Goal: Transaction & Acquisition: Purchase product/service

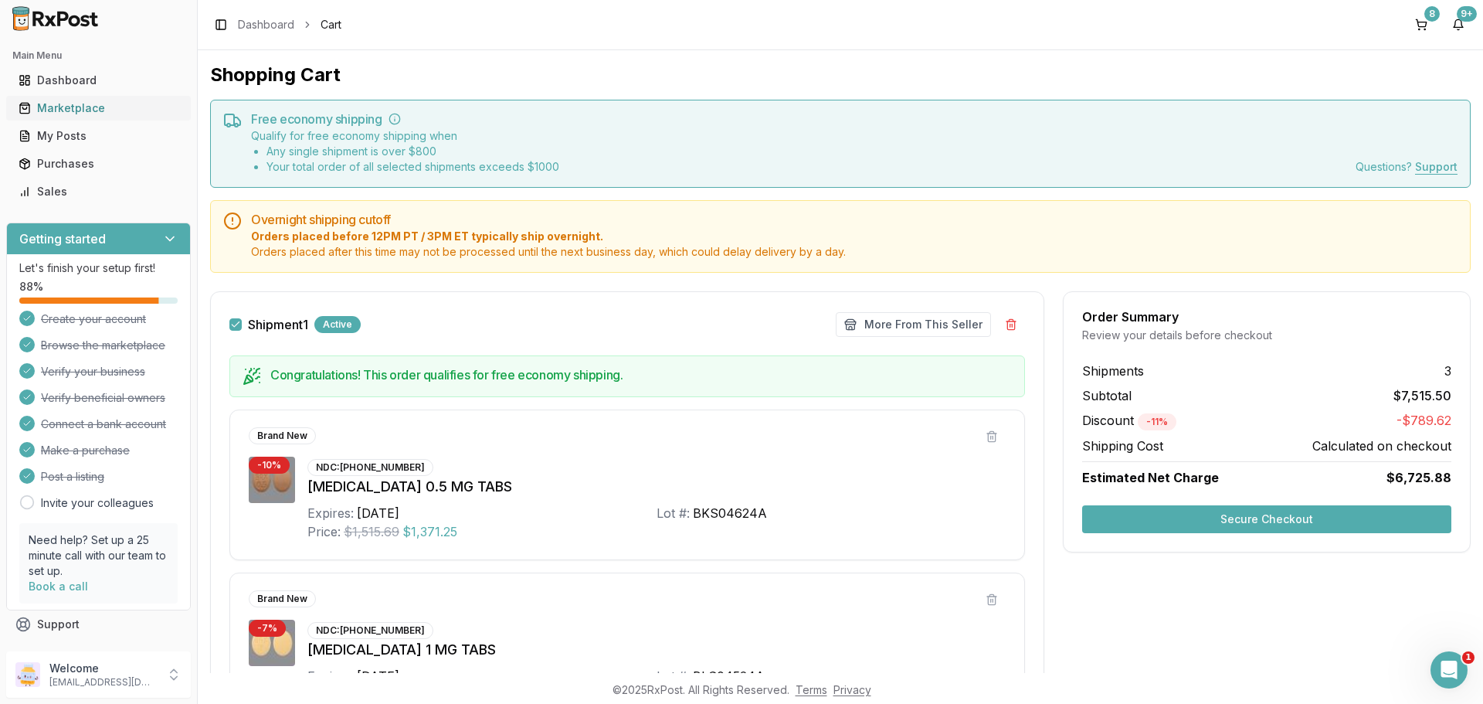
scroll to position [2, 75]
click at [97, 111] on div "Marketplace" at bounding box center [99, 107] width 160 height 15
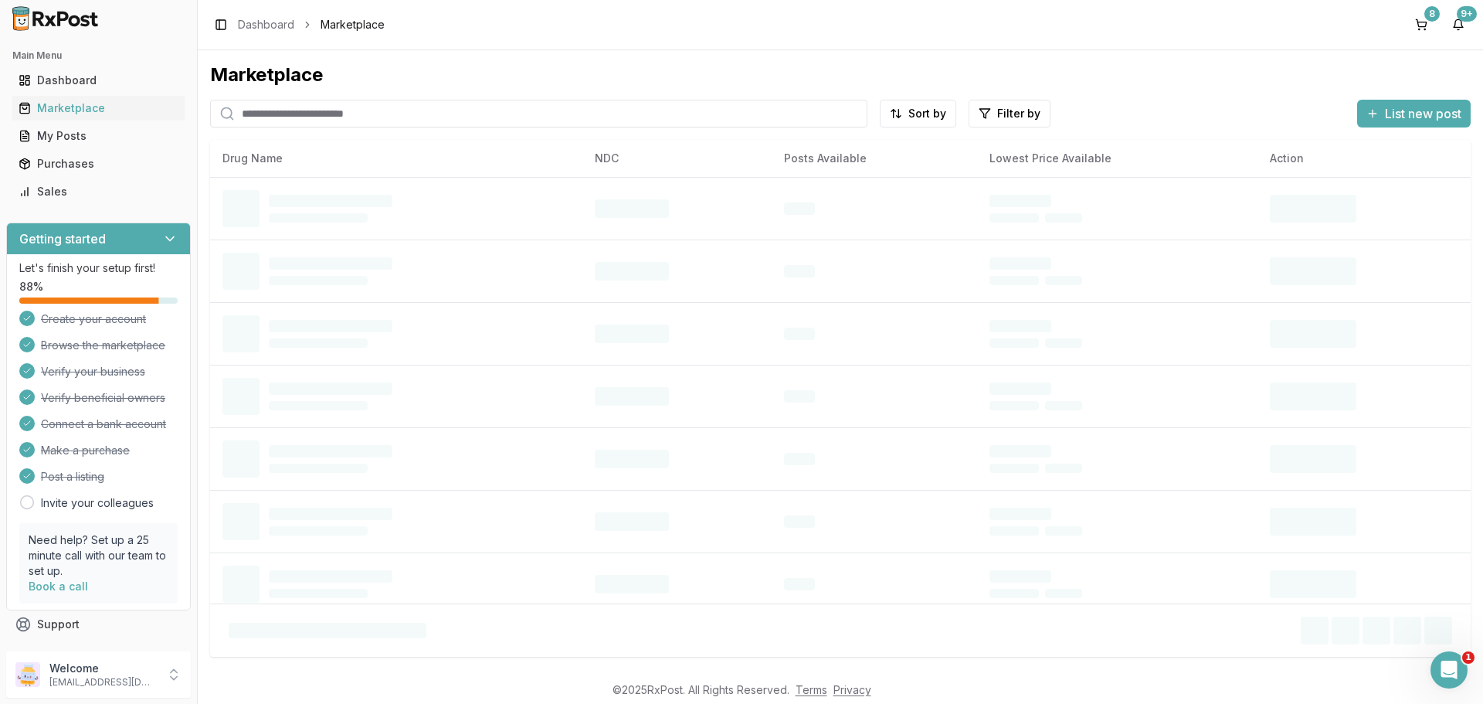
click at [349, 122] on input "search" at bounding box center [538, 114] width 657 height 28
paste input "**********"
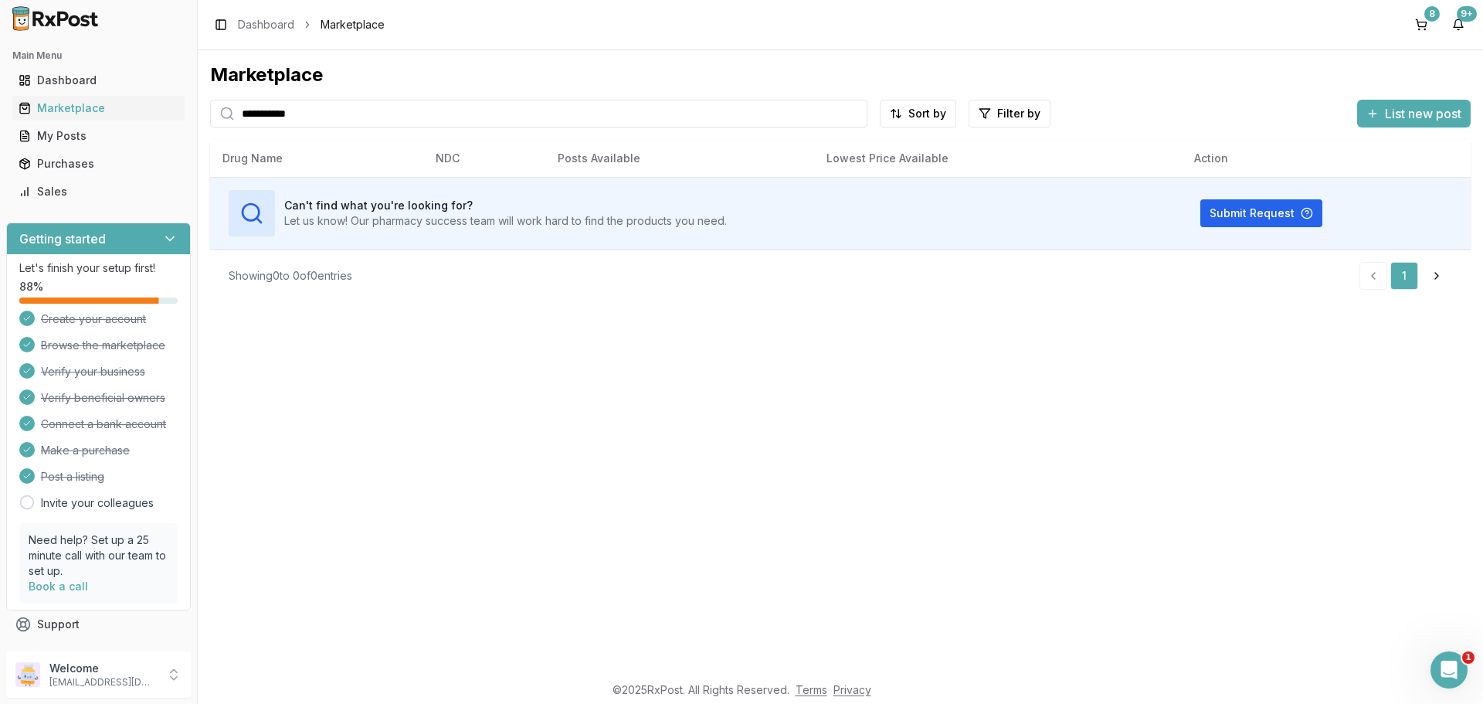
type input "**********"
click at [79, 110] on div "Marketplace" at bounding box center [99, 107] width 160 height 15
click at [76, 168] on div "Purchases" at bounding box center [99, 163] width 160 height 15
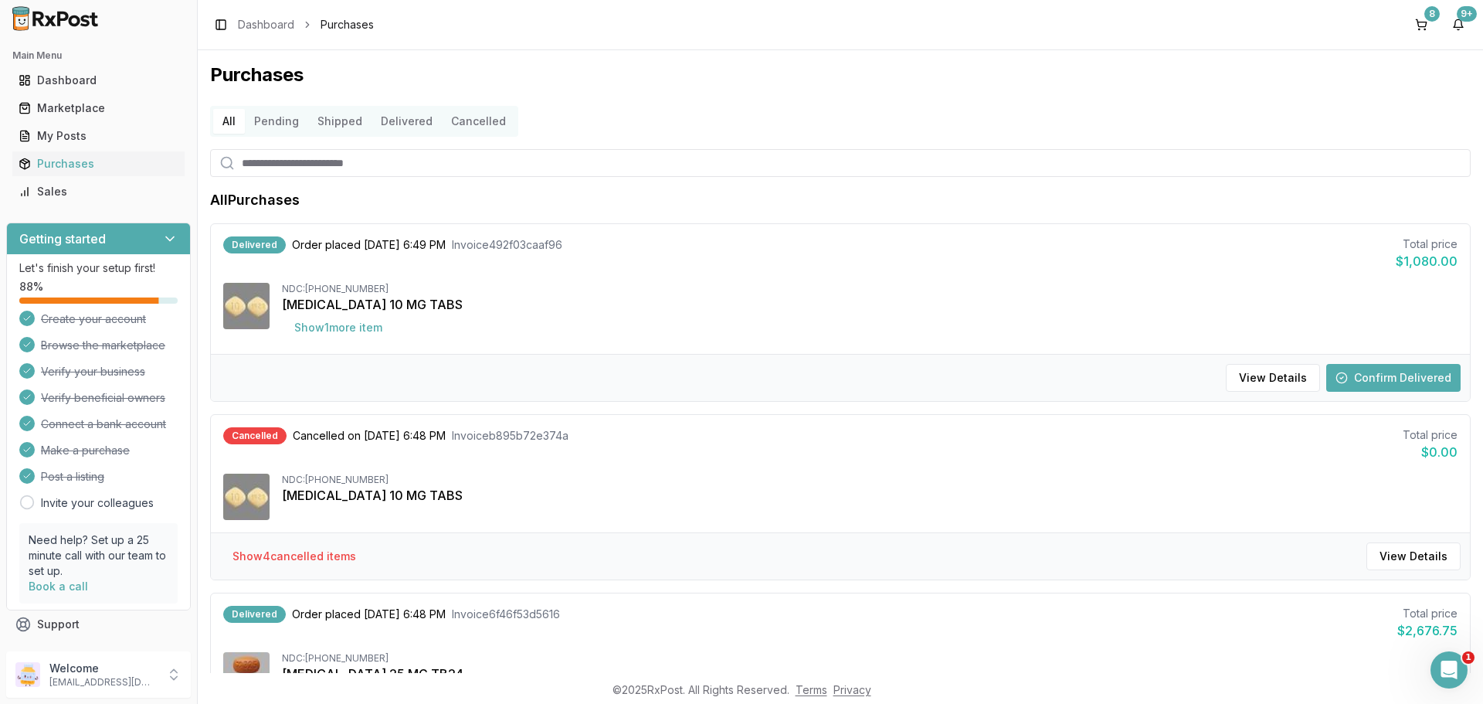
click at [341, 171] on input "search" at bounding box center [840, 163] width 1260 height 28
type input "**"
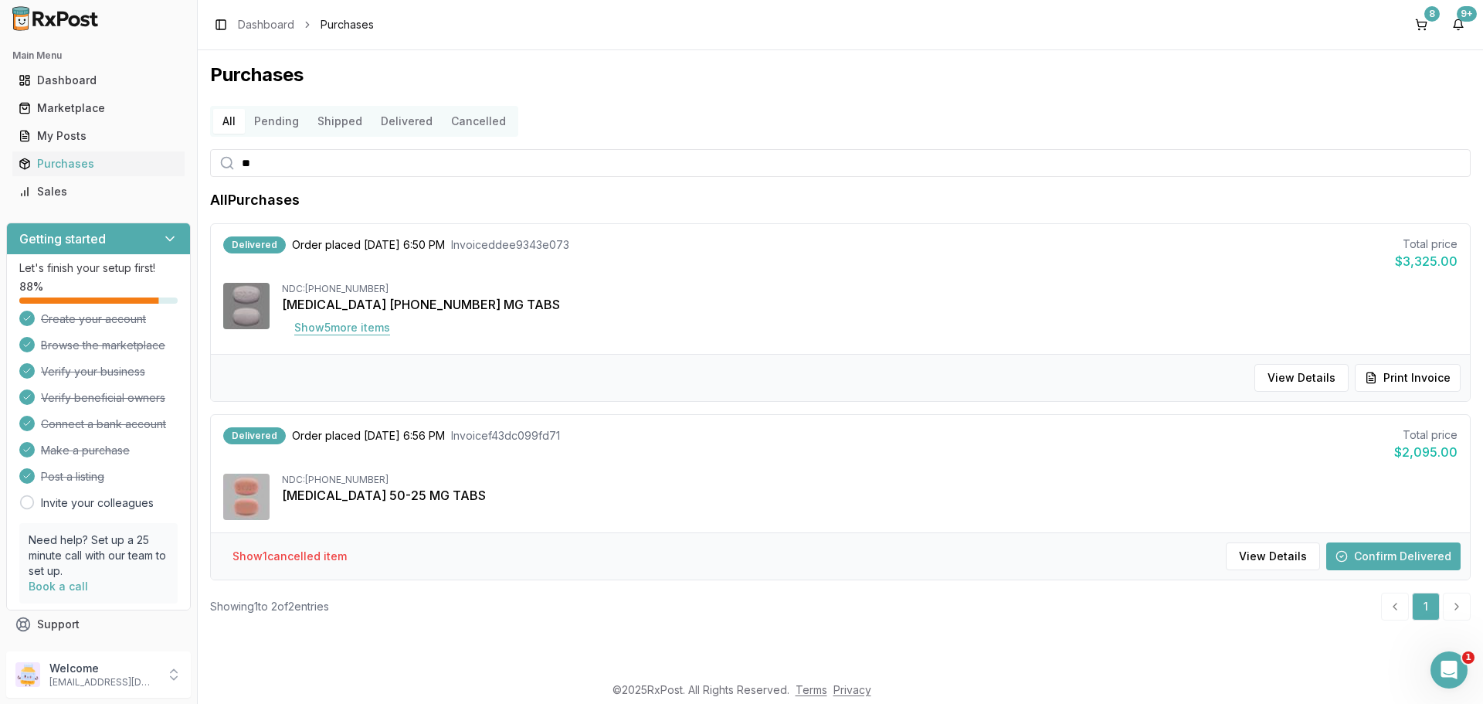
click at [358, 325] on button "Show 5 more item s" at bounding box center [342, 328] width 120 height 28
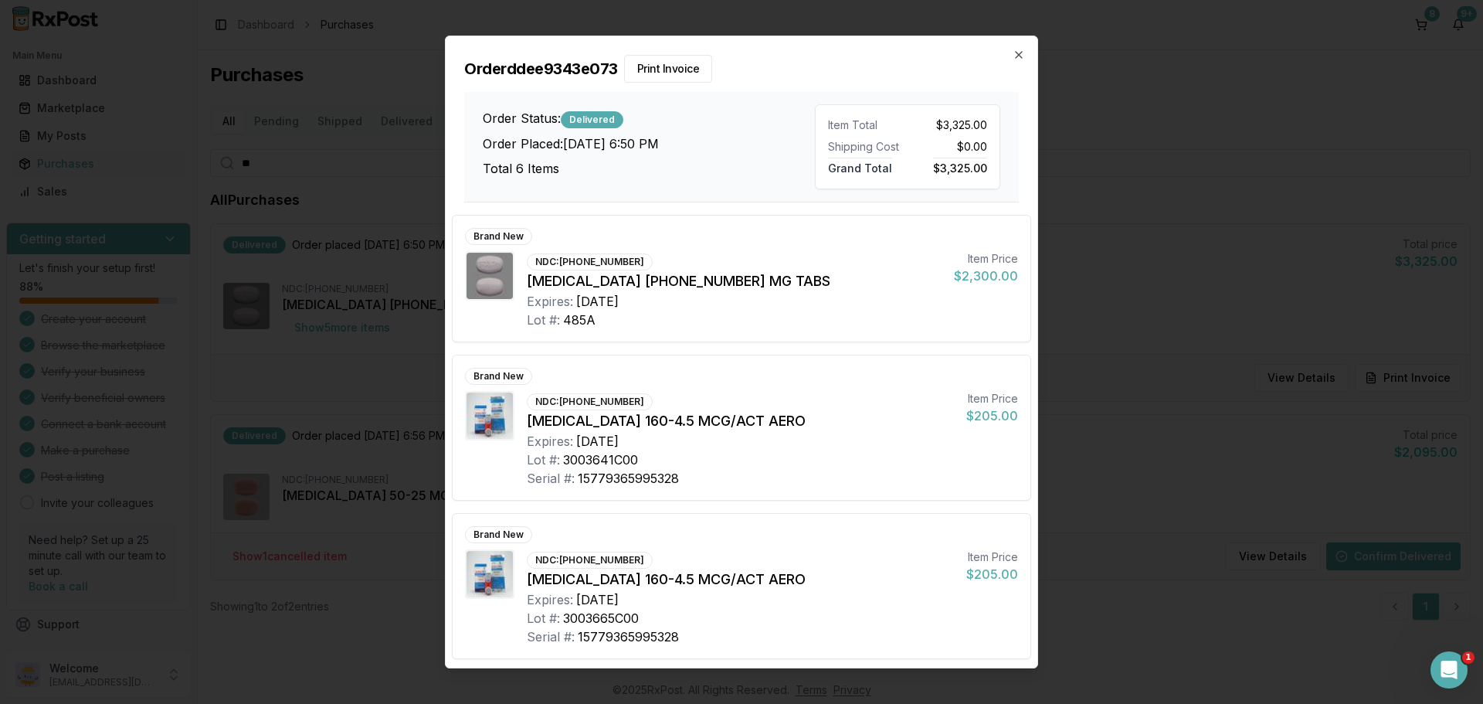
click at [1029, 648] on div "Brand New NDC: 49702-0231-13 Triumeq 600-50-300 MG TABS Expires: 2026-09-30 Lot…" at bounding box center [742, 441] width 592 height 453
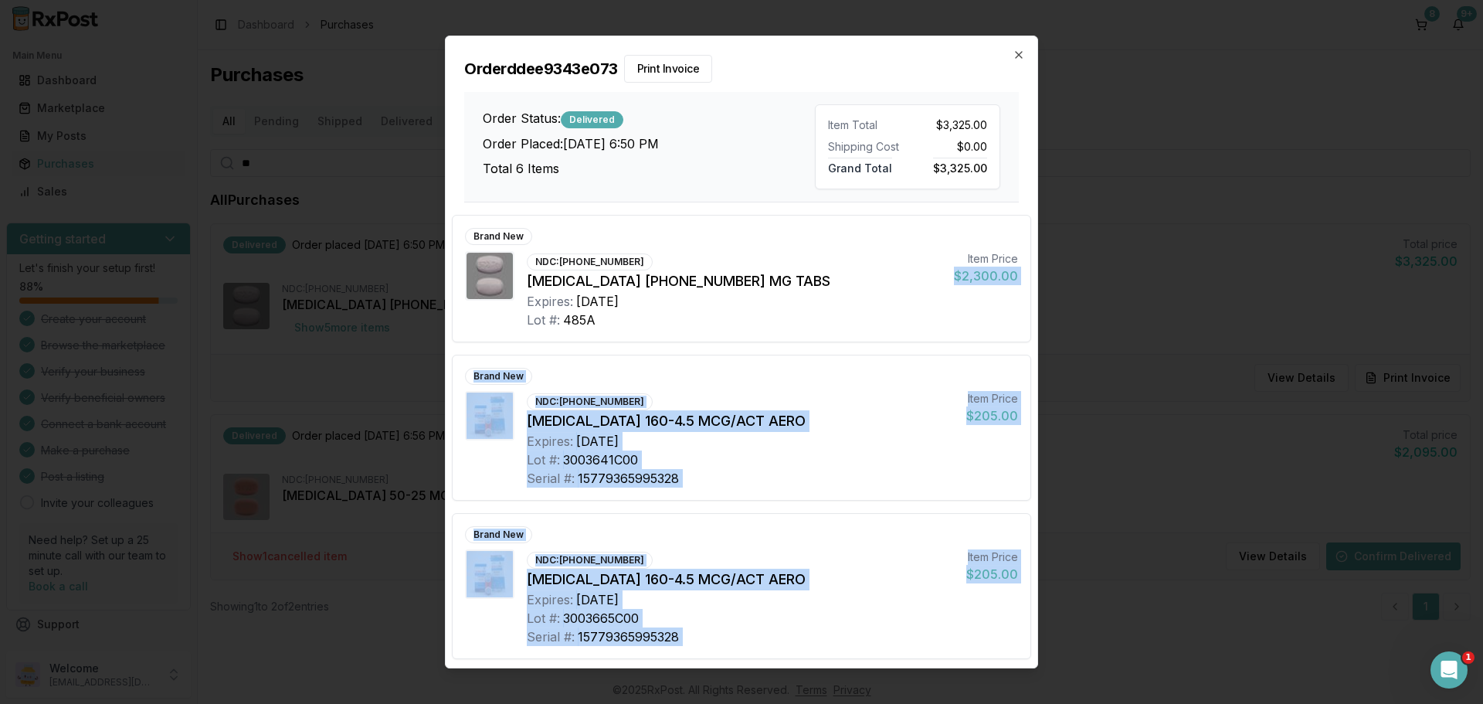
drag, startPoint x: 1029, startPoint y: 648, endPoint x: 1036, endPoint y: 266, distance: 381.6
click at [1036, 266] on div "Brand New NDC: 49702-0231-13 Triumeq 600-50-300 MG TABS Expires: 2026-09-30 Lot…" at bounding box center [742, 441] width 592 height 453
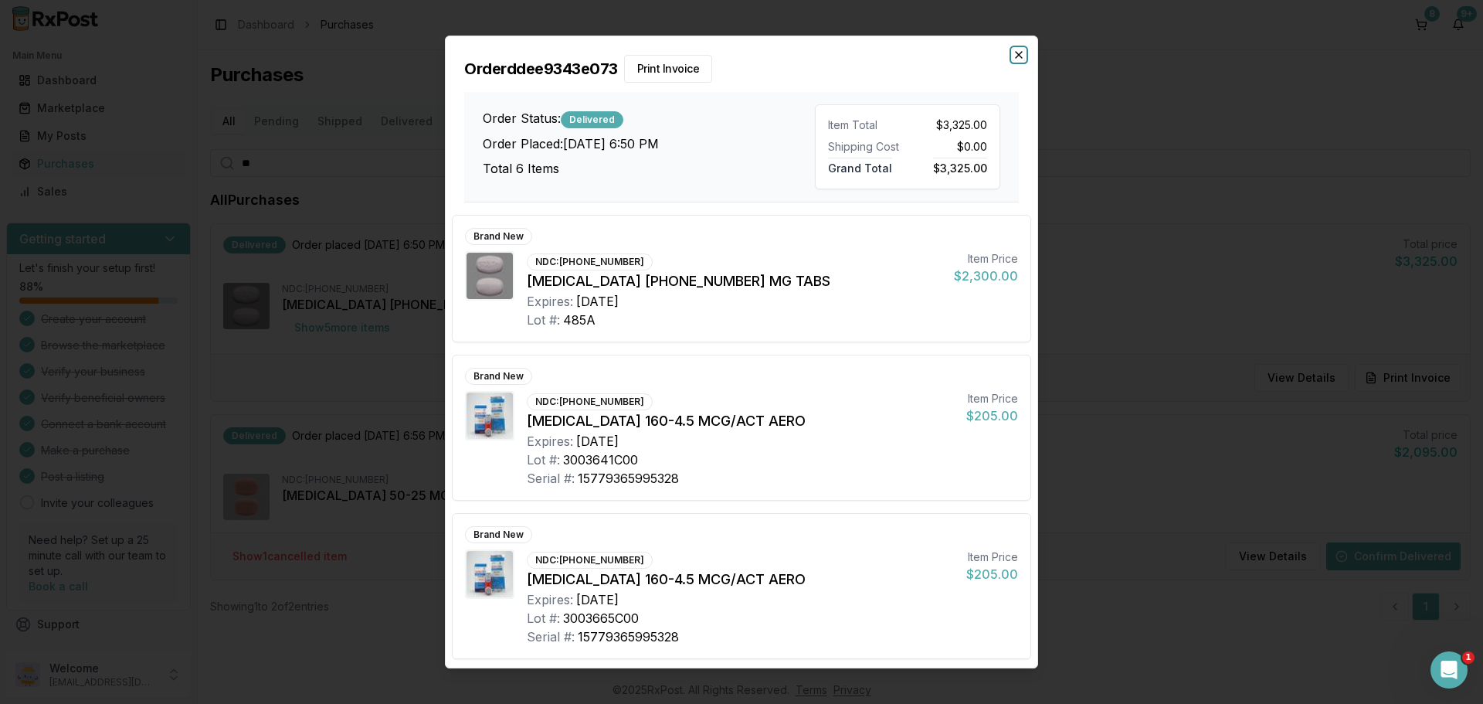
click at [1019, 59] on icon "button" at bounding box center [1018, 55] width 12 height 12
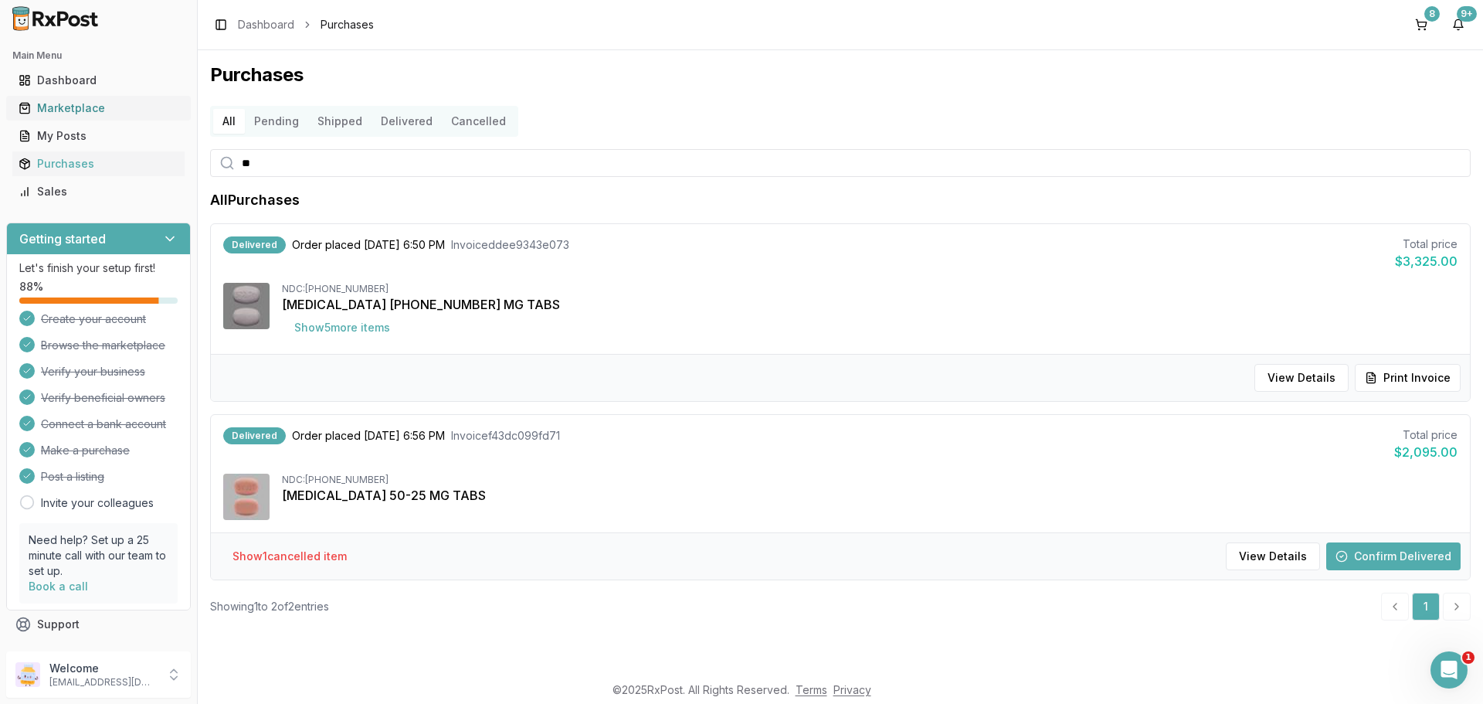
click at [73, 107] on div "Marketplace" at bounding box center [99, 107] width 160 height 15
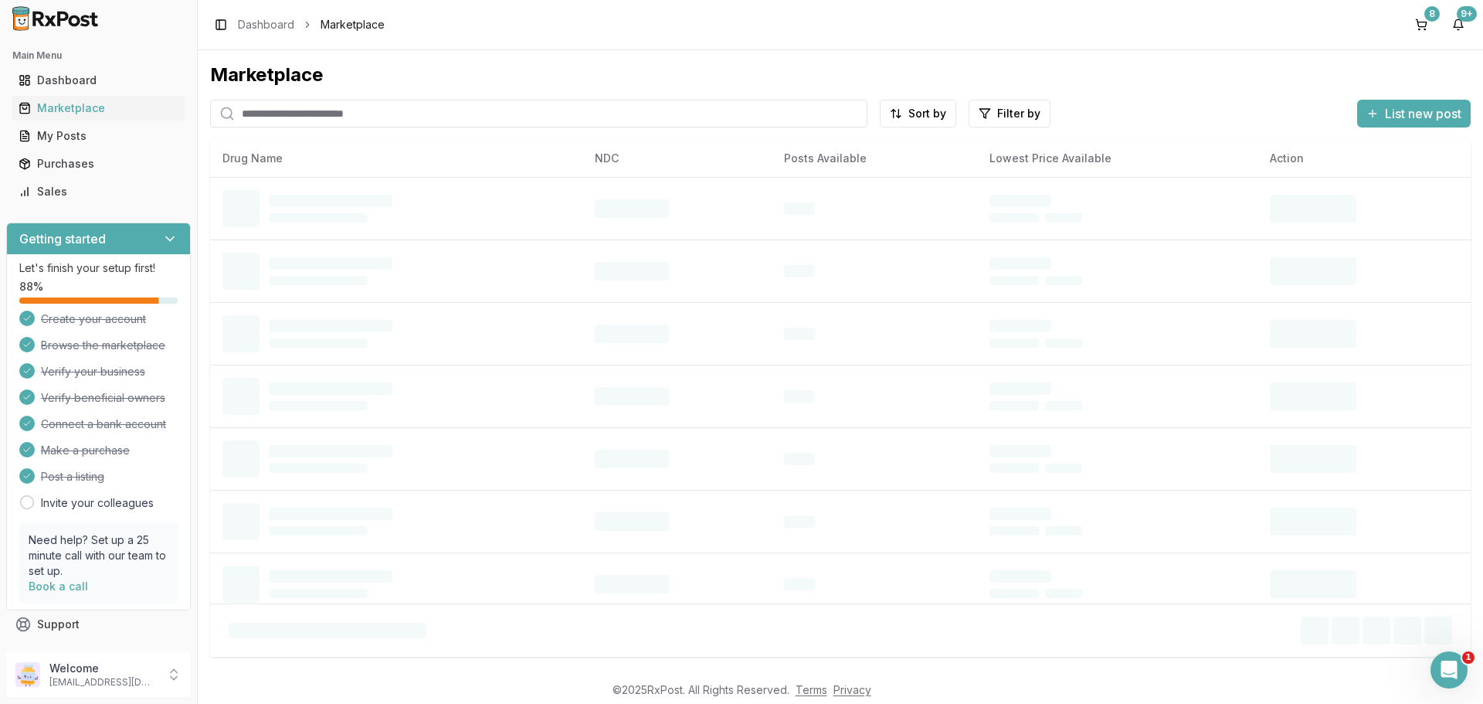
click at [374, 100] on input "search" at bounding box center [538, 114] width 657 height 28
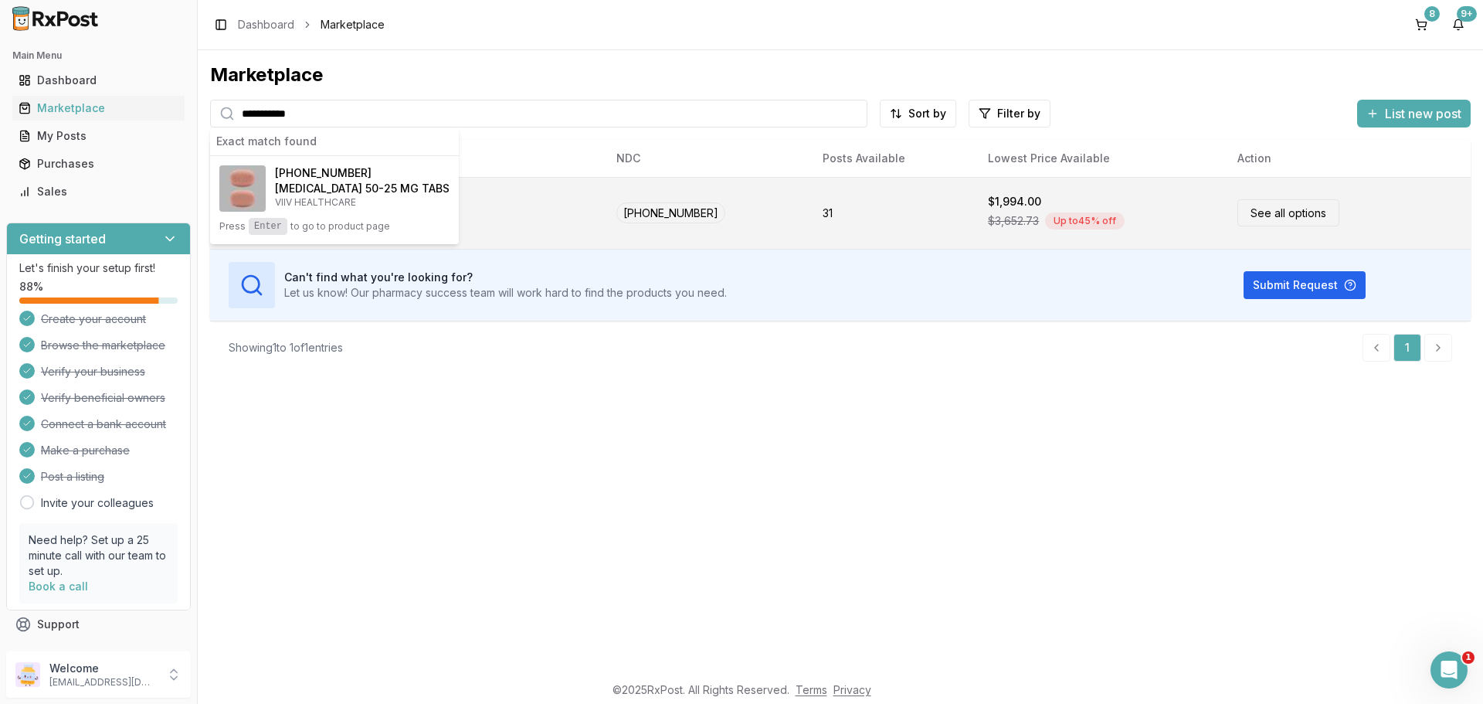
type input "**********"
click at [477, 207] on div "Juluca 50-25 MG TABS VIIV HEALTHCARE" at bounding box center [406, 213] width 369 height 46
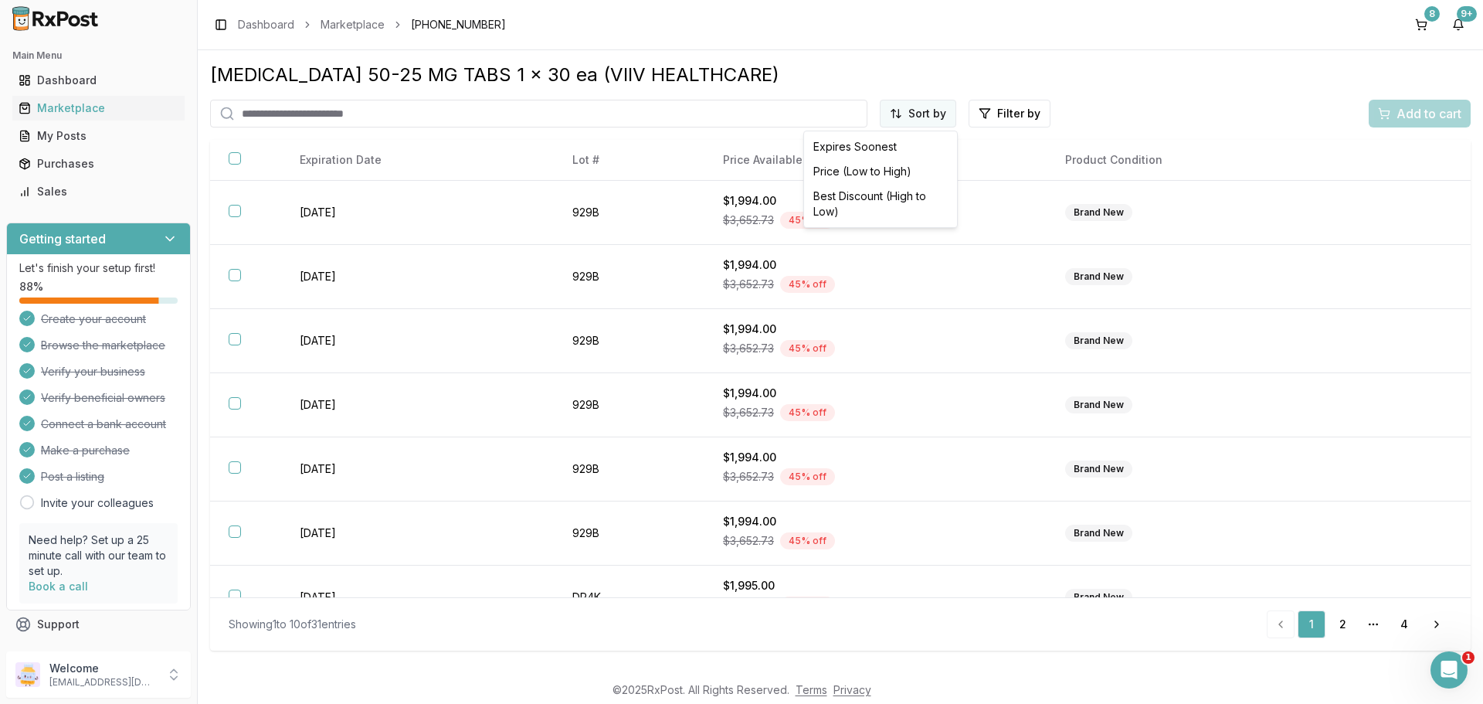
click at [911, 116] on html "Main Menu Dashboard Marketplace My Posts Purchases Sales Getting started Let's …" at bounding box center [741, 352] width 1483 height 704
click at [870, 168] on div "Price (Low to High)" at bounding box center [880, 171] width 147 height 25
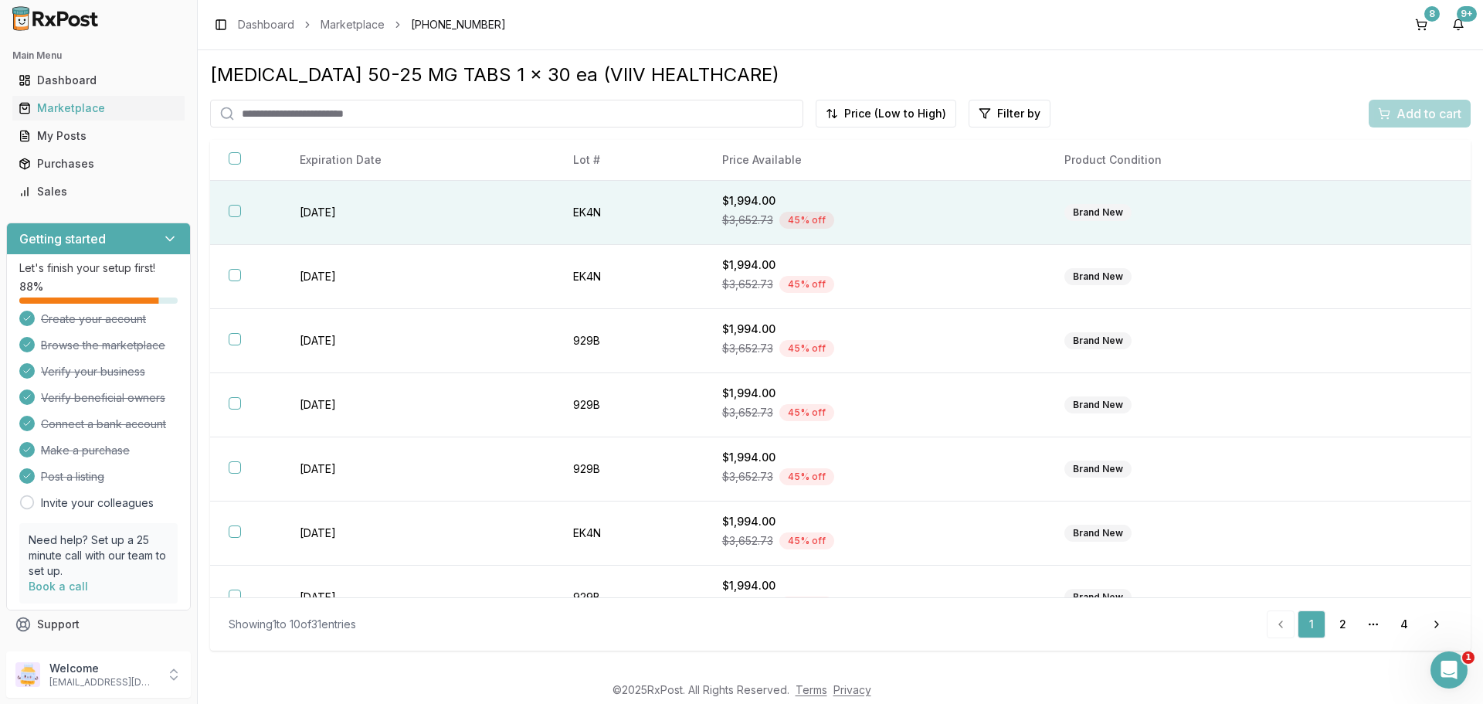
click at [321, 219] on td "[DATE]" at bounding box center [417, 213] width 273 height 64
click at [1409, 115] on span "Add to cart" at bounding box center [1428, 113] width 65 height 19
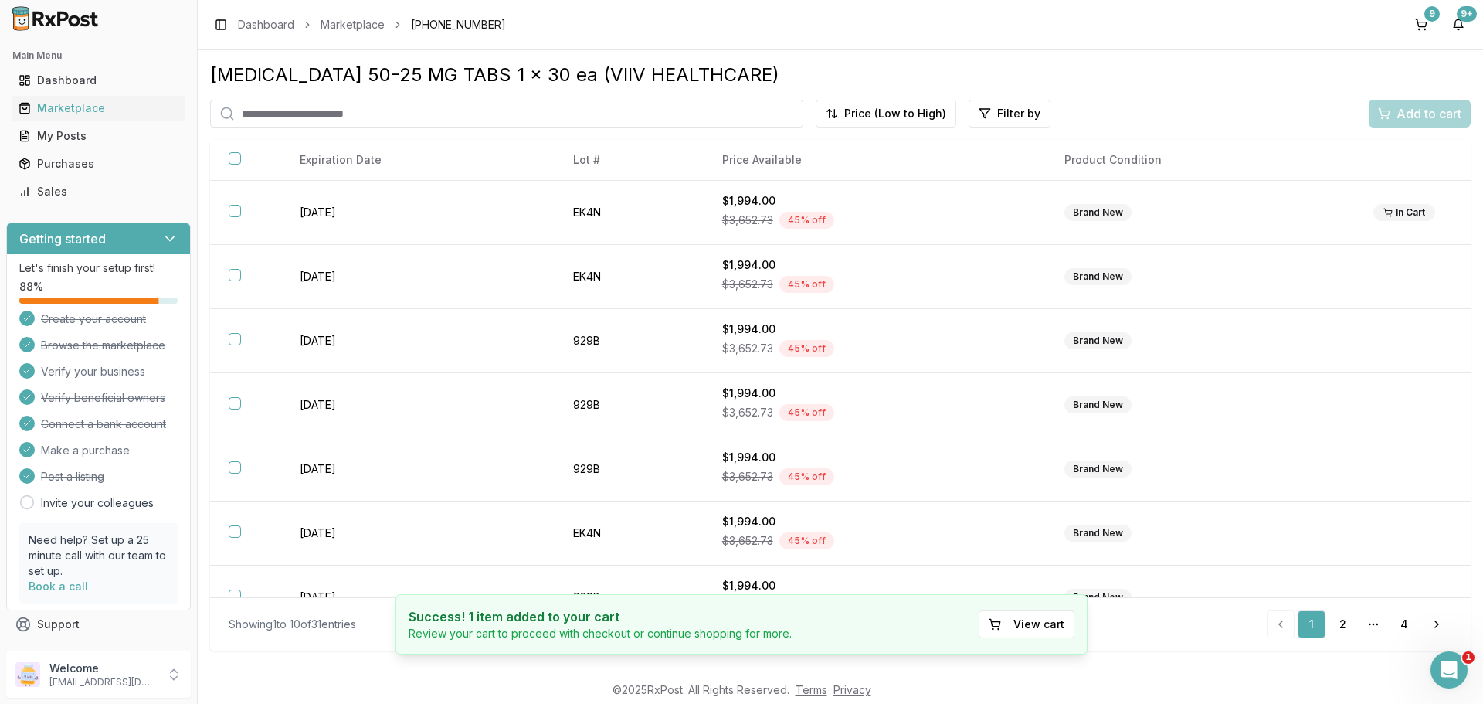
click at [314, 101] on input "search" at bounding box center [506, 114] width 593 height 28
type input "***"
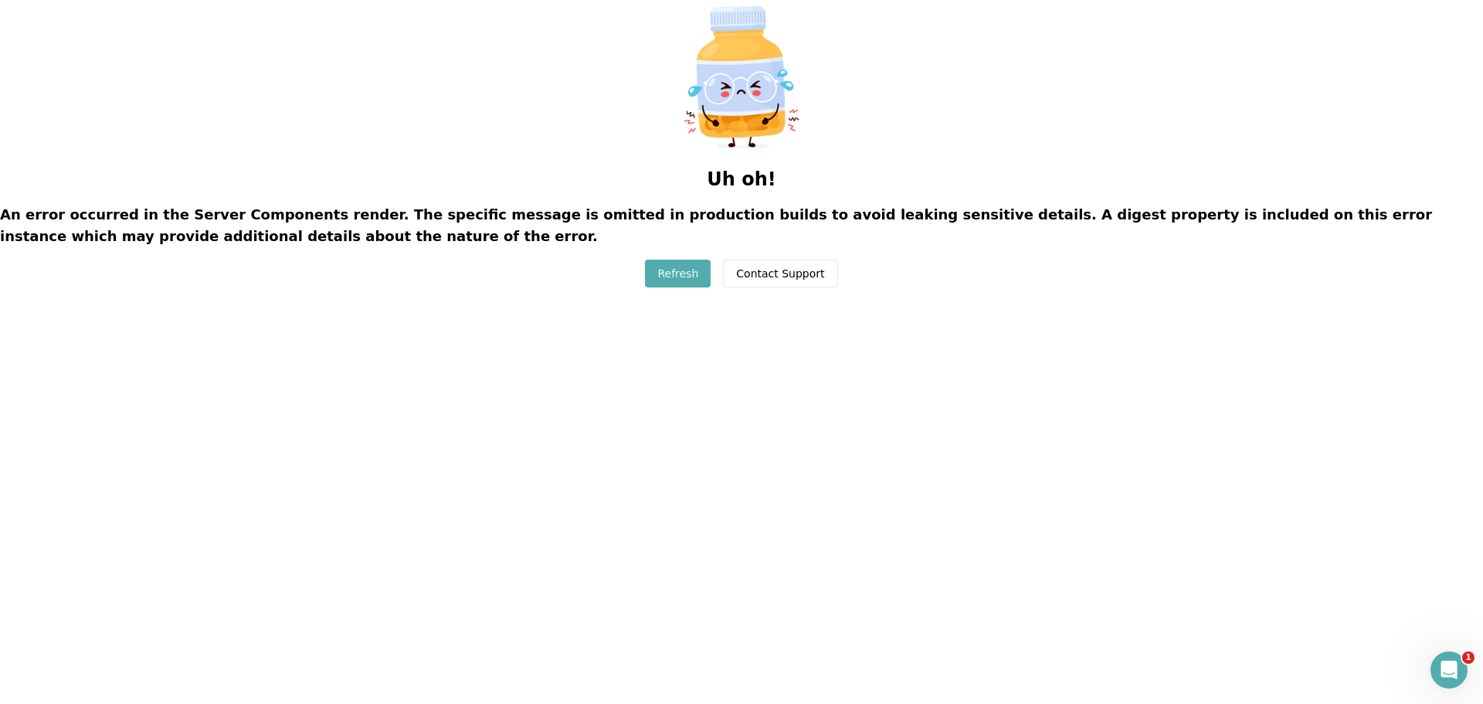
click at [684, 273] on button "Refresh" at bounding box center [678, 273] width 66 height 28
click at [694, 285] on button "Refresh" at bounding box center [678, 273] width 66 height 28
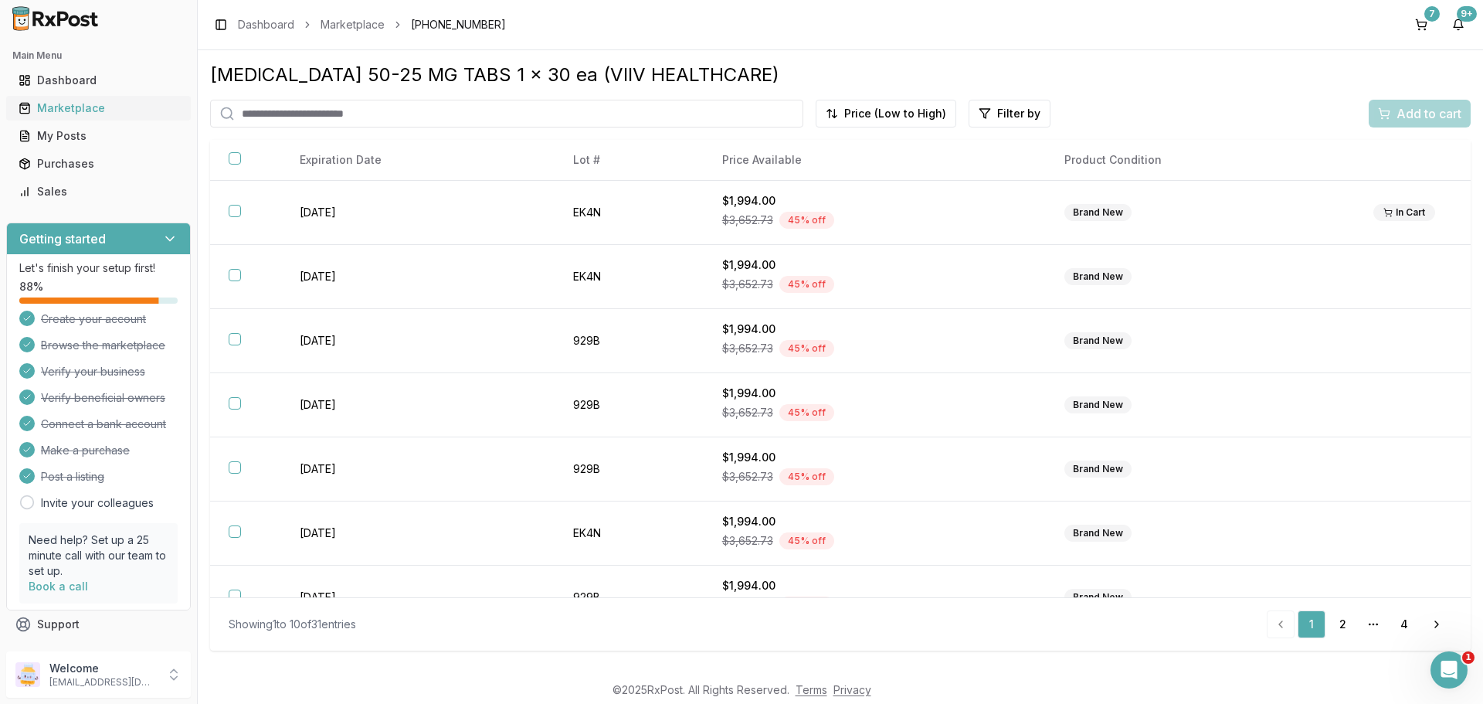
click at [66, 103] on div "Marketplace" at bounding box center [99, 107] width 160 height 15
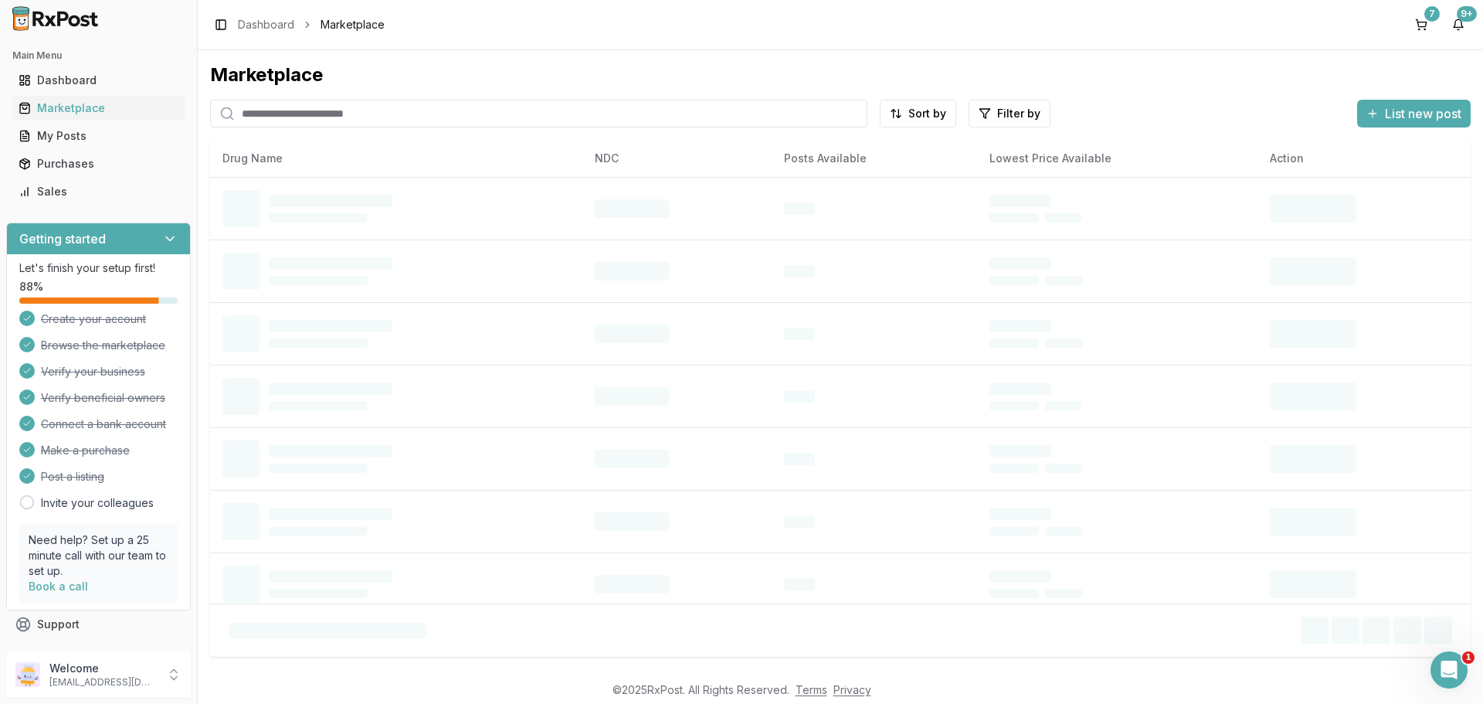
click at [432, 116] on input "search" at bounding box center [538, 114] width 657 height 28
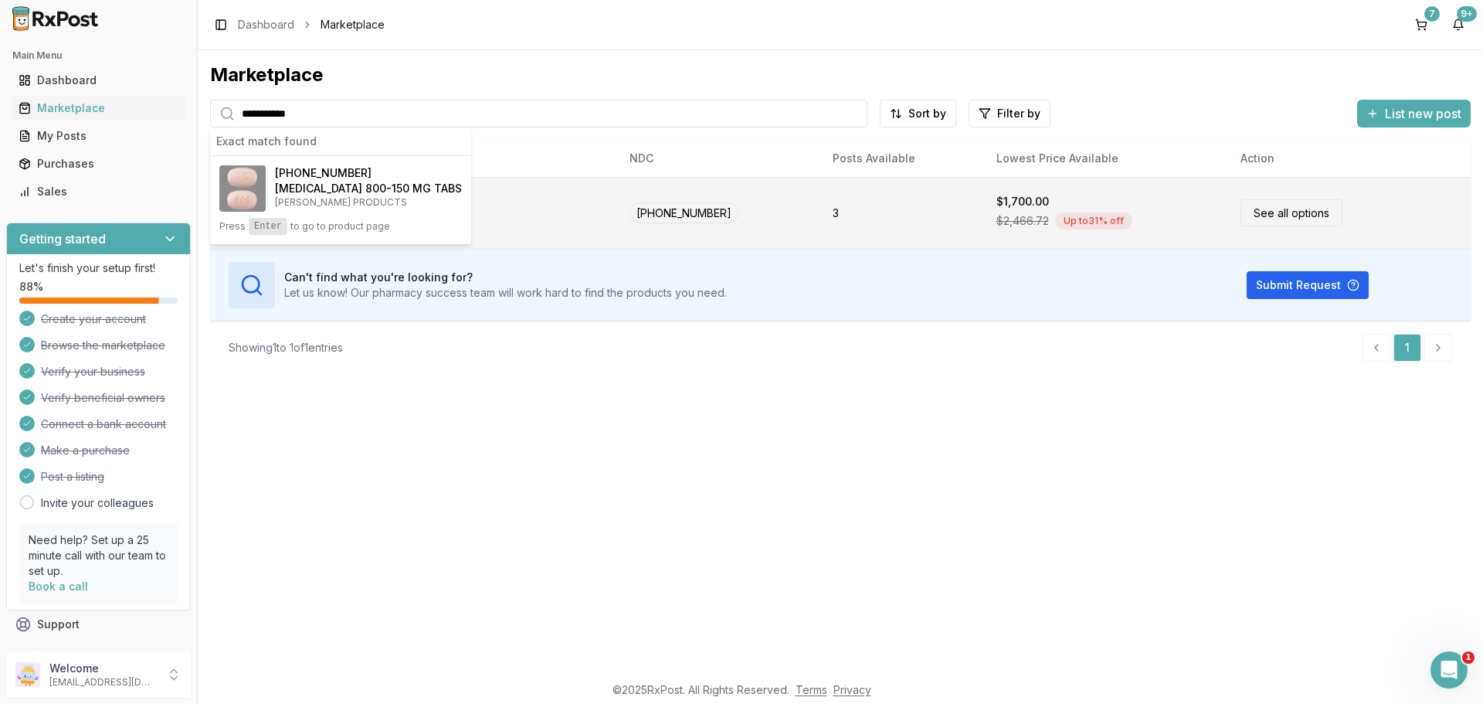
type input "**********"
click at [462, 200] on div "Prezcobix 800-150 MG TABS JANSSEN PRODUCTS" at bounding box center [413, 213] width 382 height 46
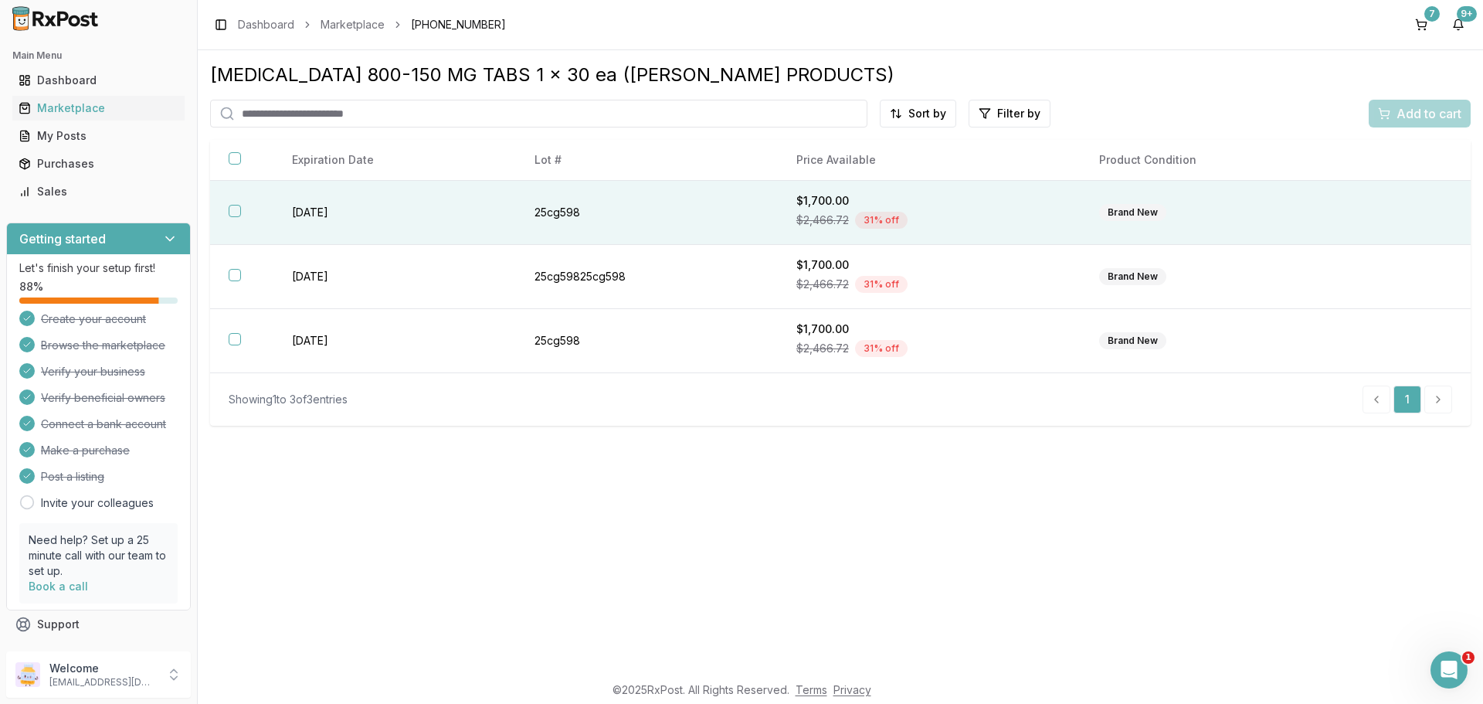
click at [237, 213] on button "button" at bounding box center [235, 211] width 12 height 12
click at [1413, 109] on span "Add to cart" at bounding box center [1428, 113] width 65 height 19
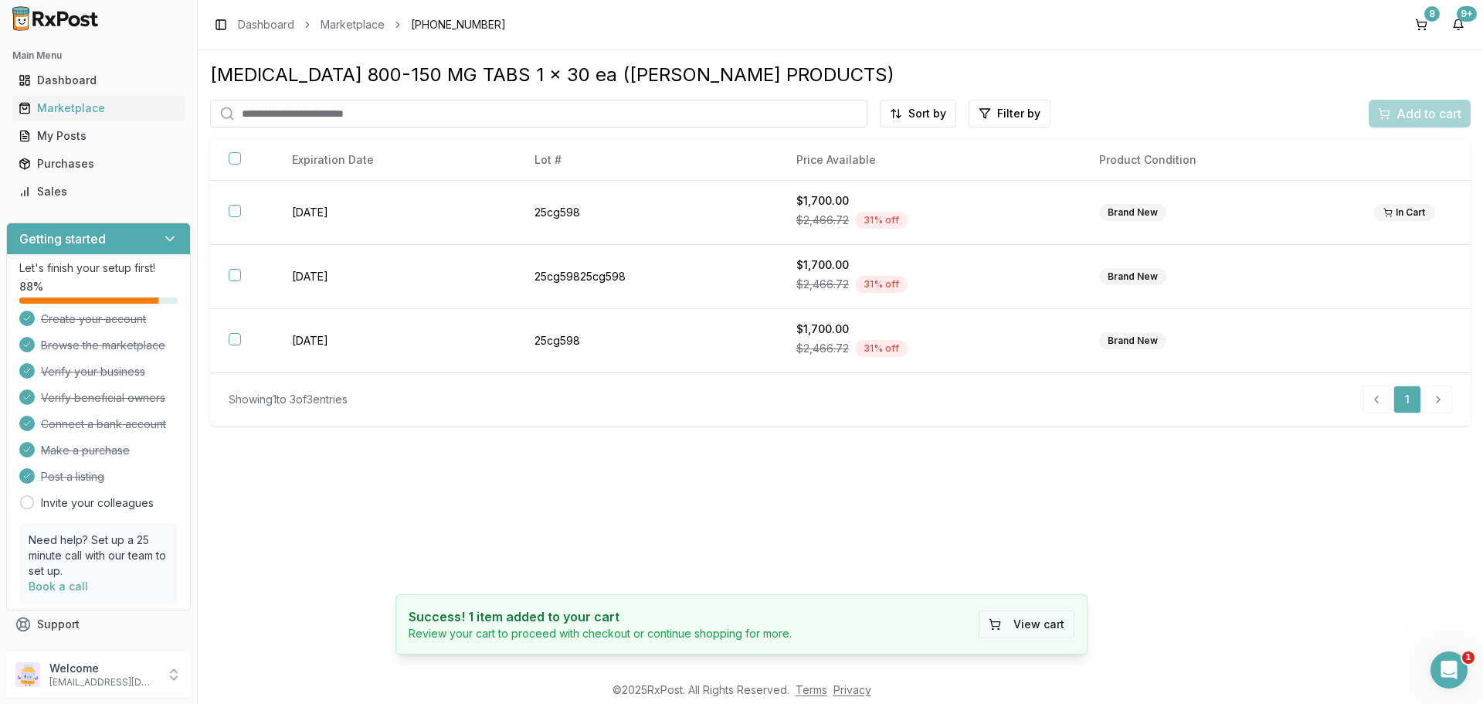
click at [1023, 618] on button "View cart" at bounding box center [1026, 624] width 96 height 28
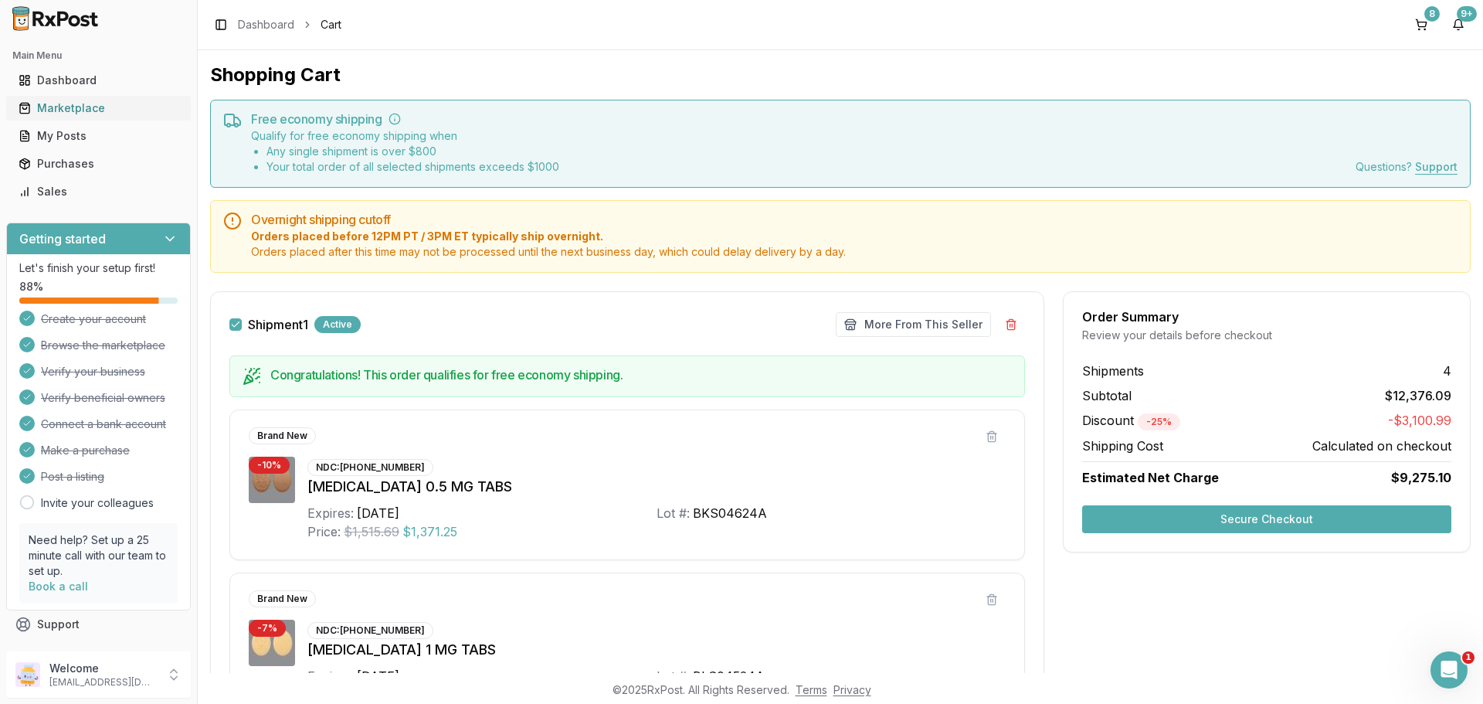
click at [75, 99] on link "Marketplace" at bounding box center [98, 108] width 172 height 28
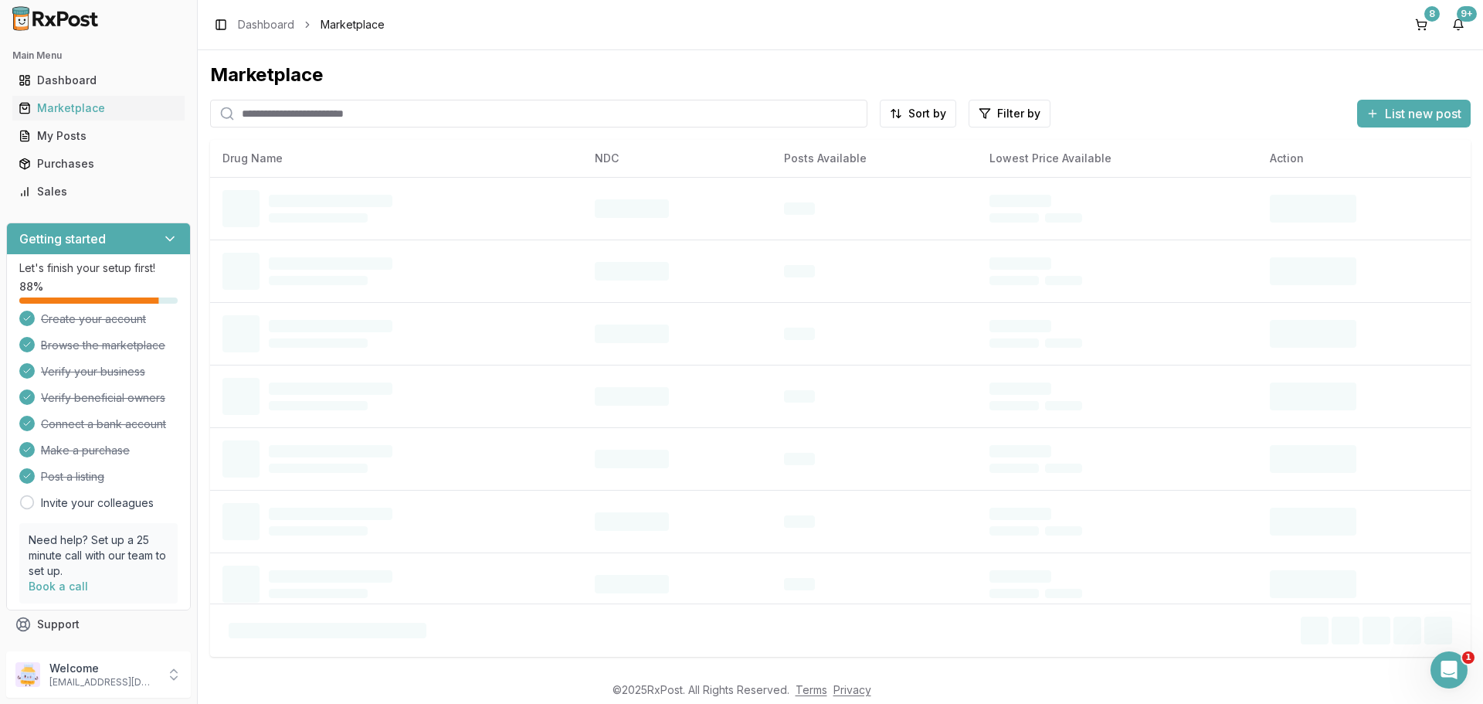
click at [383, 119] on input "search" at bounding box center [538, 114] width 657 height 28
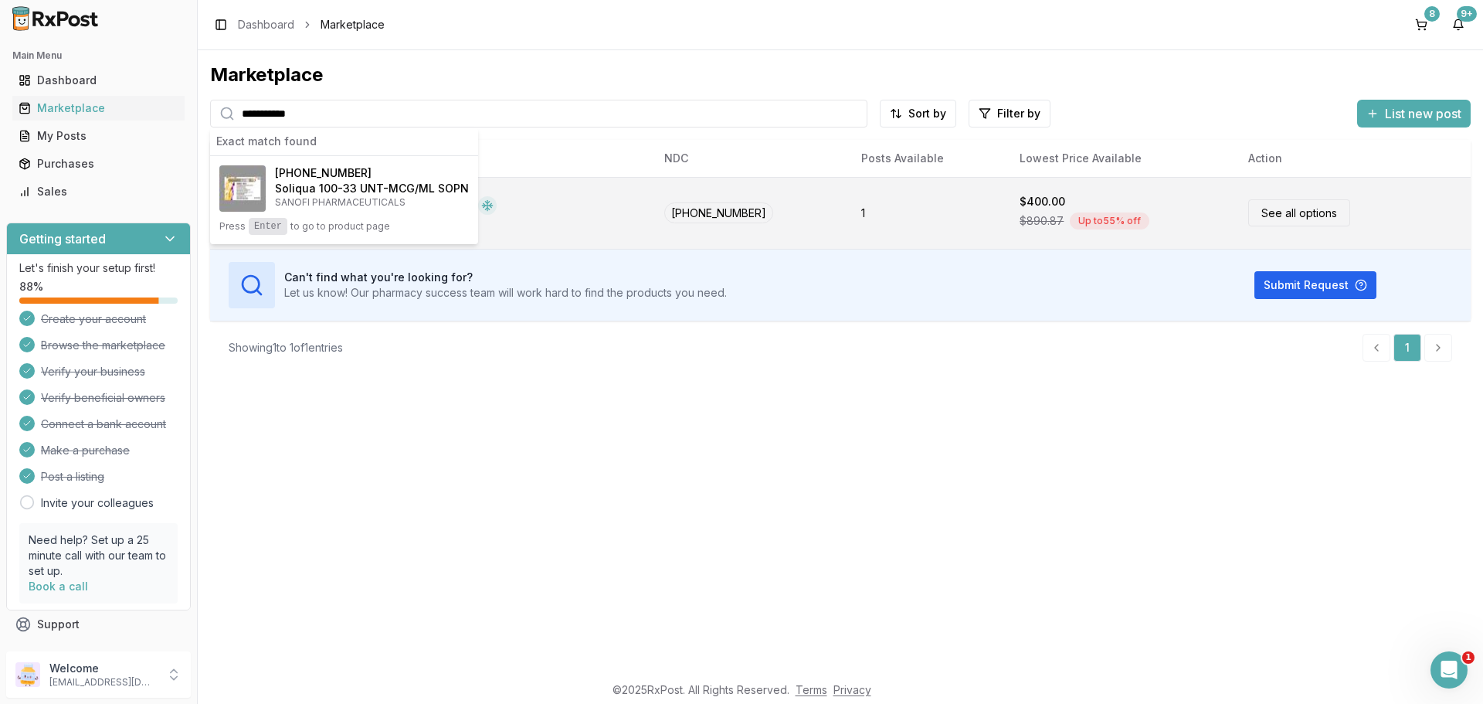
type input "**********"
click at [561, 206] on div "Soliqua 100-33 UNT-MCG/ML SOPN SANOFI PHARMACEUTICALS" at bounding box center [430, 213] width 417 height 46
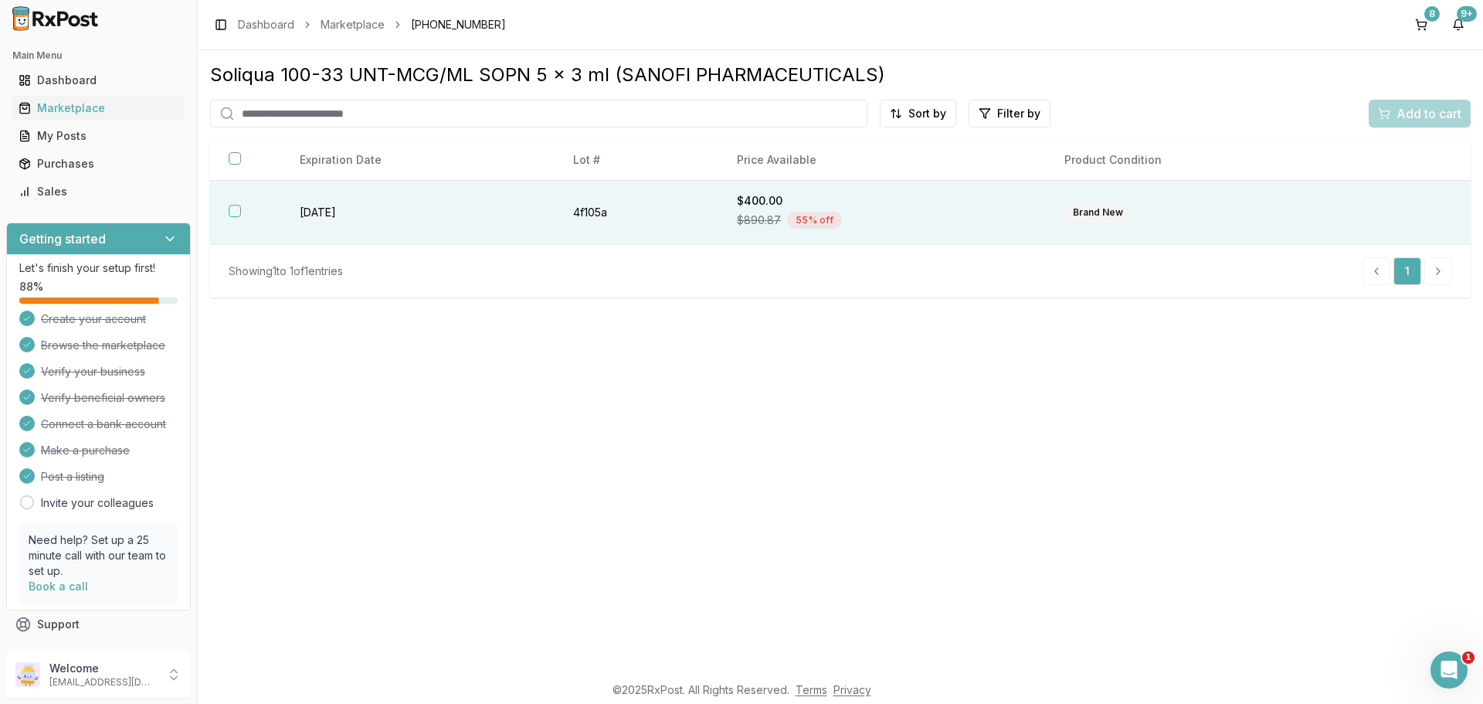
click at [234, 212] on button "button" at bounding box center [235, 211] width 12 height 12
click at [1433, 120] on span "Add to cart" at bounding box center [1428, 113] width 65 height 19
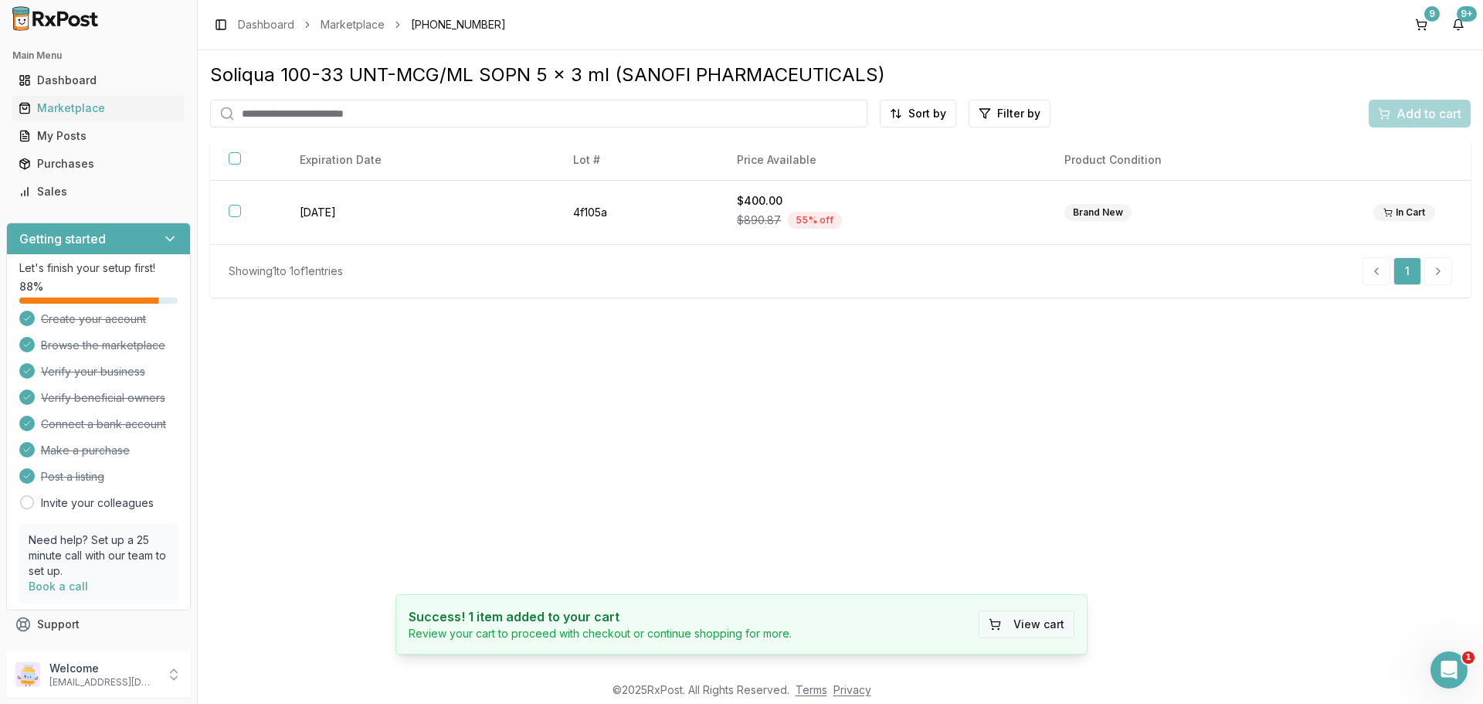
click at [1033, 622] on button "View cart" at bounding box center [1026, 624] width 96 height 28
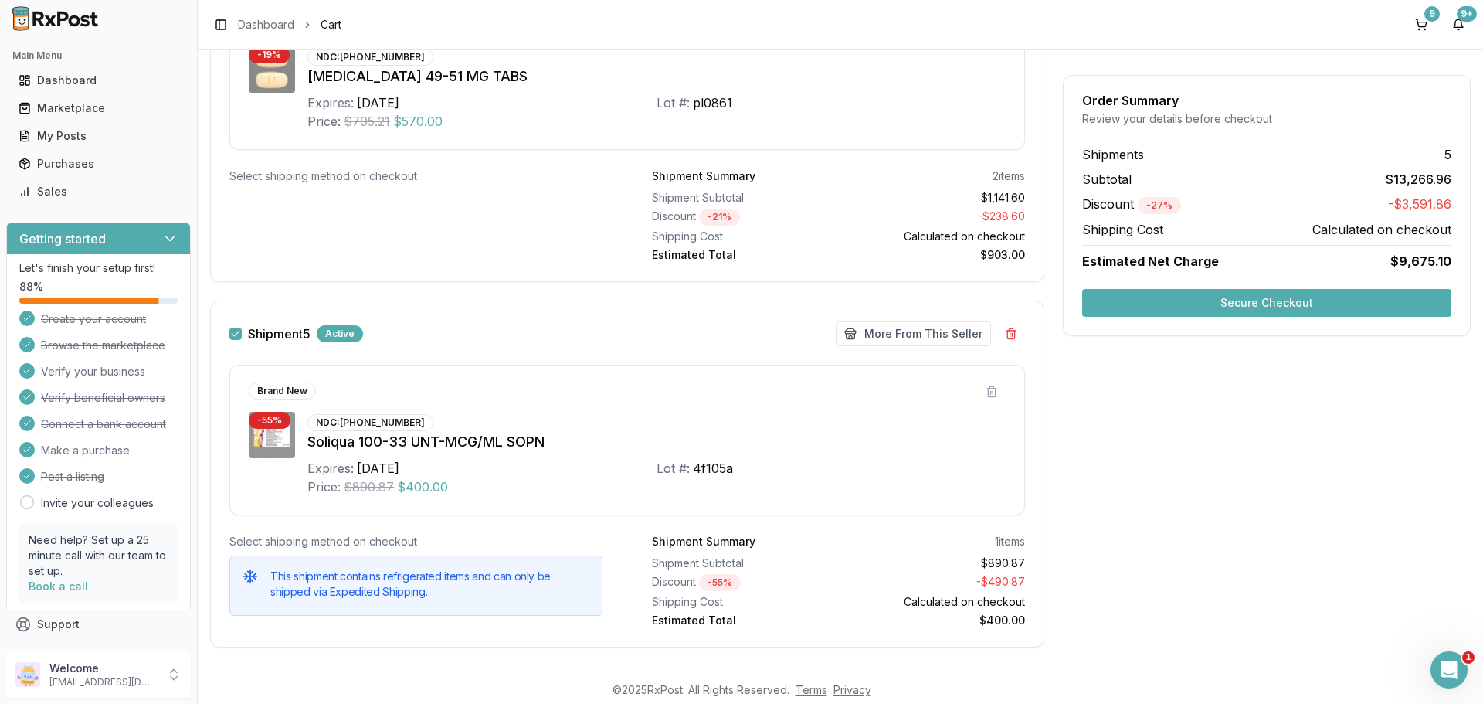
scroll to position [2338, 0]
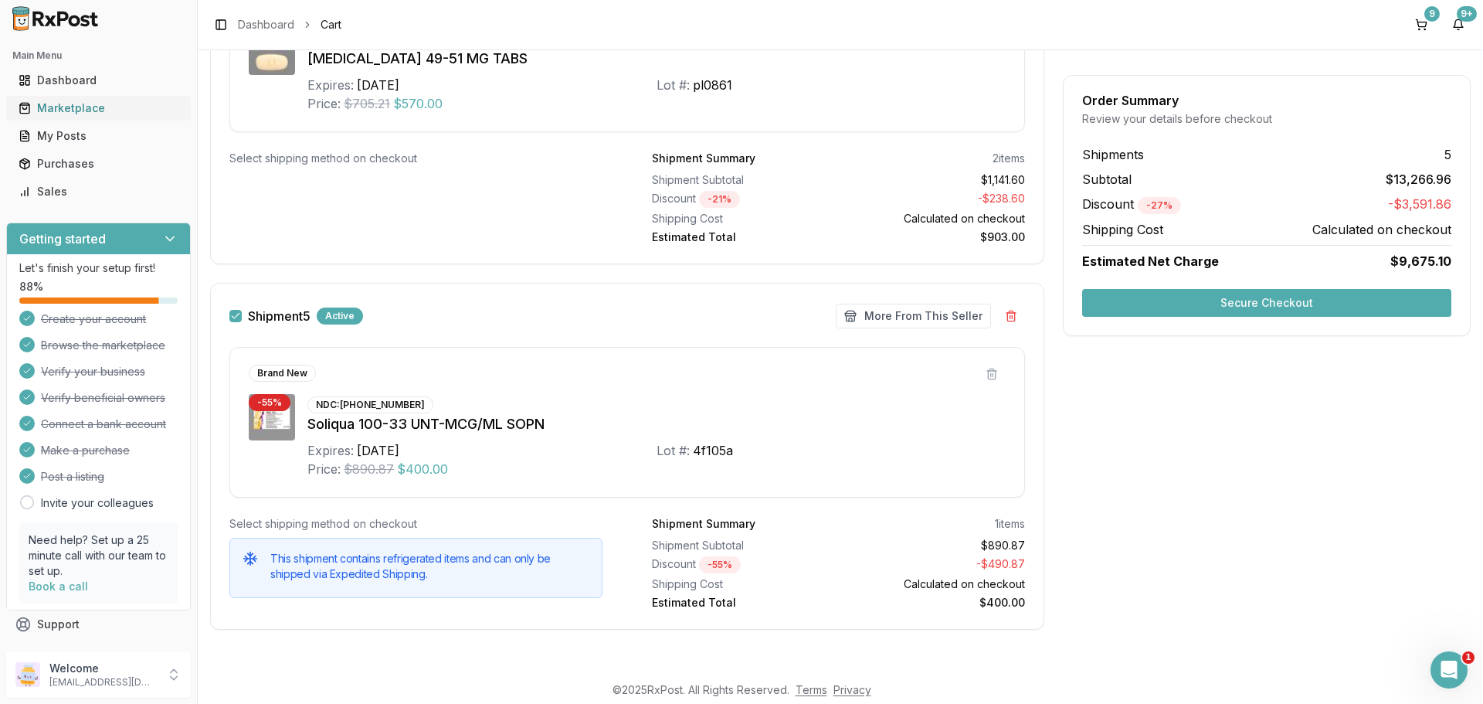
click at [82, 110] on div "Marketplace" at bounding box center [99, 107] width 160 height 15
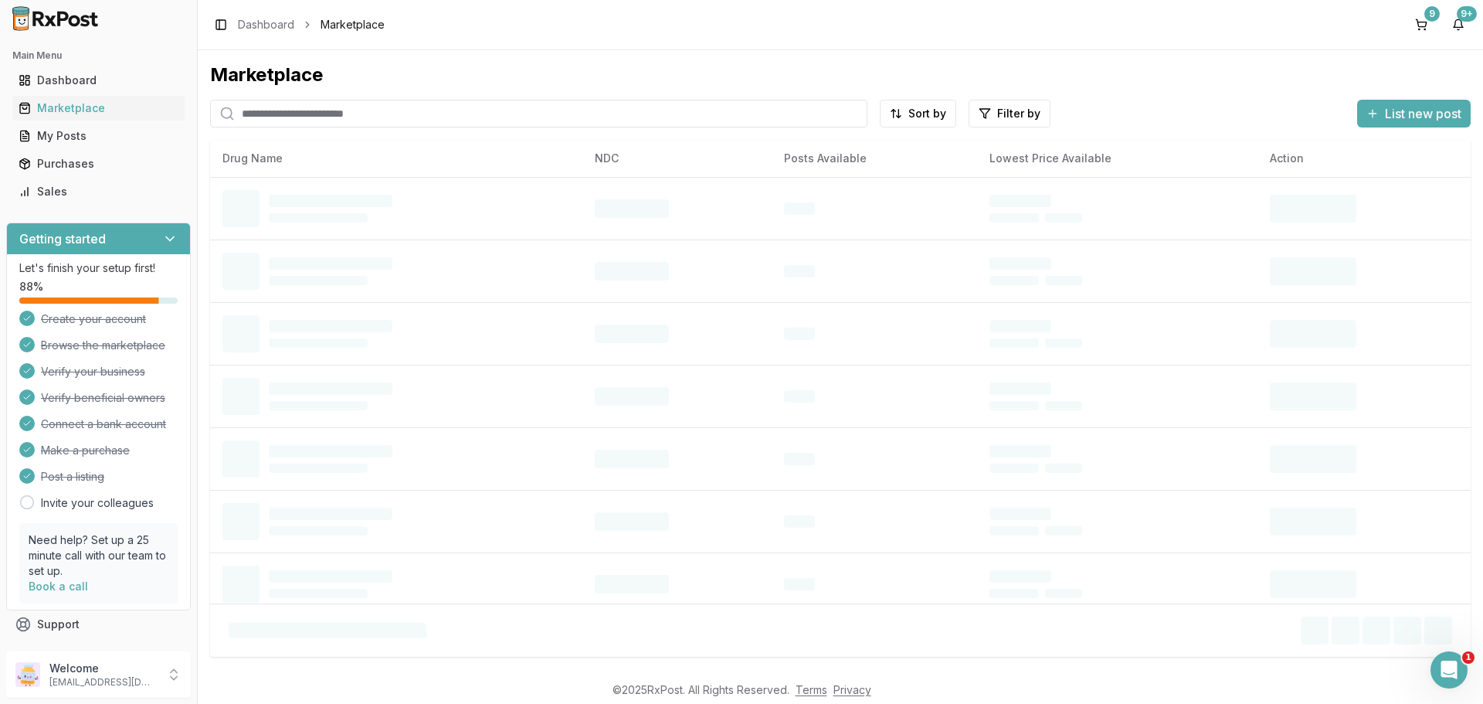
click at [375, 120] on input "search" at bounding box center [538, 114] width 657 height 28
paste input "**********"
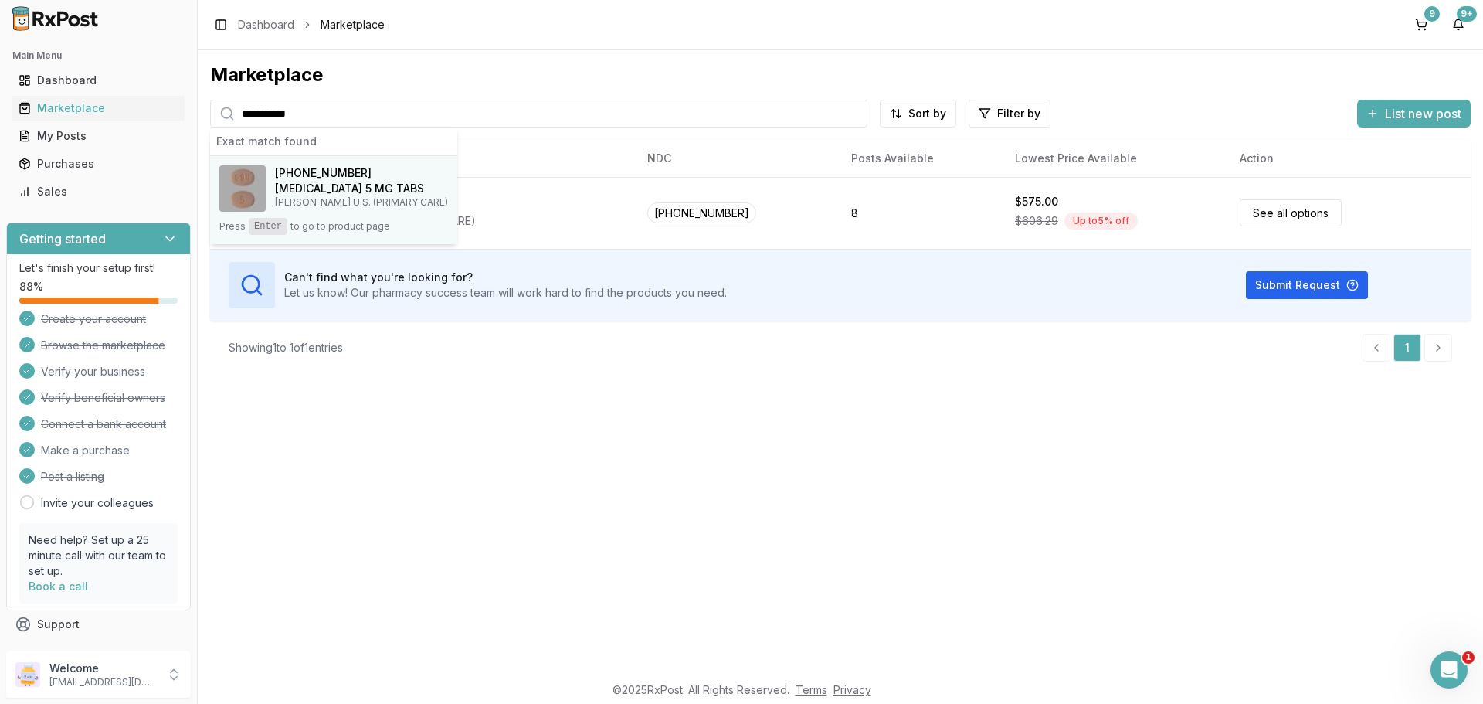
type input "**********"
click at [285, 192] on h4 "Eliquis 5 MG TABS" at bounding box center [361, 188] width 173 height 15
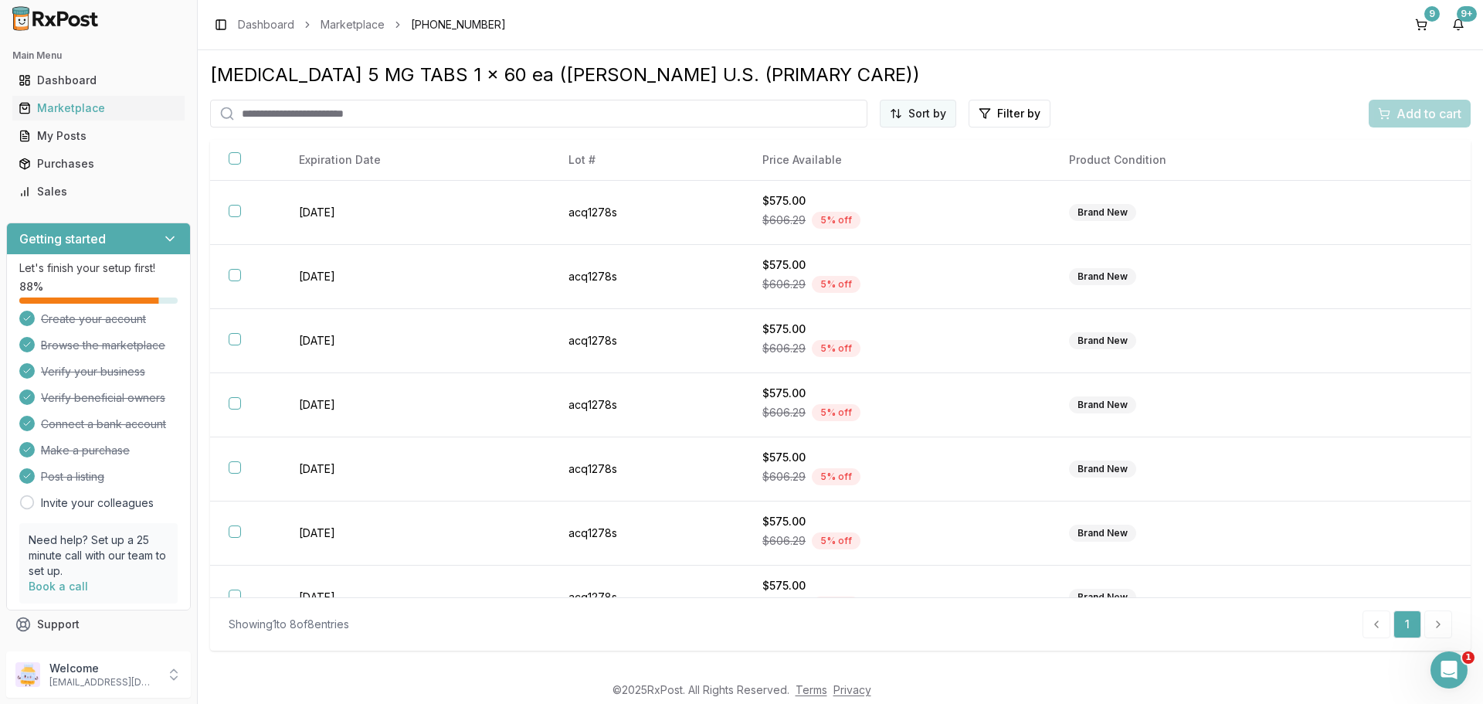
click at [906, 117] on html "1 Main Menu Dashboard Marketplace My Posts Purchases Sales Getting started Let'…" at bounding box center [741, 352] width 1483 height 704
click at [882, 163] on div "Price (Low to High)" at bounding box center [880, 171] width 147 height 25
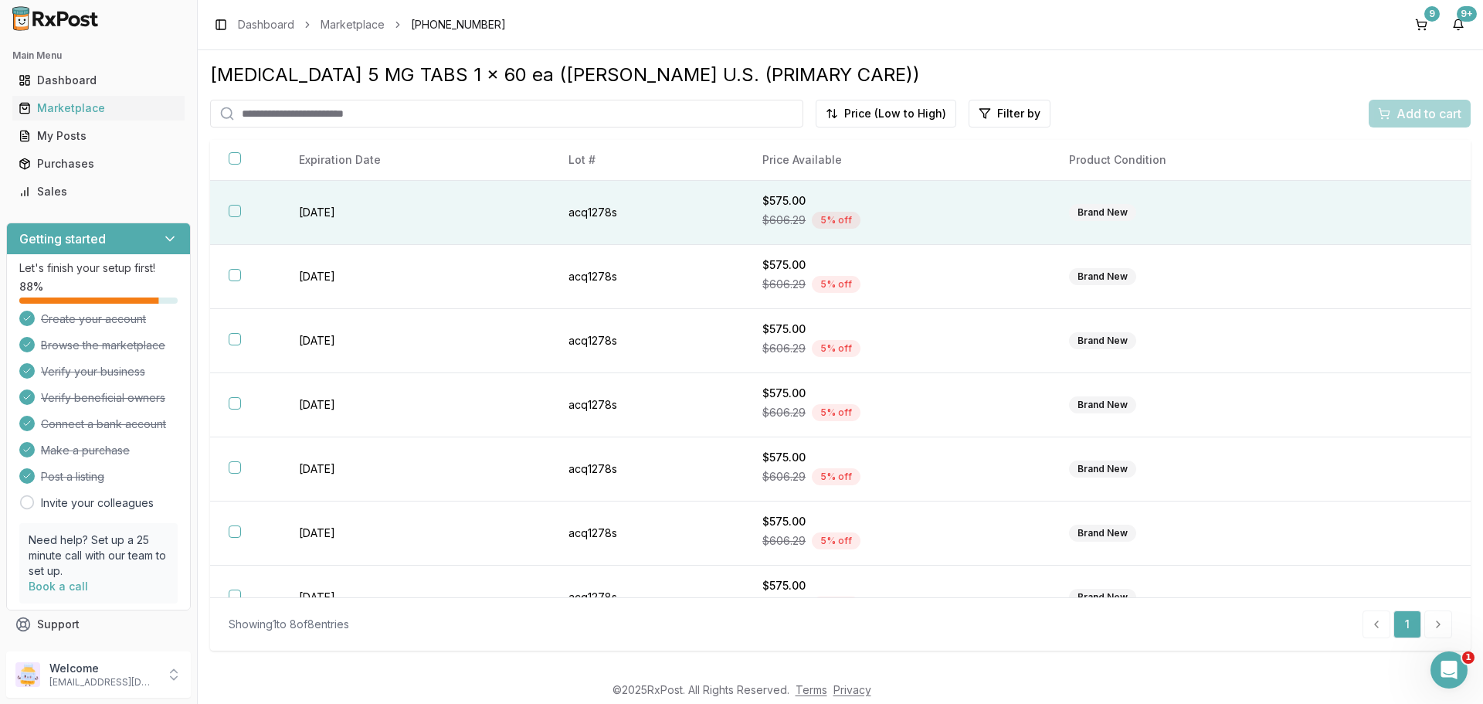
click at [273, 209] on th at bounding box center [245, 213] width 70 height 64
click at [1428, 110] on span "Add to cart" at bounding box center [1428, 113] width 65 height 19
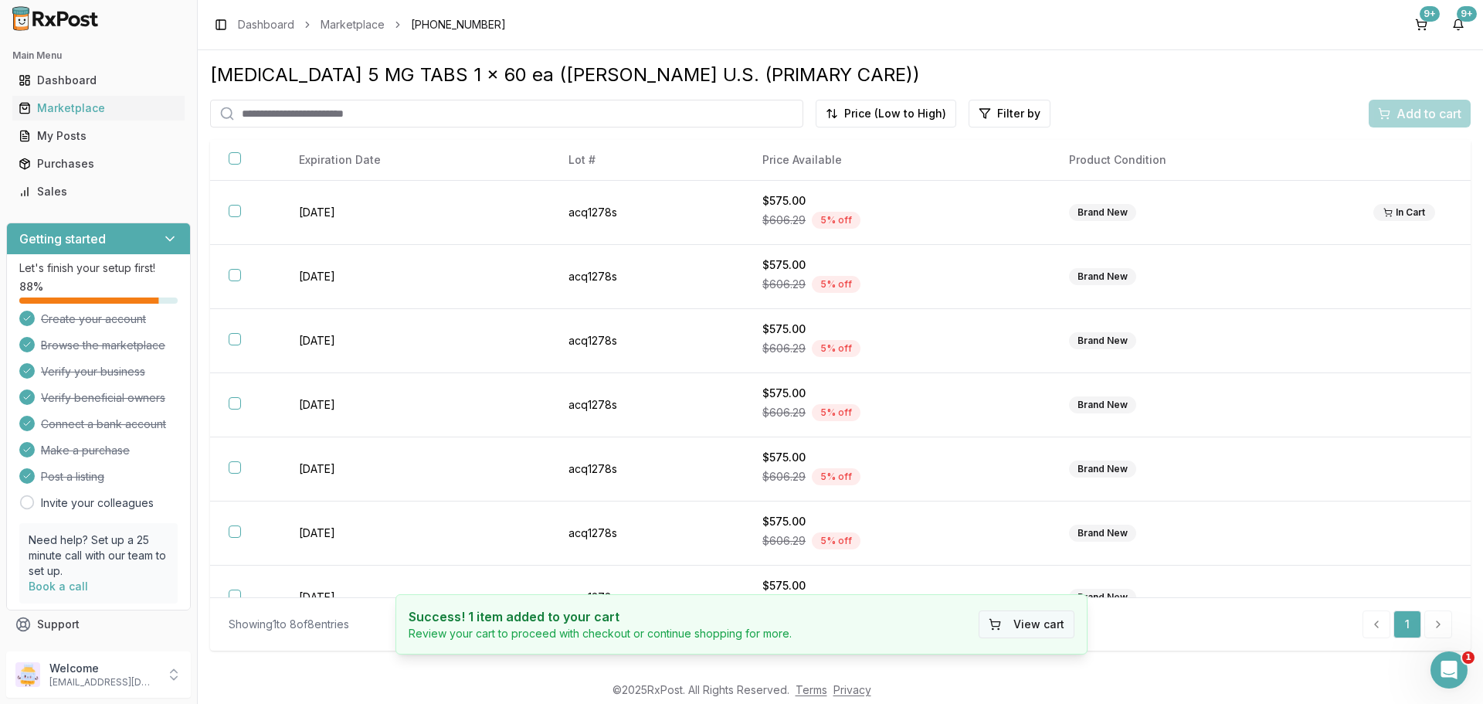
click at [992, 629] on button "View cart" at bounding box center [1026, 624] width 96 height 28
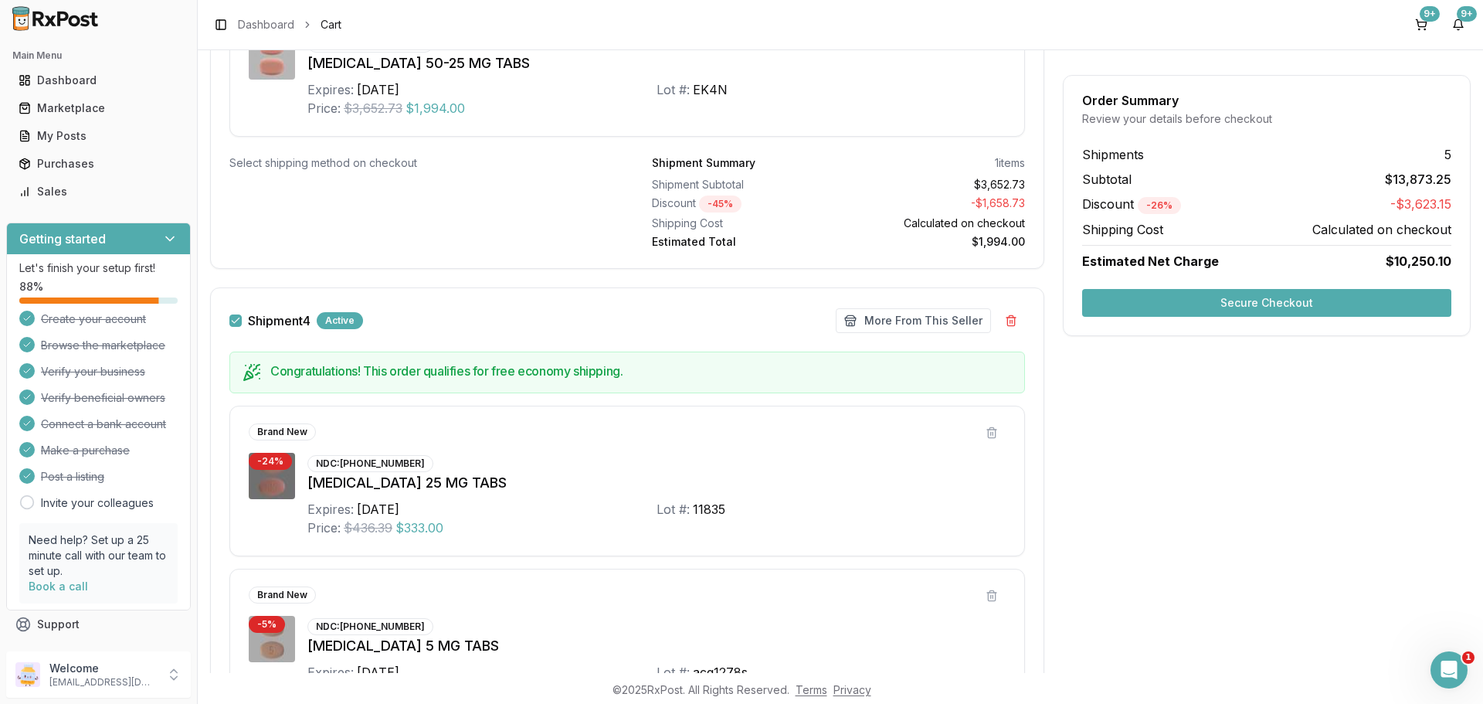
scroll to position [1853, 0]
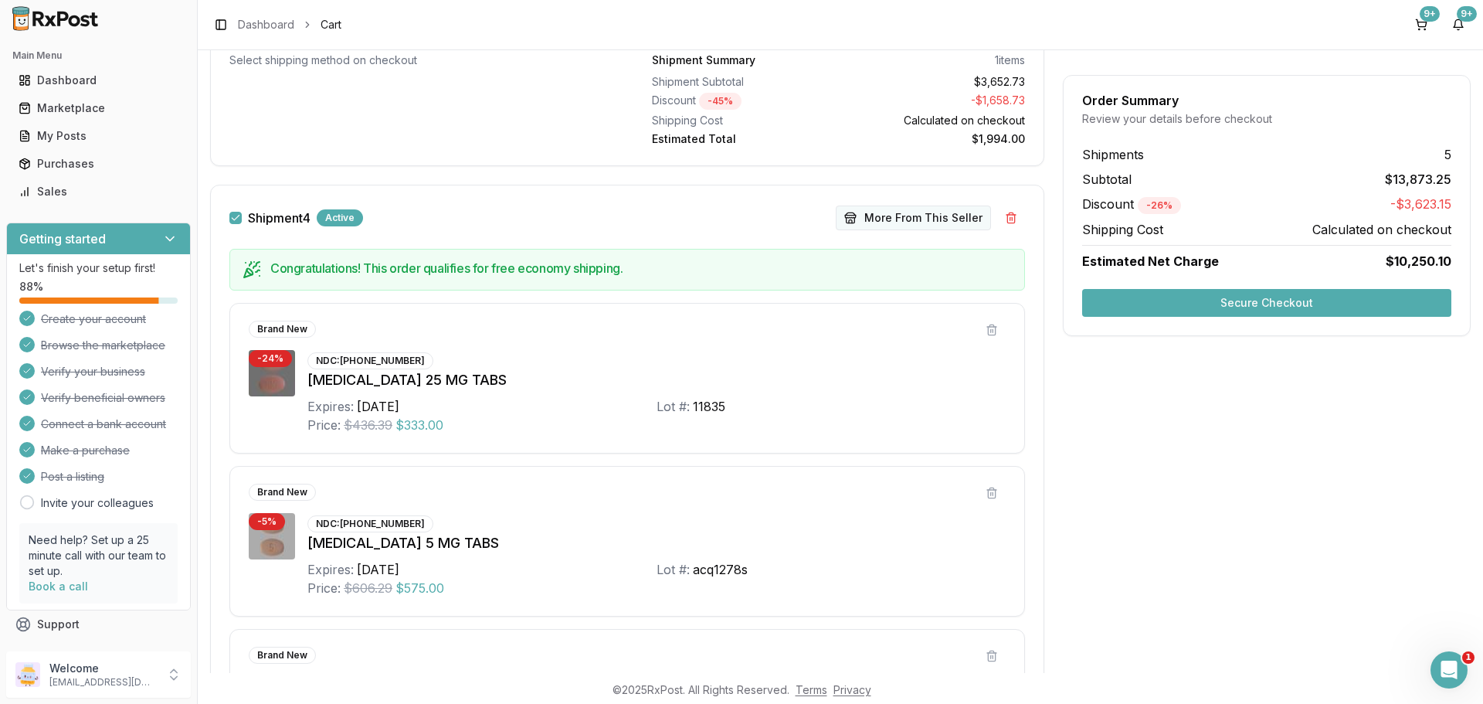
click at [903, 217] on button "More From This Seller" at bounding box center [913, 217] width 155 height 25
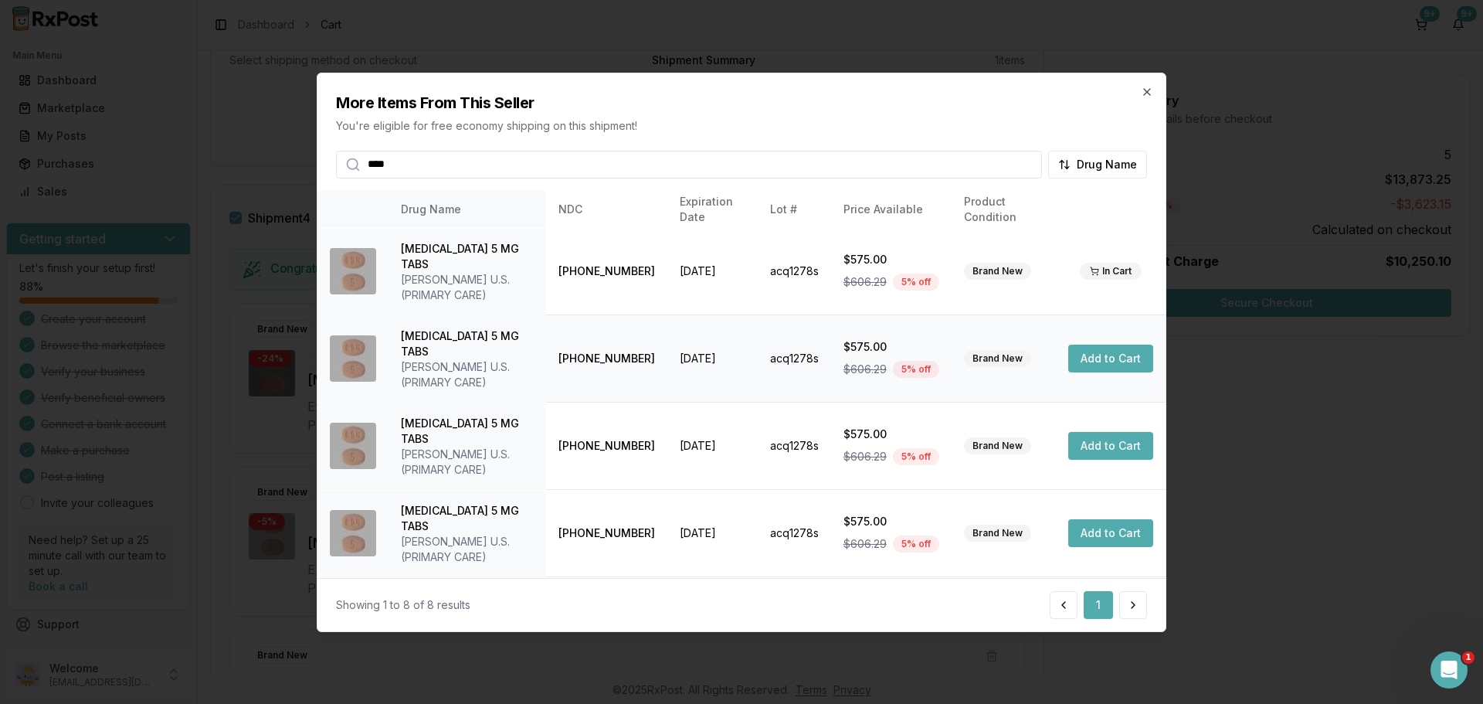
type input "****"
click at [1100, 344] on button "Add to Cart" at bounding box center [1110, 358] width 85 height 28
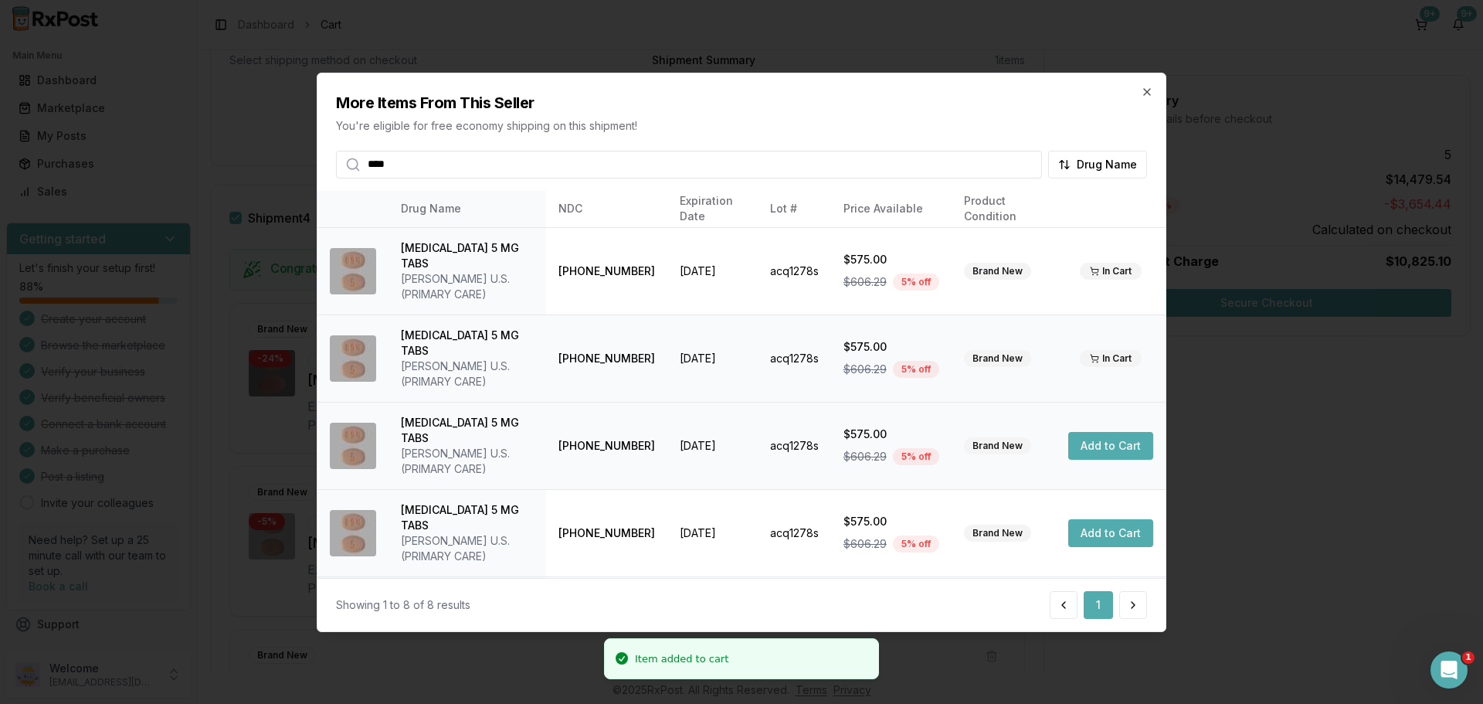
click at [1100, 432] on button "Add to Cart" at bounding box center [1110, 446] width 85 height 28
click at [1104, 519] on button "Add to Cart" at bounding box center [1110, 533] width 85 height 28
click at [1100, 606] on button "Add to Cart" at bounding box center [1110, 620] width 85 height 28
click at [1145, 93] on icon "button" at bounding box center [1147, 91] width 6 height 6
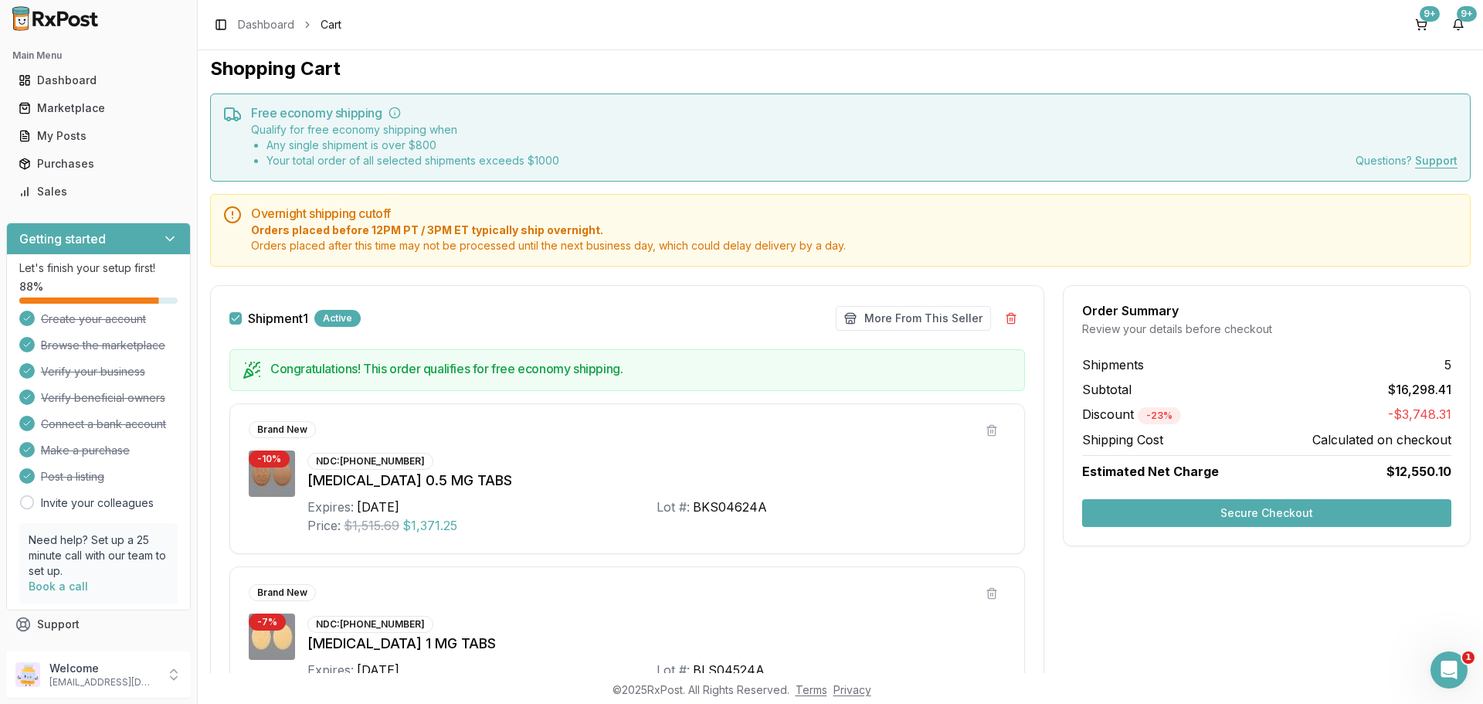
scroll to position [0, 0]
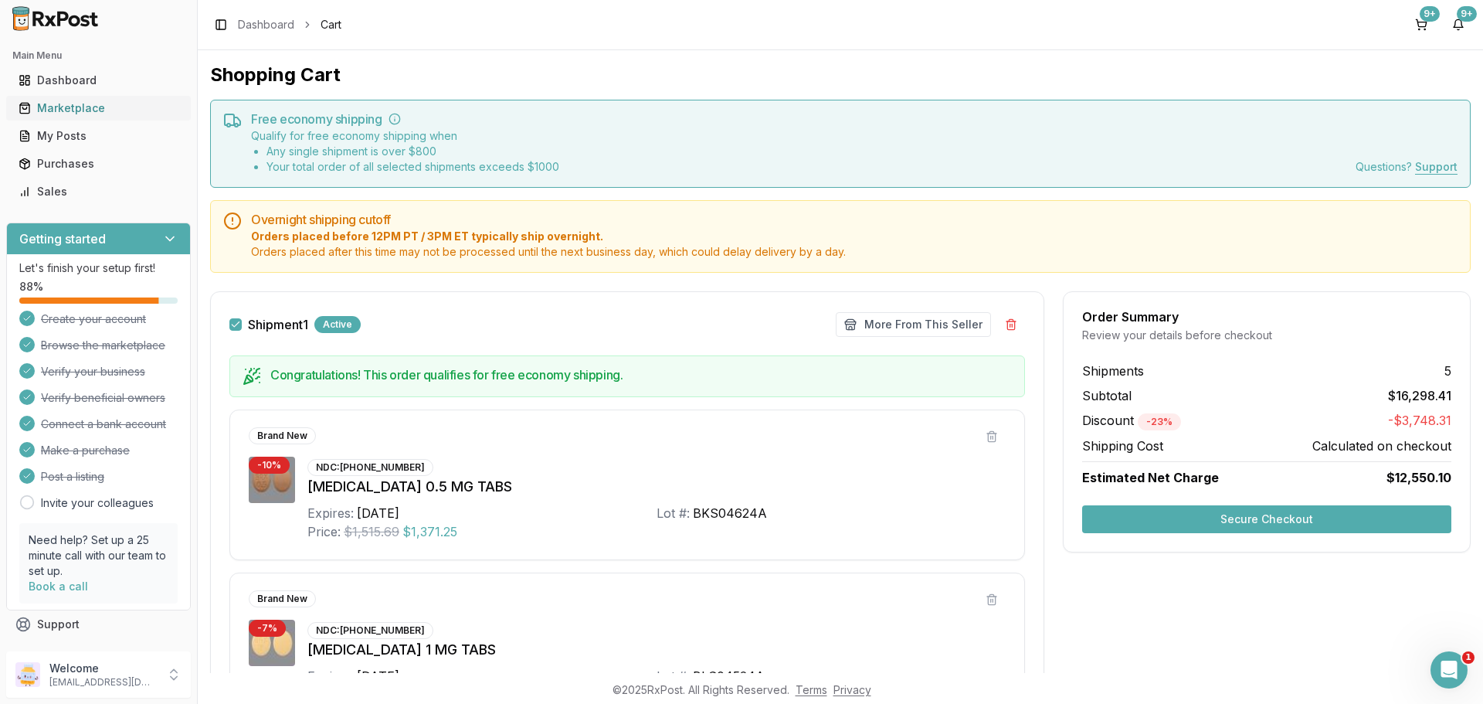
click at [95, 103] on div "Marketplace" at bounding box center [99, 107] width 160 height 15
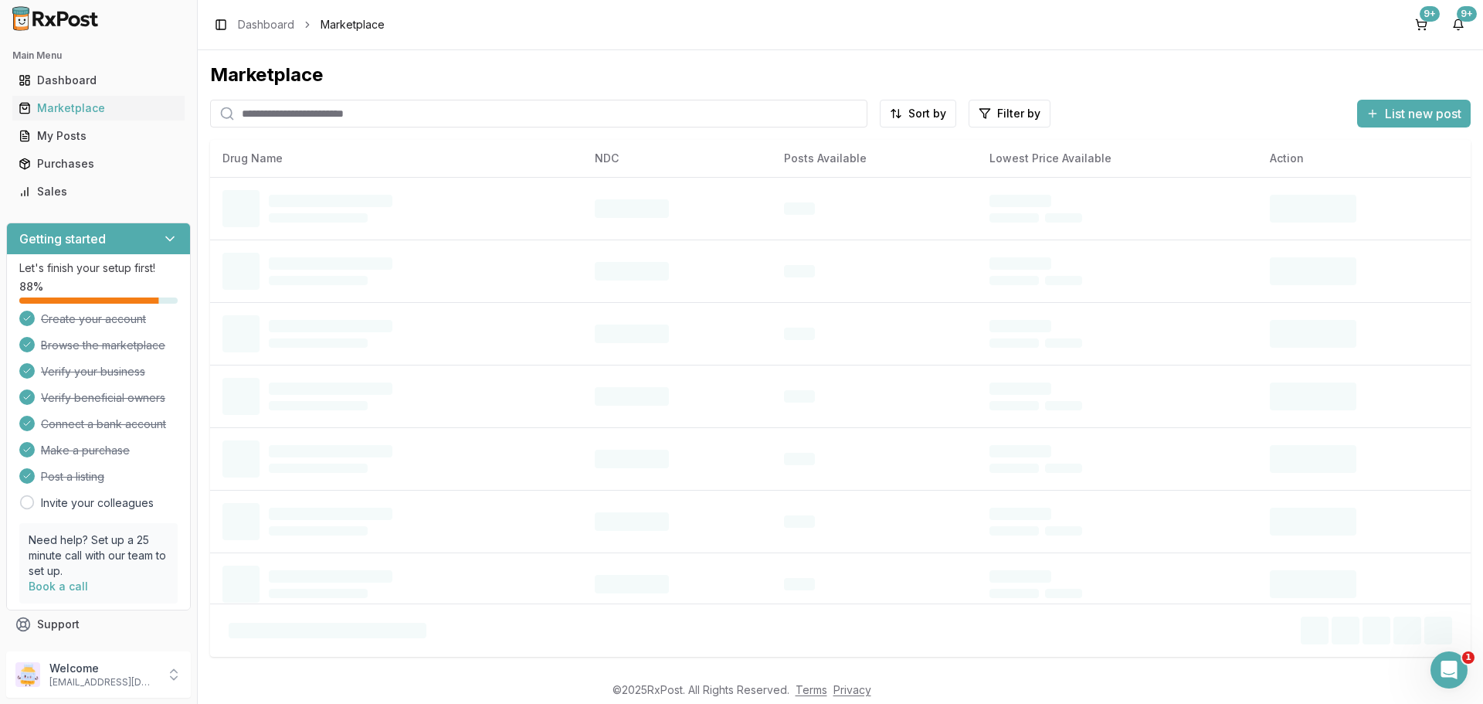
click at [372, 105] on input "search" at bounding box center [538, 114] width 657 height 28
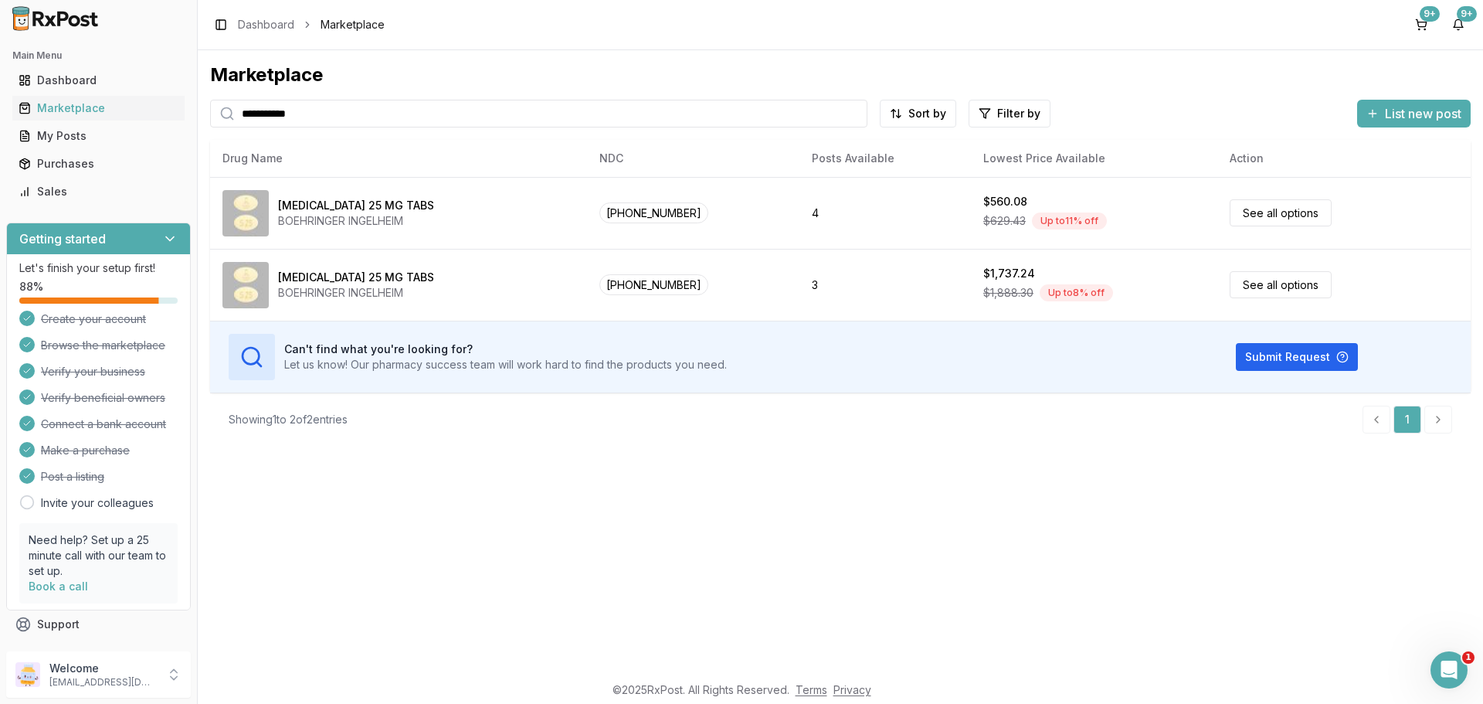
type input "**********"
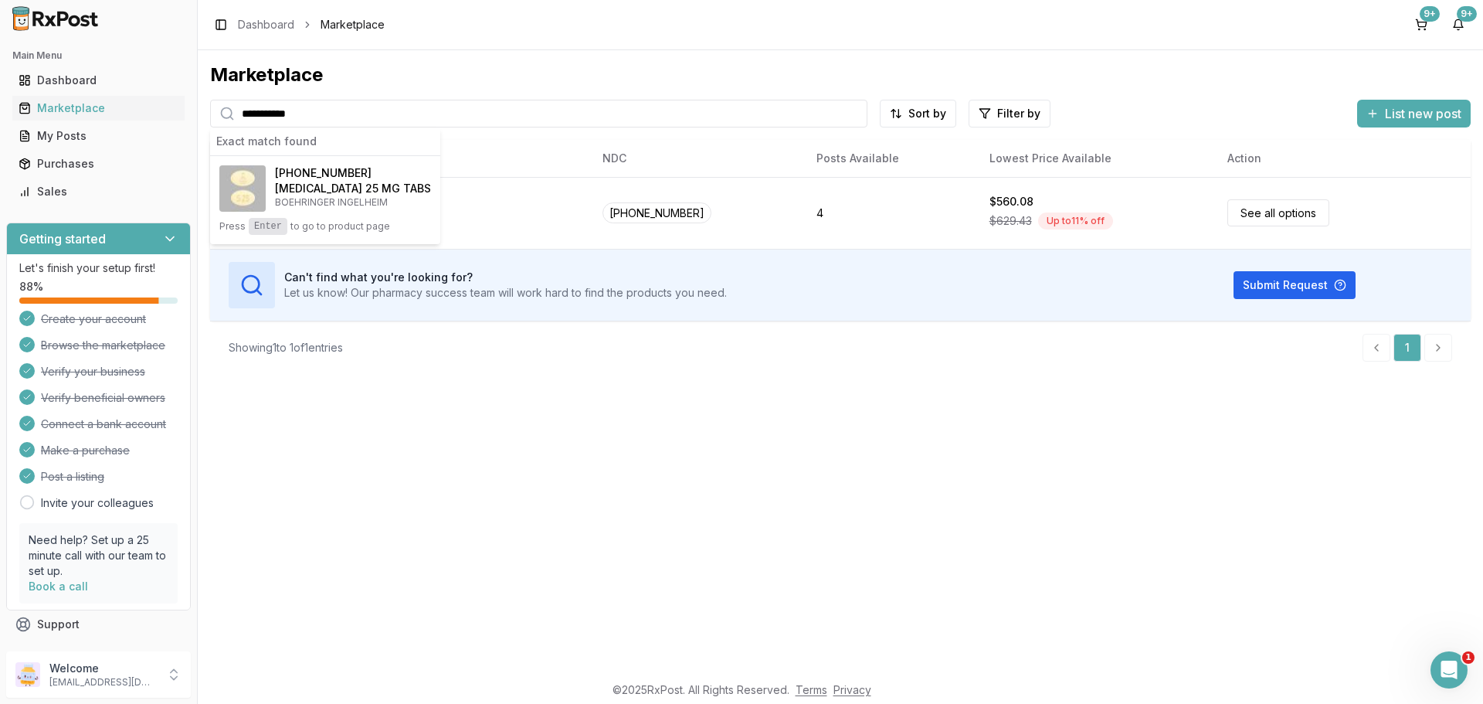
click at [856, 499] on div "**********" at bounding box center [840, 361] width 1285 height 622
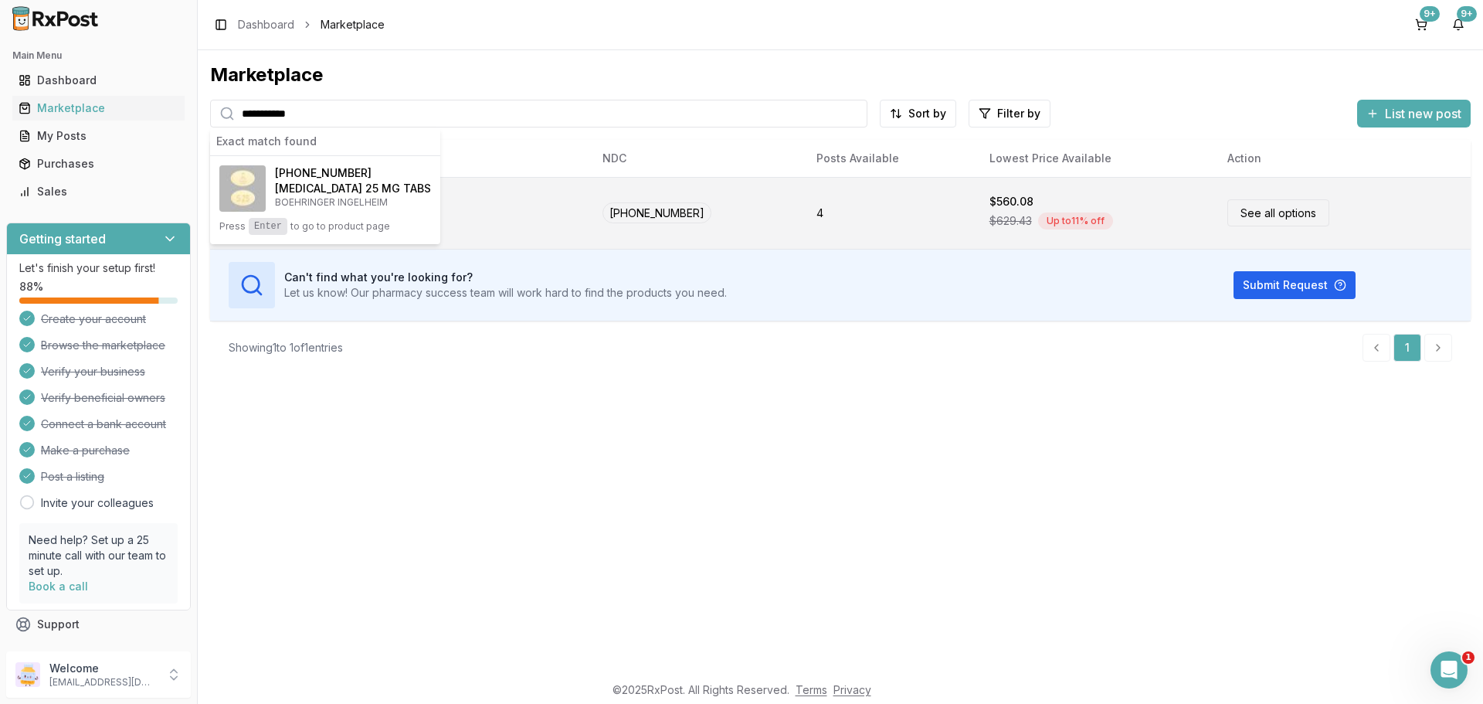
click at [429, 216] on div "Jardiance 25 MG TABS BOEHRINGER INGELHEIM" at bounding box center [399, 213] width 355 height 46
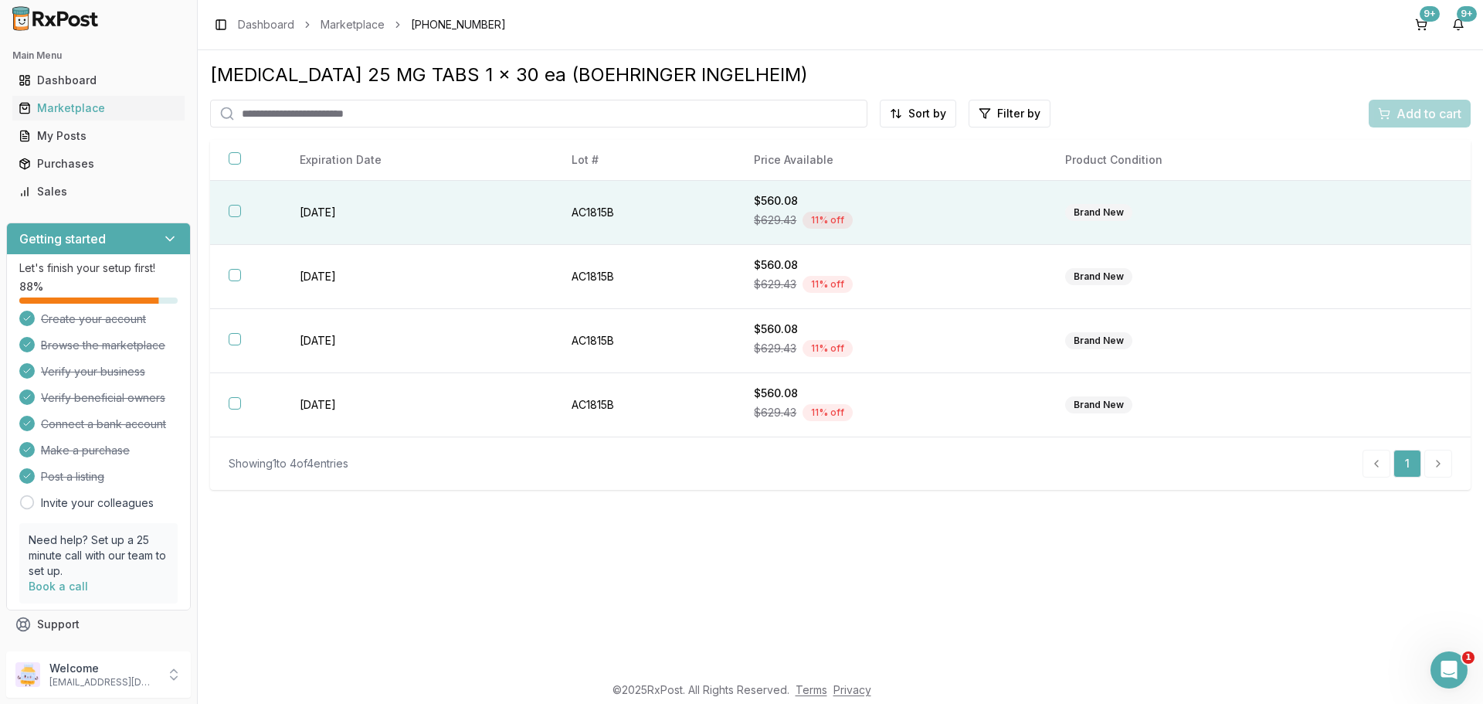
click at [242, 213] on th at bounding box center [245, 213] width 71 height 64
click at [1437, 114] on span "Add to cart" at bounding box center [1428, 113] width 65 height 19
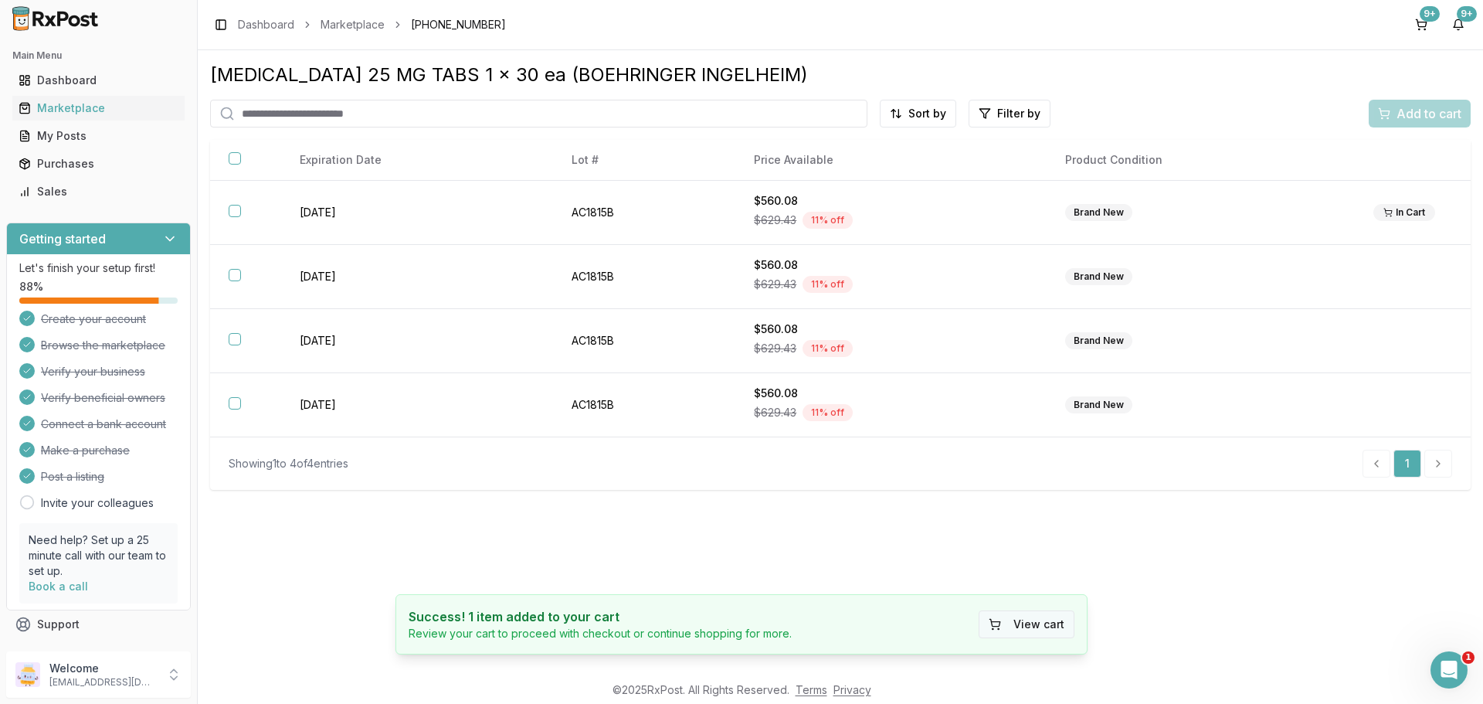
click at [1014, 632] on button "View cart" at bounding box center [1026, 624] width 96 height 28
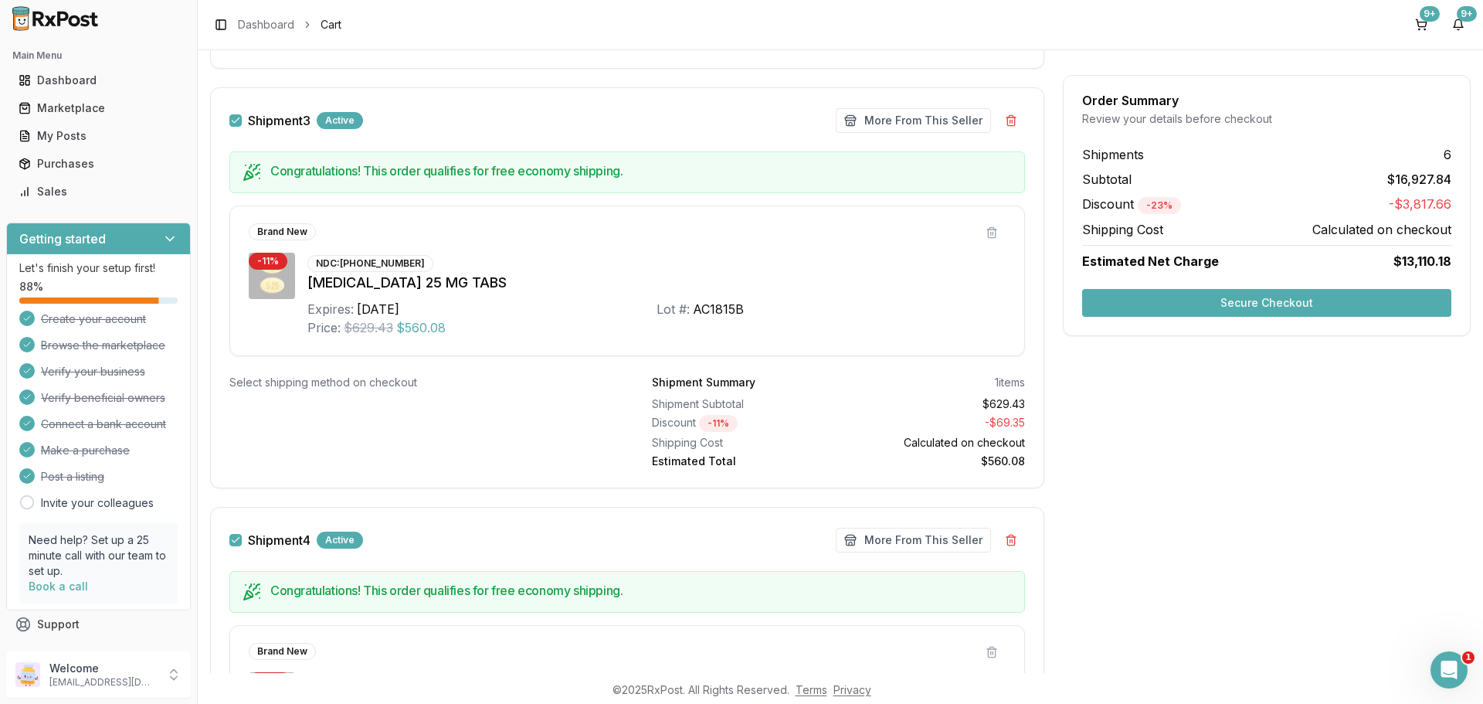
scroll to position [1545, 0]
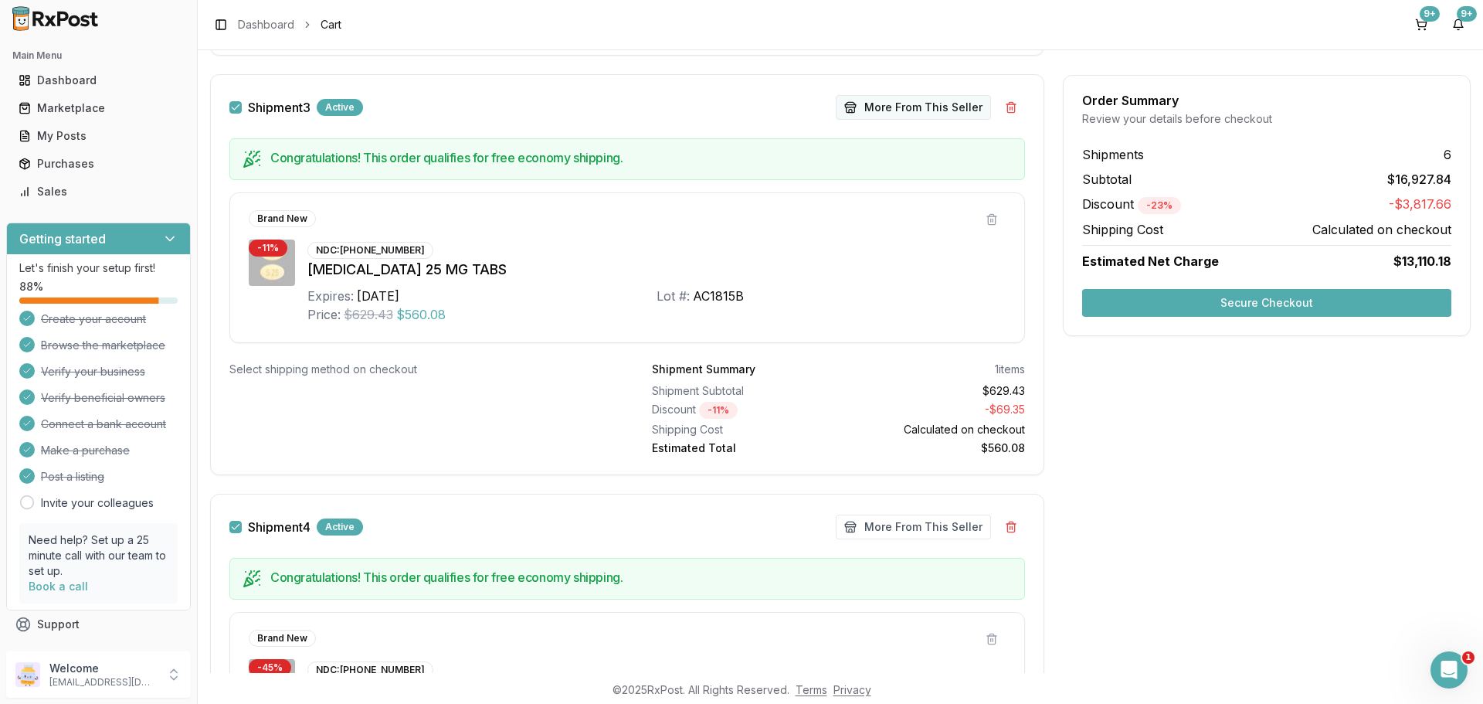
click at [875, 110] on button "More From This Seller" at bounding box center [913, 107] width 155 height 25
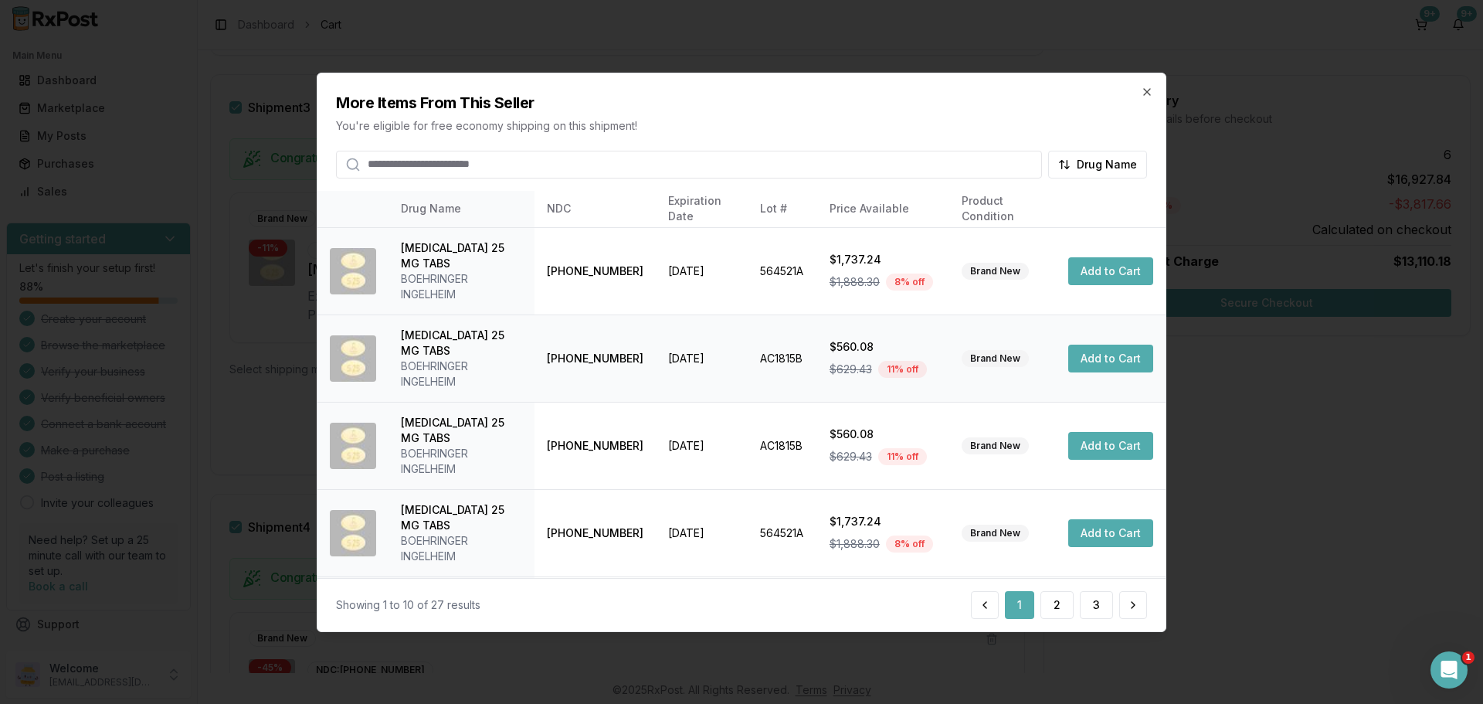
click at [1088, 367] on button "Add to Cart" at bounding box center [1110, 358] width 85 height 28
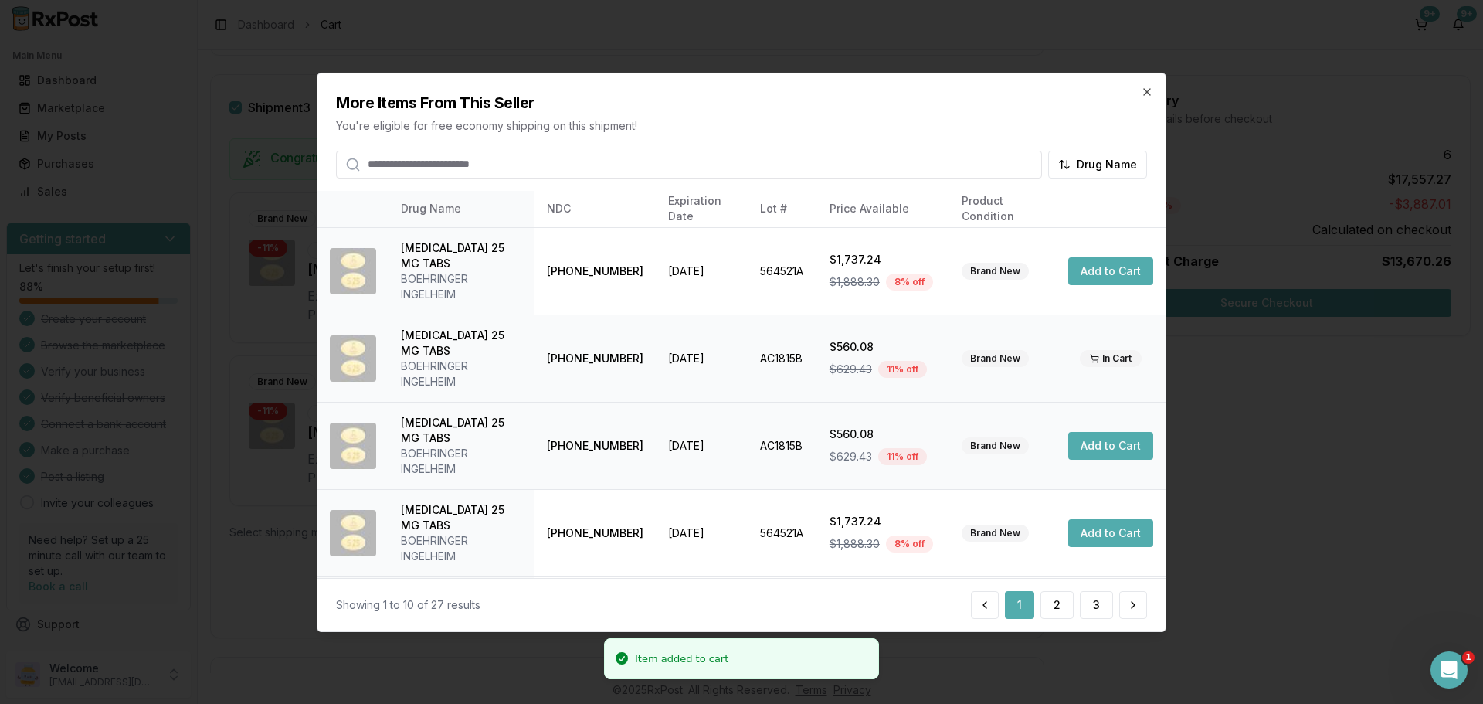
click at [1104, 446] on button "Add to Cart" at bounding box center [1110, 446] width 85 height 28
click at [1147, 92] on icon "button" at bounding box center [1147, 91] width 6 height 6
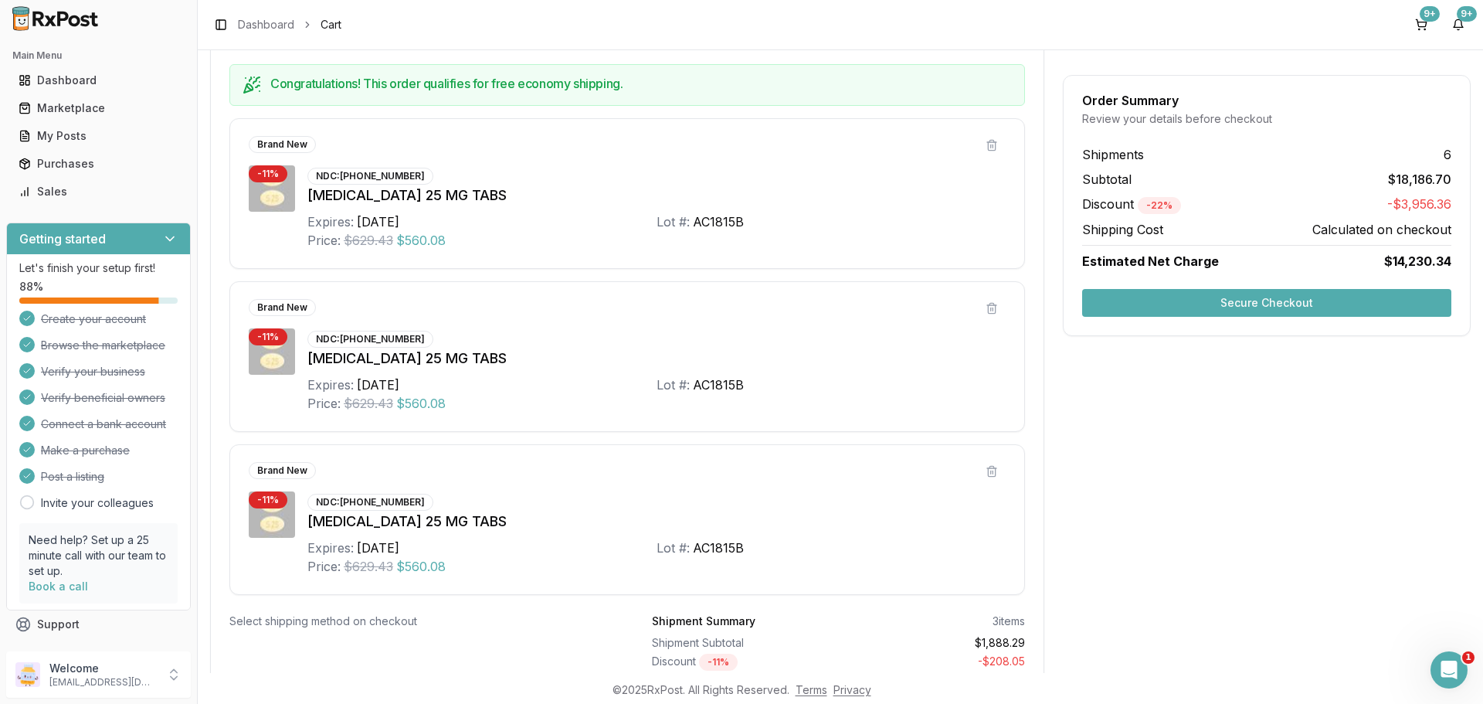
scroll to position [1647, 0]
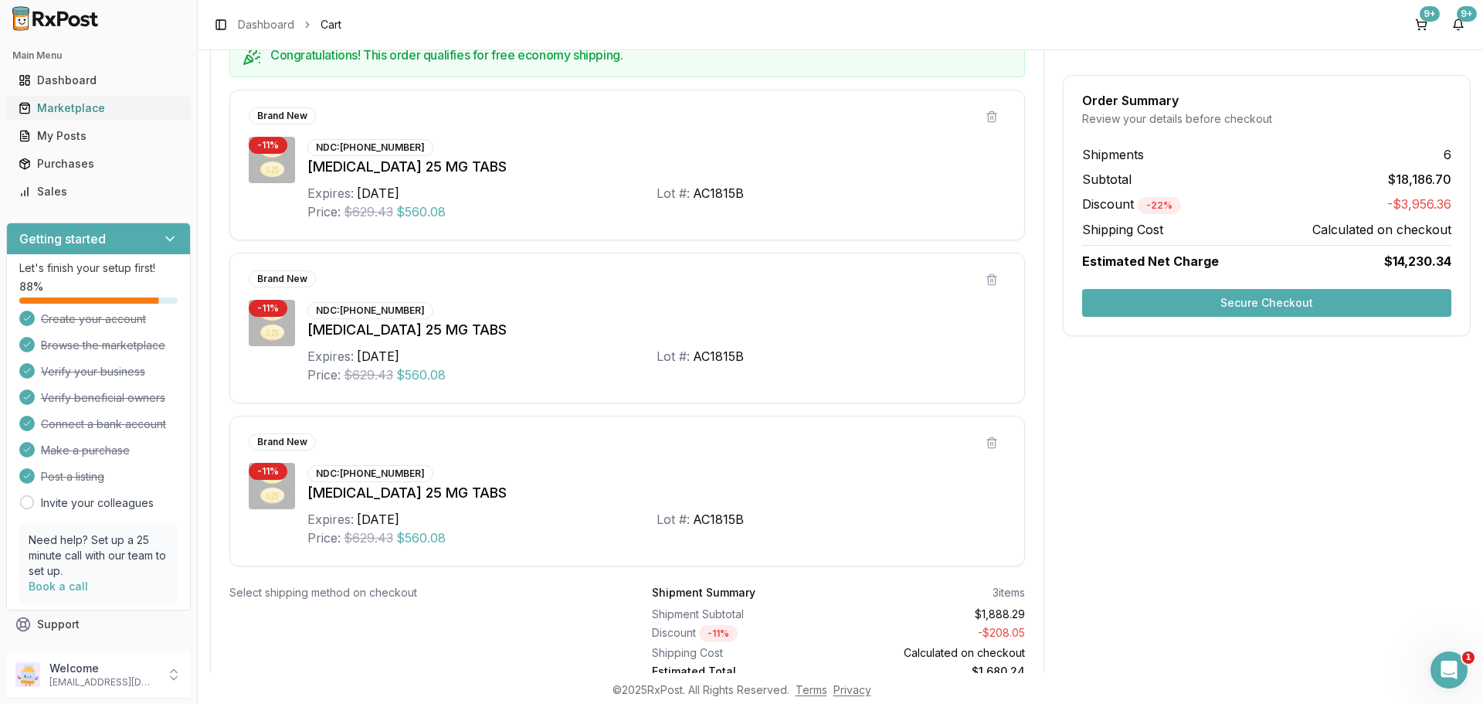
click at [68, 99] on link "Marketplace" at bounding box center [98, 108] width 172 height 28
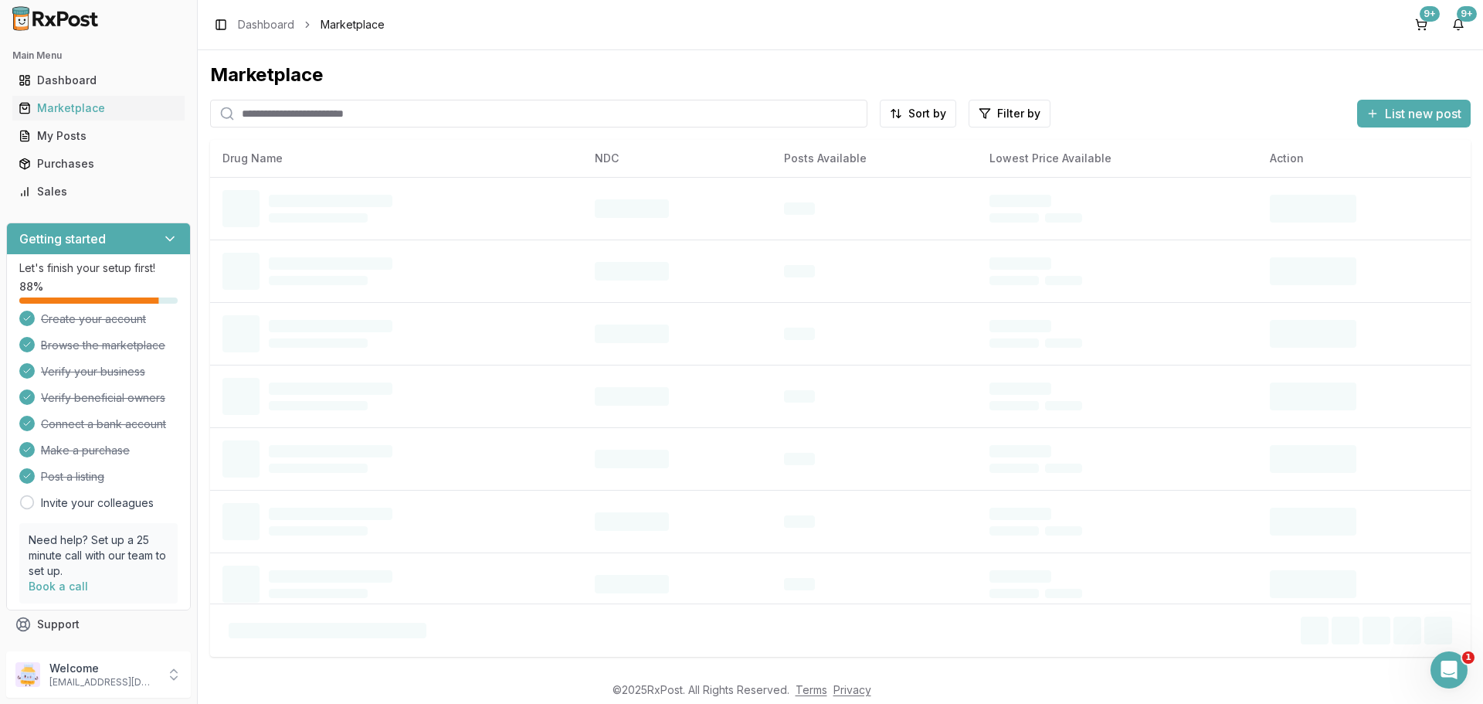
click at [310, 104] on input "search" at bounding box center [538, 114] width 657 height 28
paste input "**********"
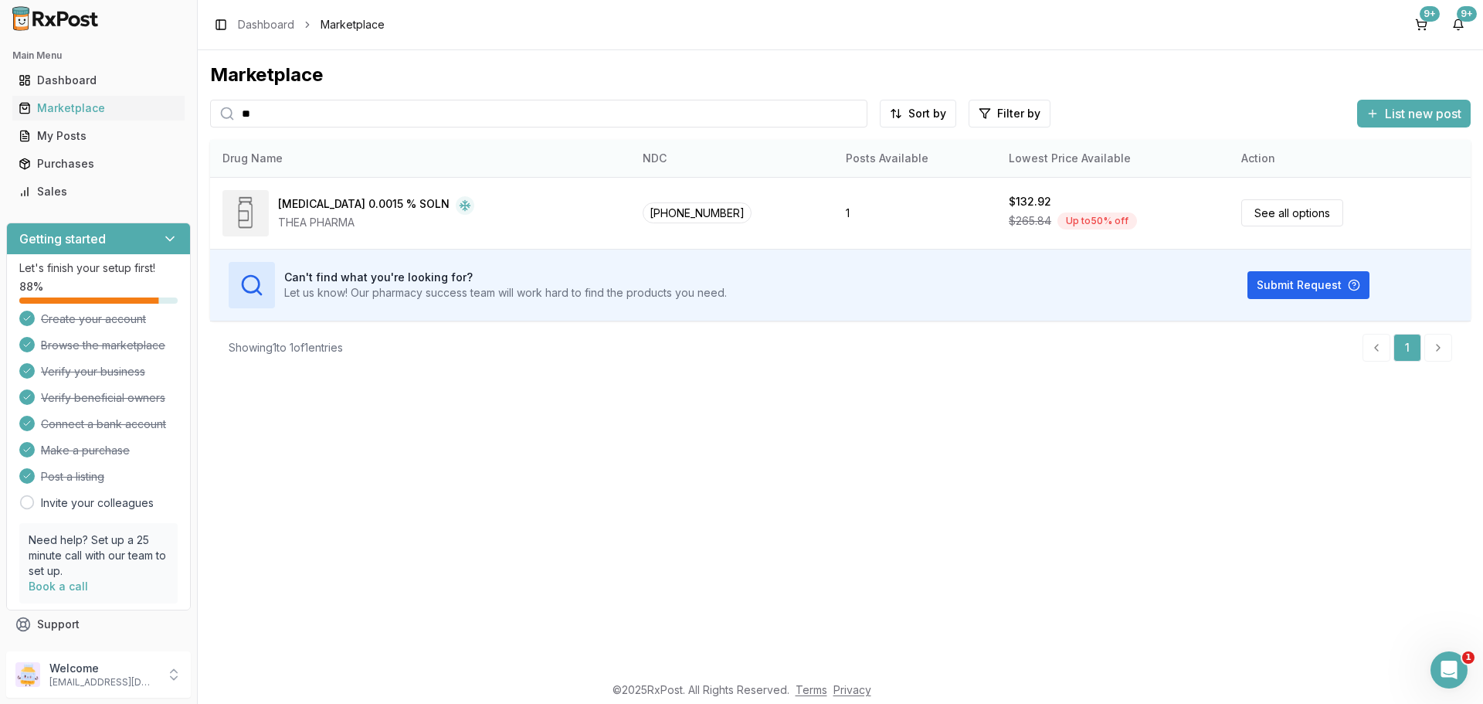
type input "*"
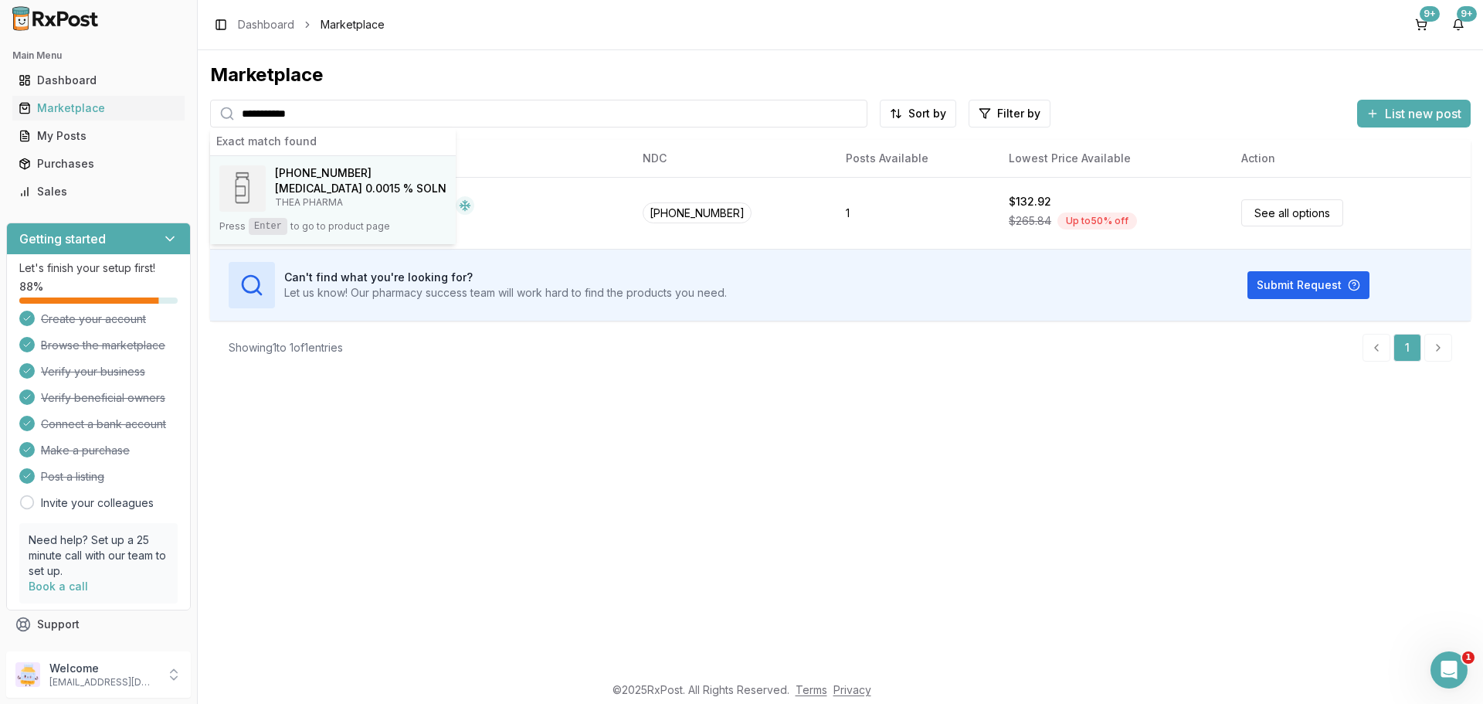
type input "**********"
click at [331, 180] on span "82584-0609-30" at bounding box center [323, 172] width 97 height 15
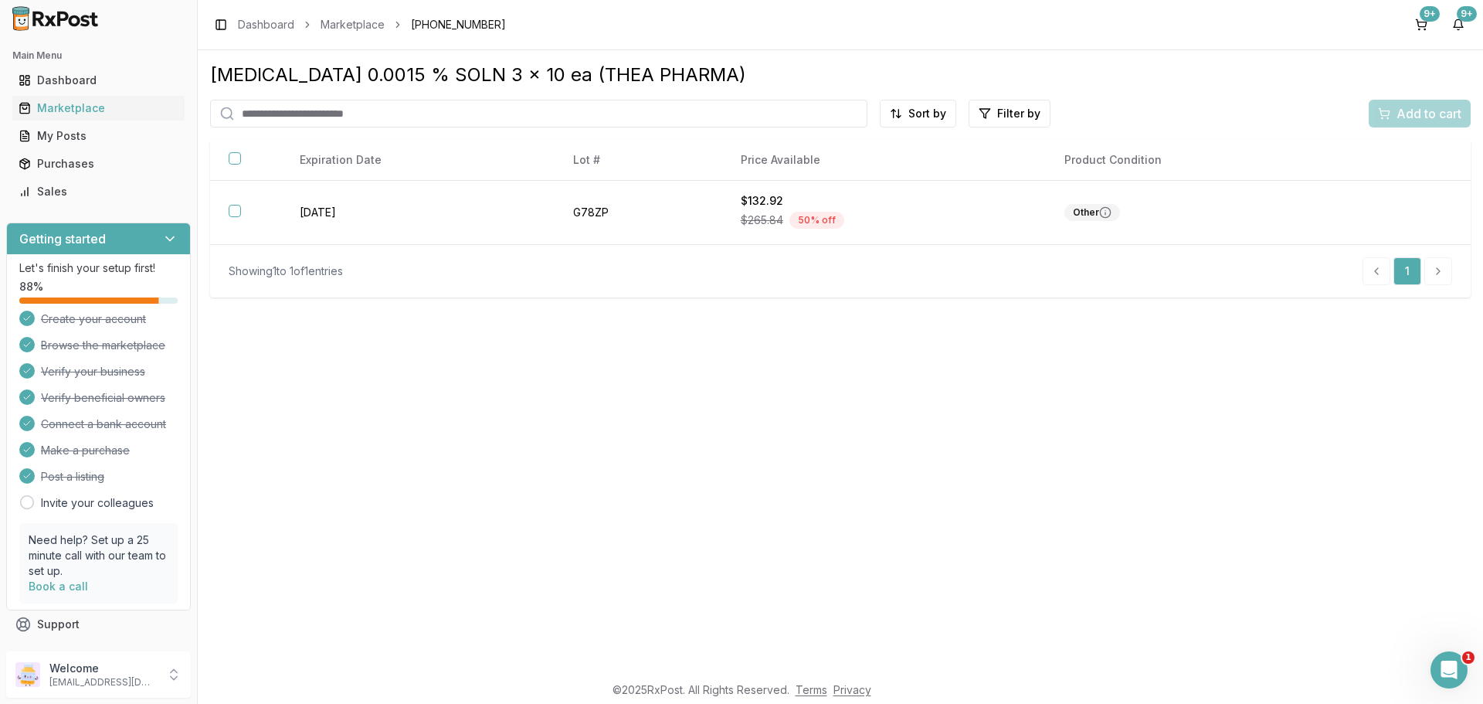
click at [274, 114] on input "search" at bounding box center [538, 114] width 657 height 28
type input "**********"
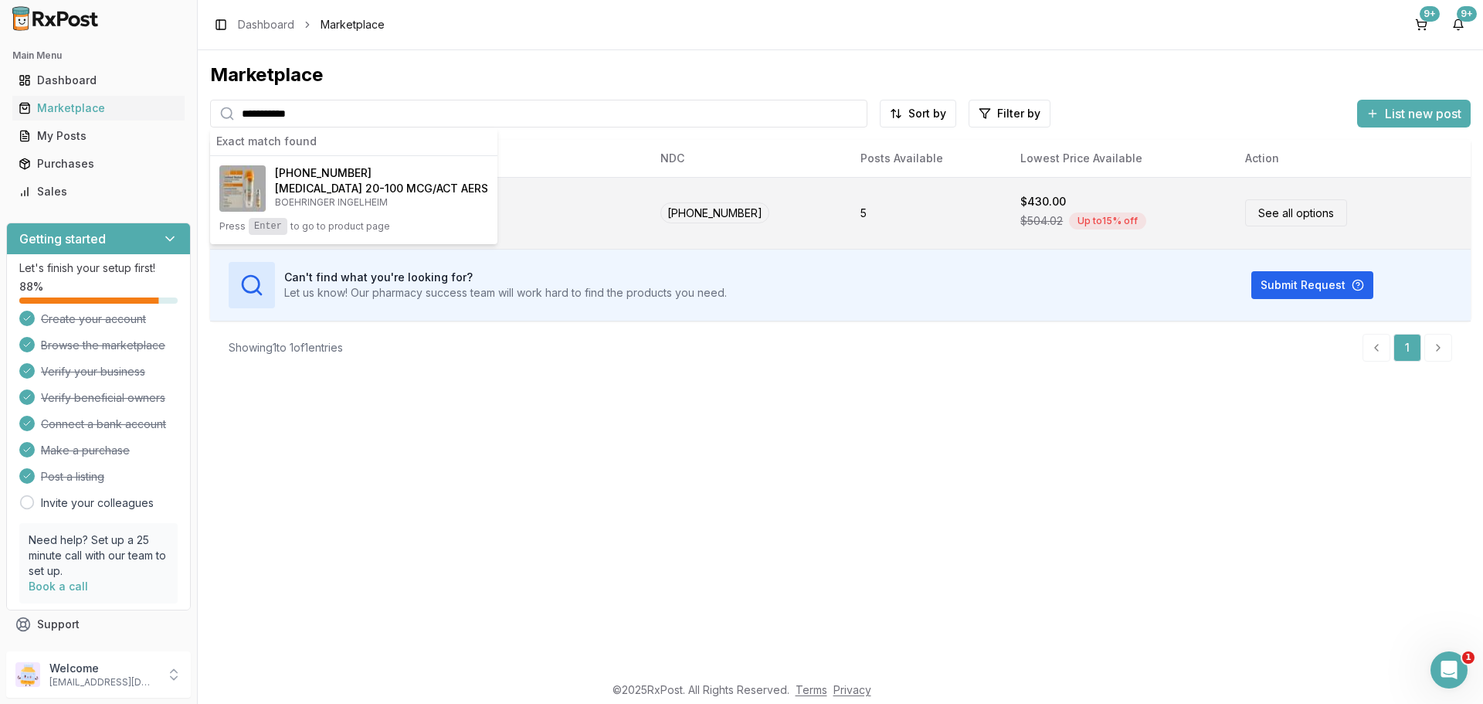
click at [325, 211] on div "00597-0024-02 Combivent Respimat 20-100 MCG/ACT AERS BOEHRINGER INGELHEIM" at bounding box center [353, 188] width 269 height 46
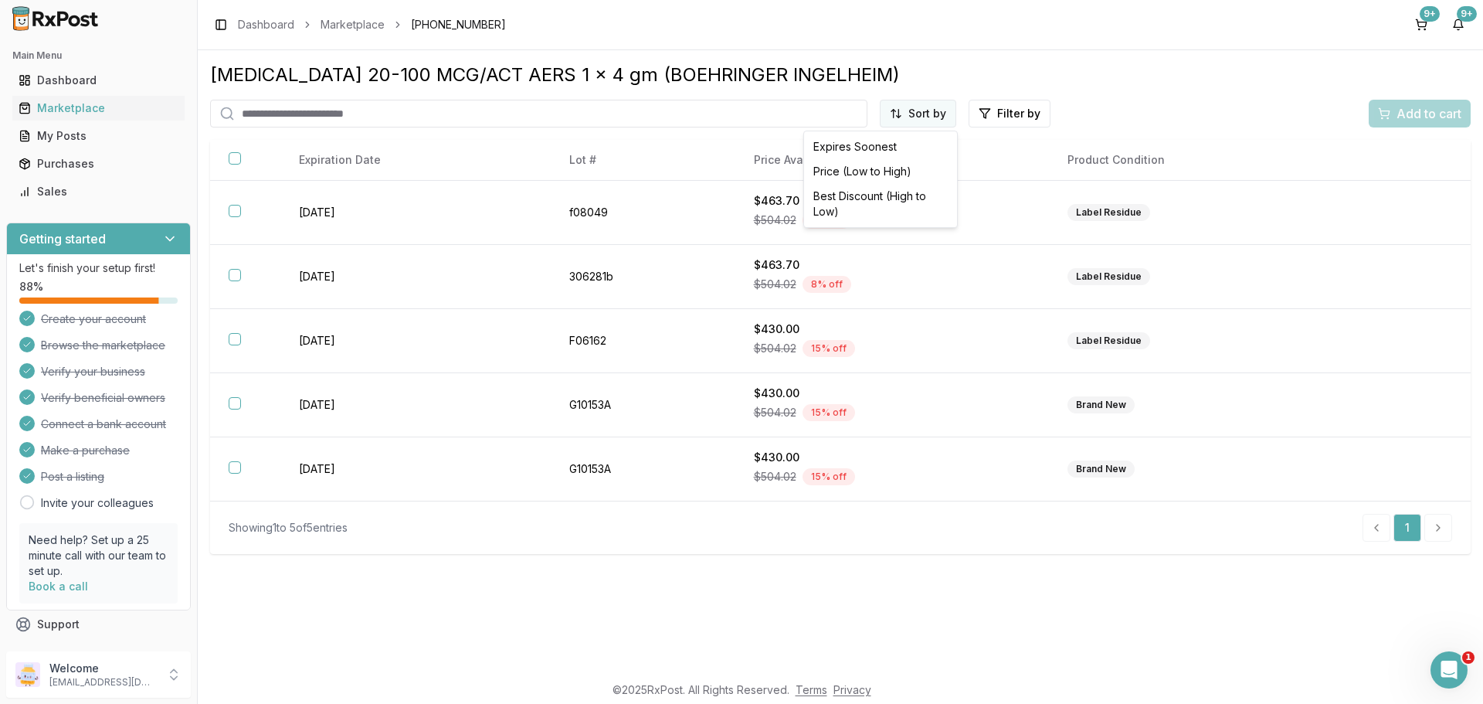
click at [912, 111] on html "1 Main Menu Dashboard Marketplace My Posts Purchases Sales Getting started Let'…" at bounding box center [741, 352] width 1483 height 704
click at [861, 168] on div "Price (Low to High)" at bounding box center [880, 171] width 147 height 25
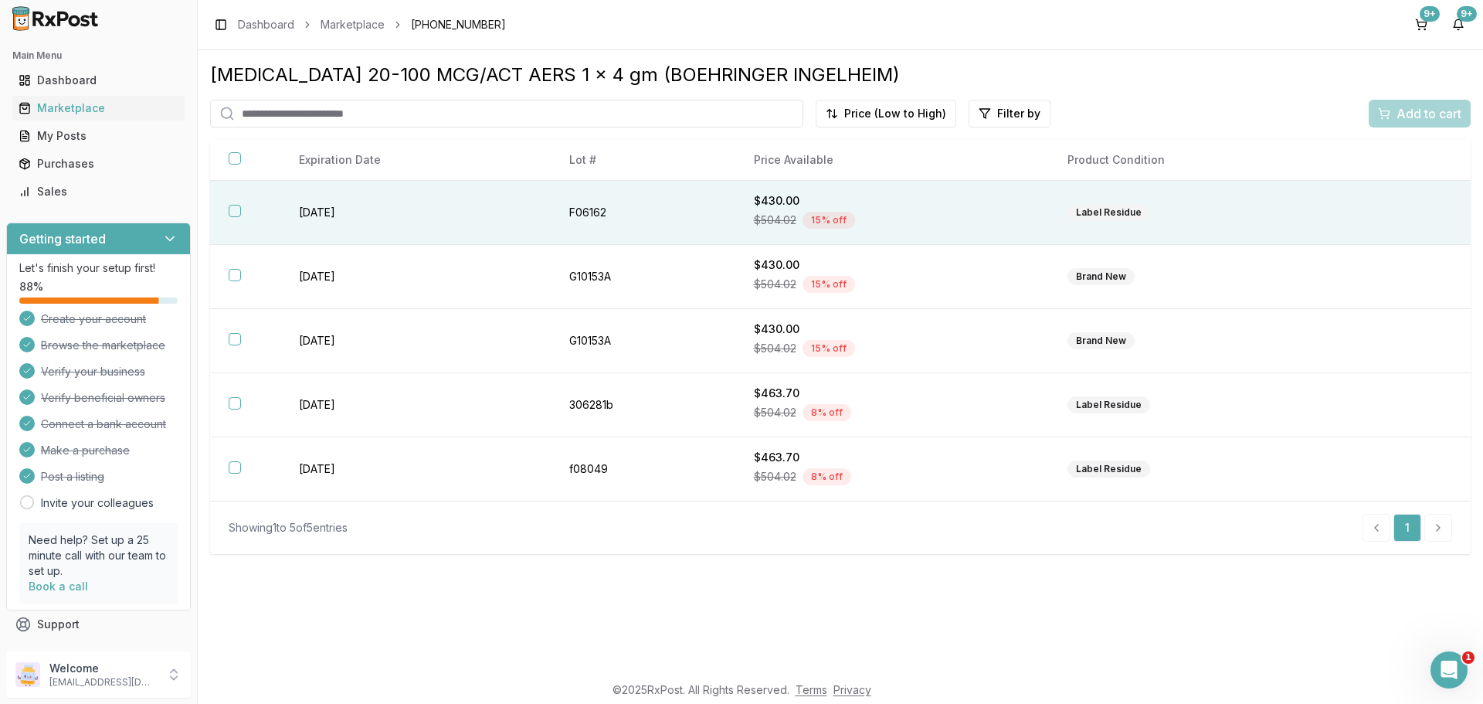
click at [233, 217] on th at bounding box center [245, 213] width 70 height 64
click at [1407, 111] on span "Add to cart" at bounding box center [1428, 113] width 65 height 19
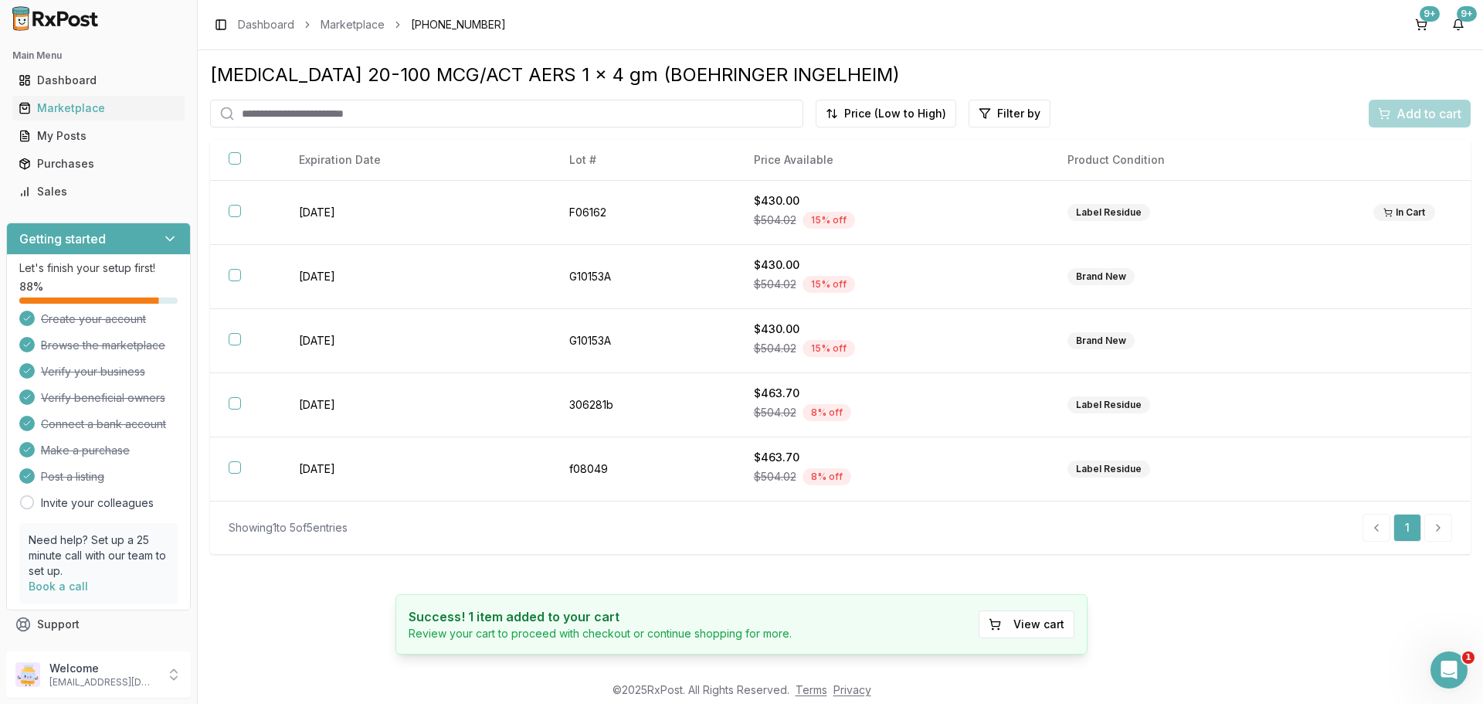
click at [410, 109] on input "search" at bounding box center [506, 114] width 593 height 28
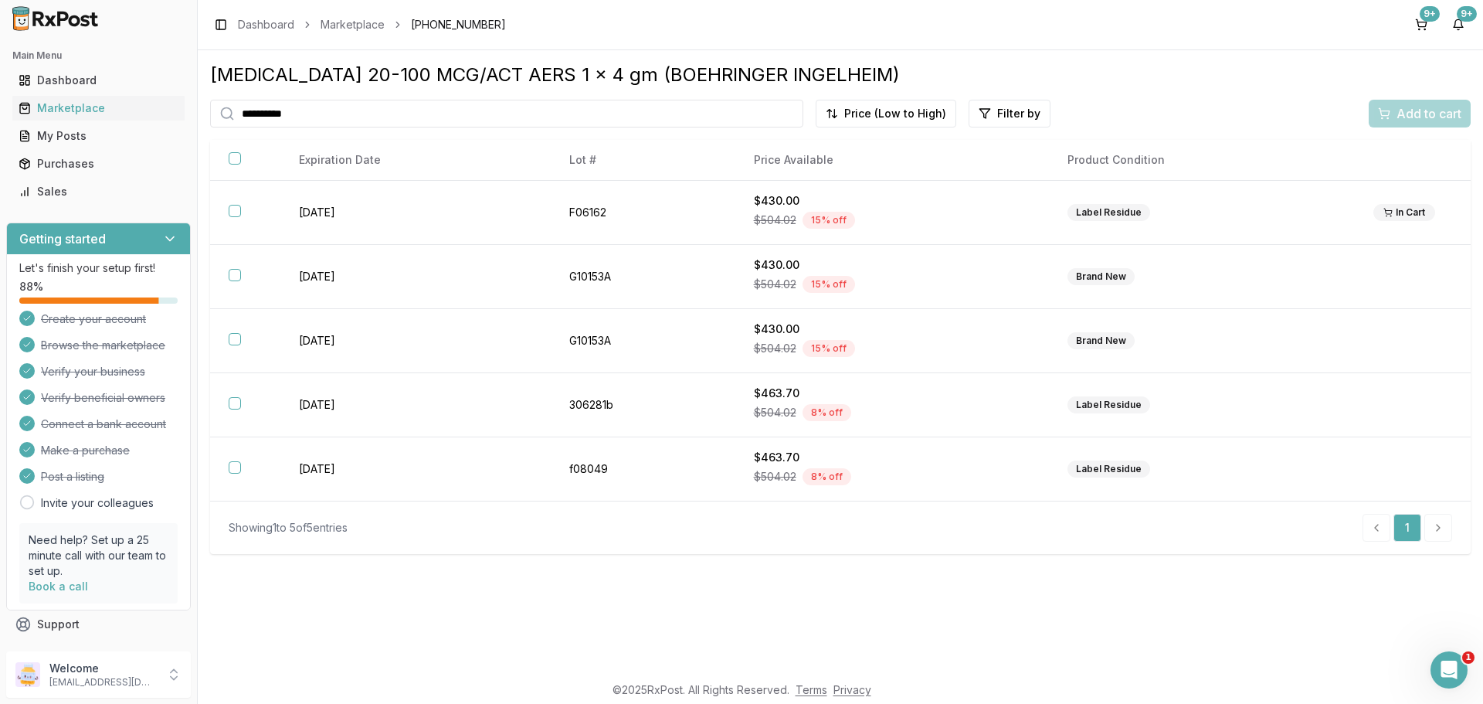
type input "**********"
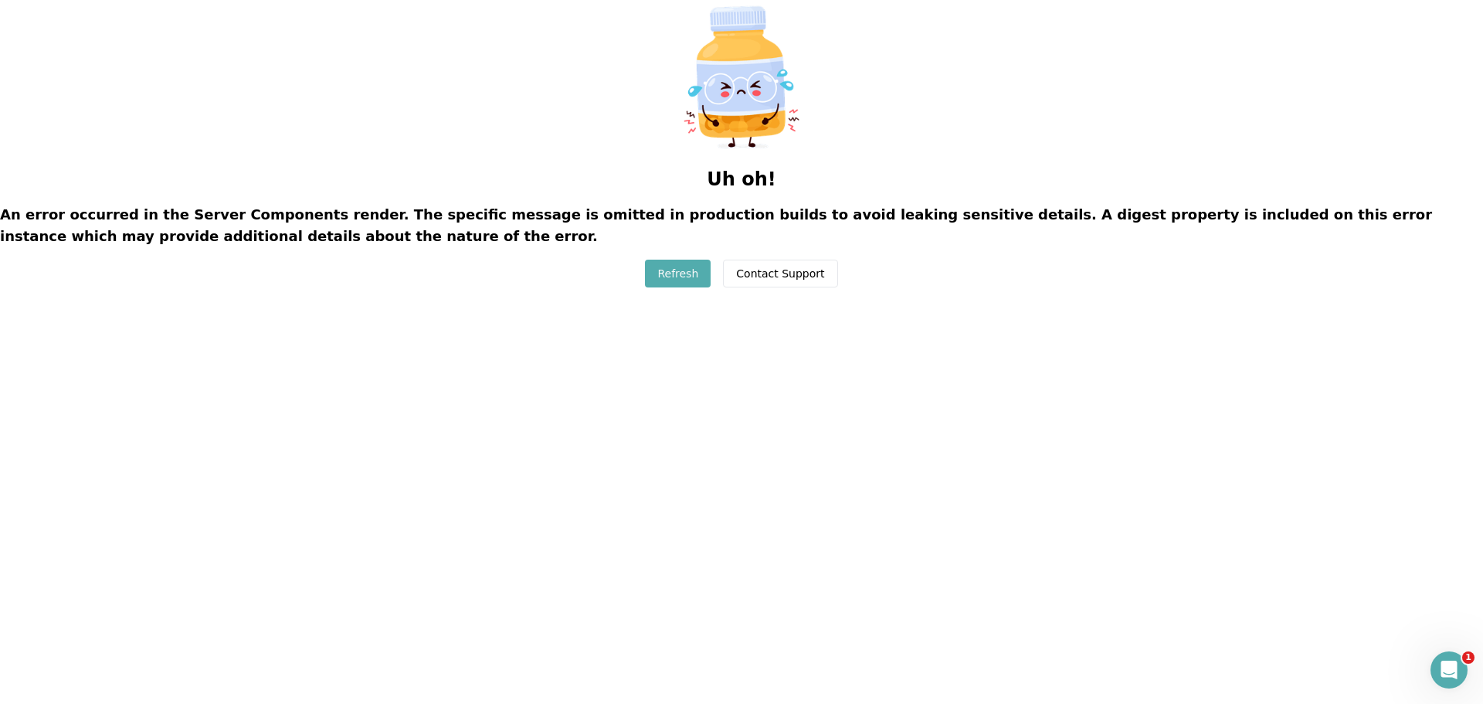
click at [669, 272] on button "Refresh" at bounding box center [678, 273] width 66 height 28
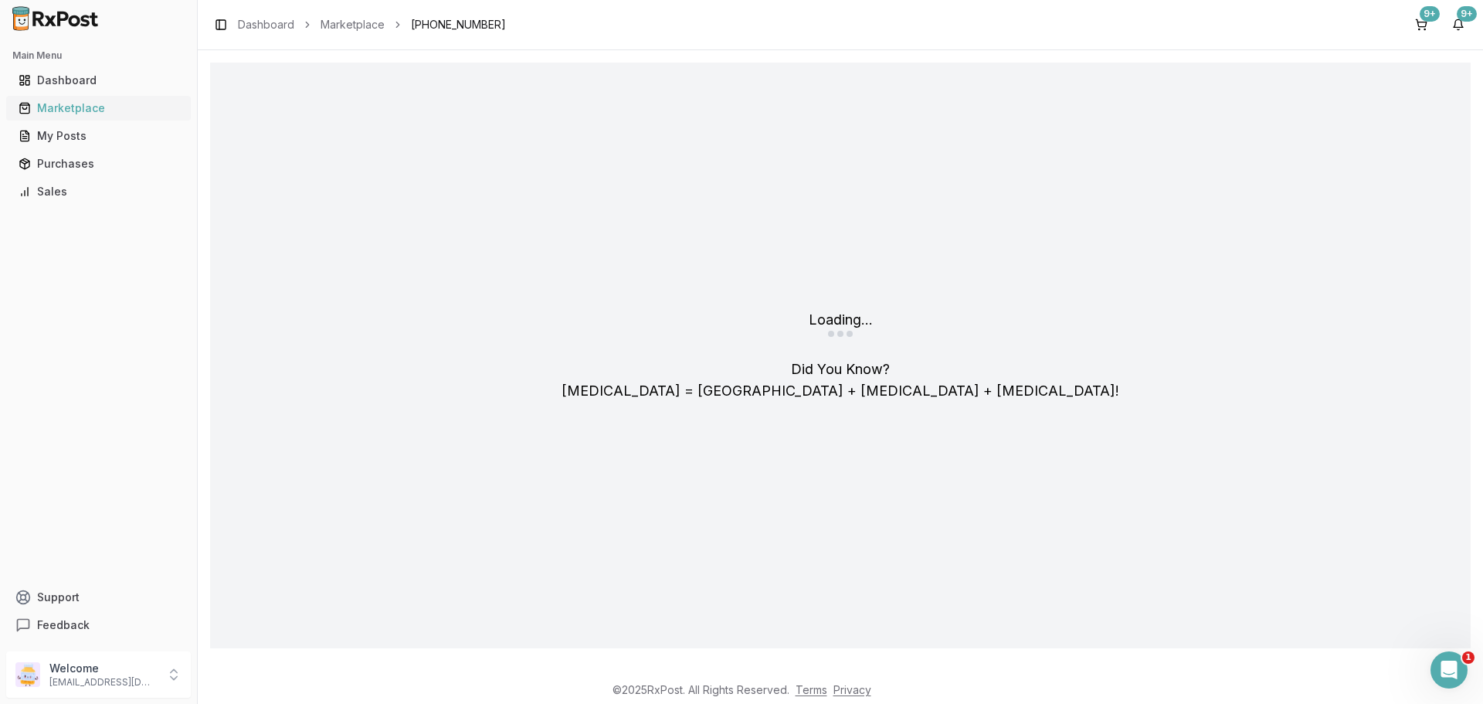
click at [80, 99] on link "Marketplace" at bounding box center [98, 108] width 172 height 28
click at [370, 25] on link "Marketplace" at bounding box center [352, 24] width 64 height 15
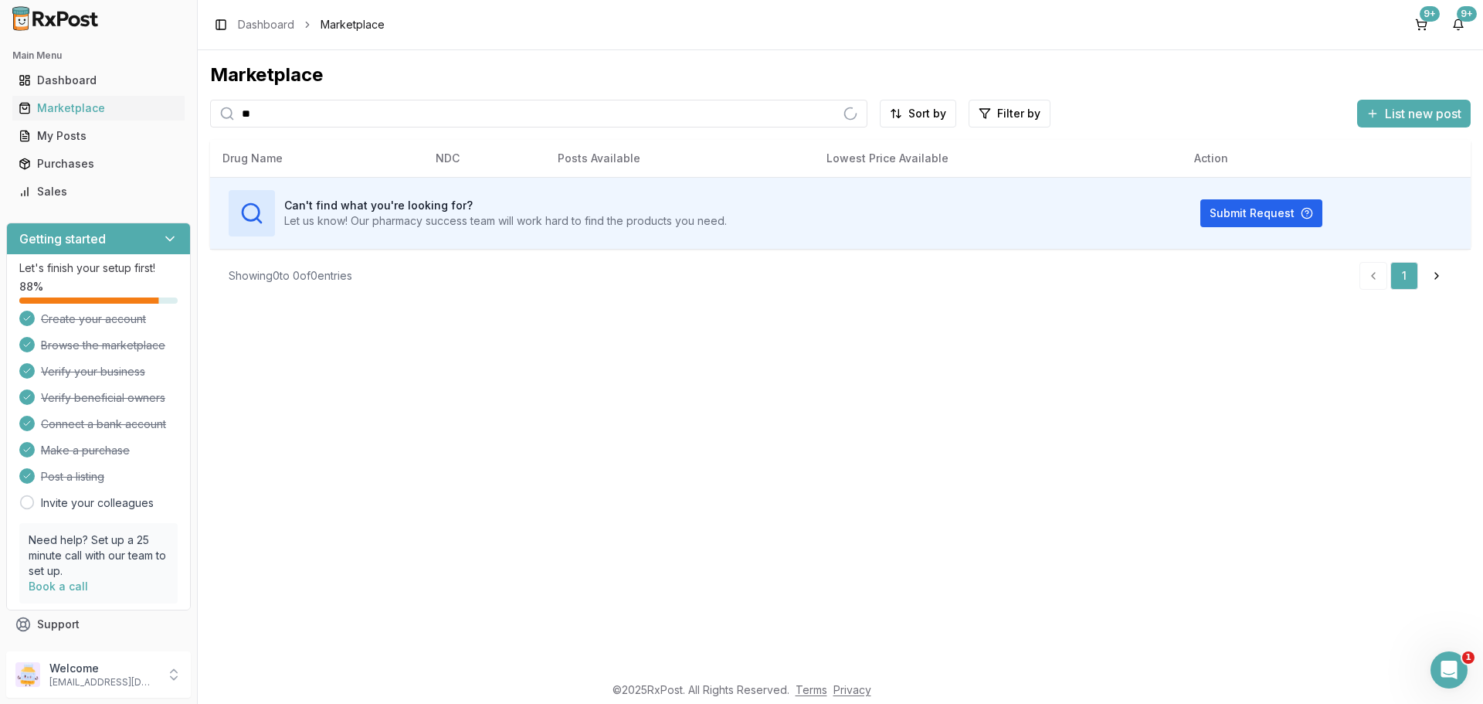
type input "*"
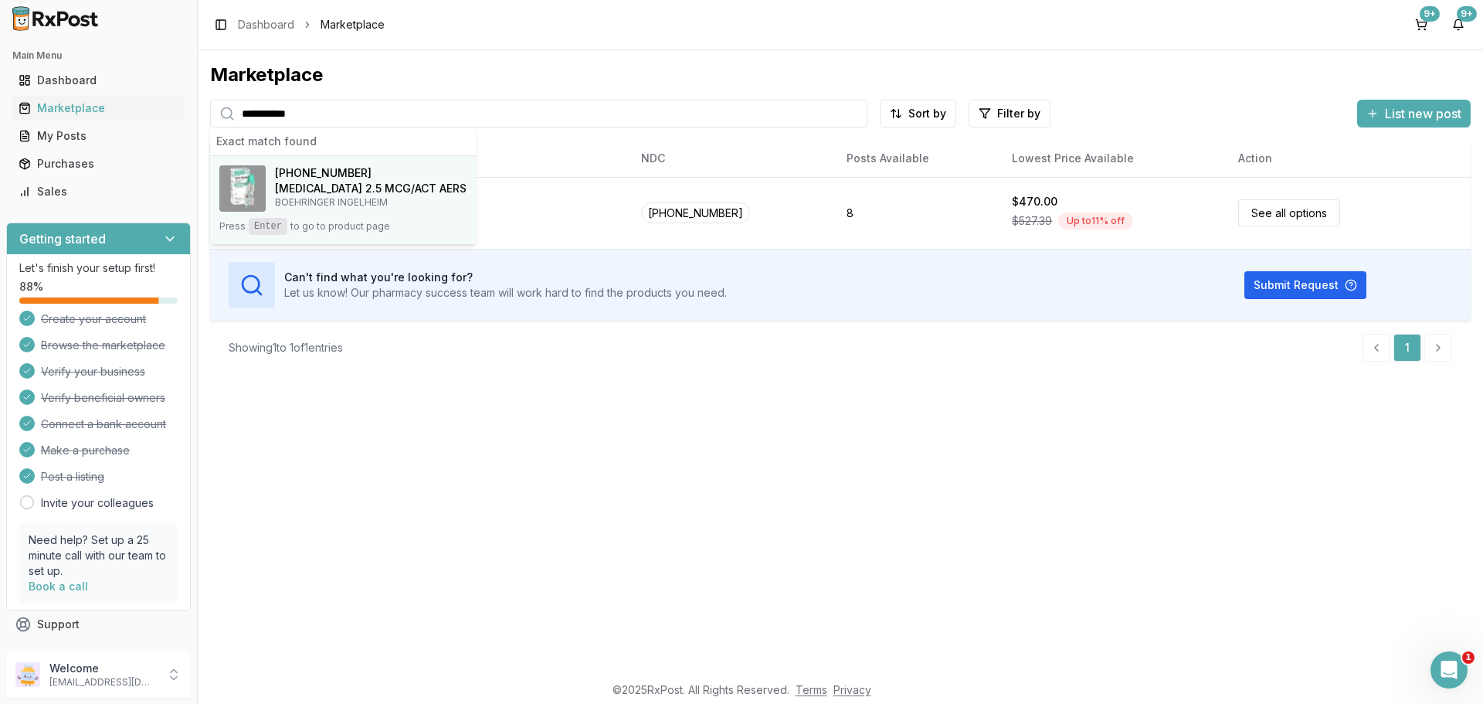
type input "**********"
click at [369, 186] on h4 "[MEDICAL_DATA] 2.5 MCG/ACT AERS" at bounding box center [371, 188] width 192 height 15
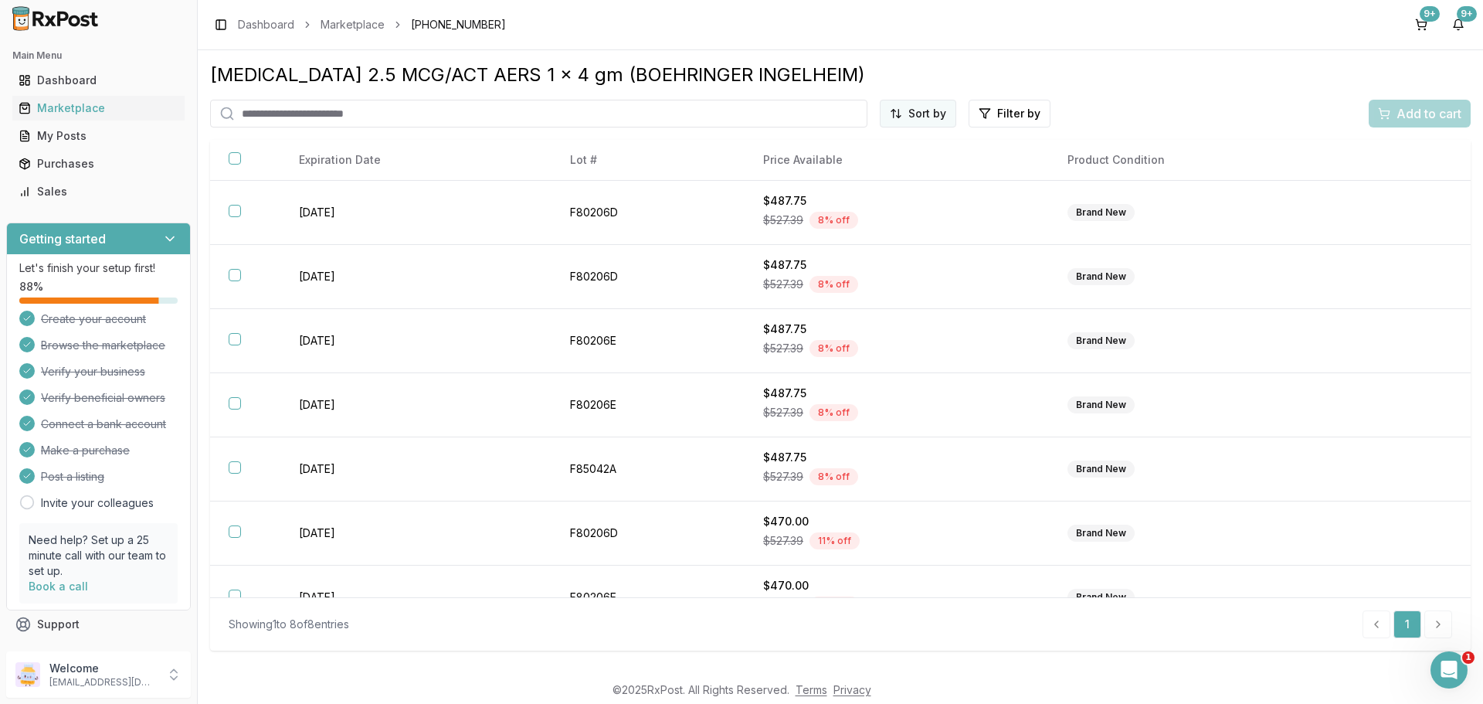
click at [911, 109] on html "Main Menu Dashboard Marketplace My Posts Purchases Sales Getting started Let's …" at bounding box center [741, 352] width 1483 height 704
click at [878, 173] on div "Price (Low to High)" at bounding box center [880, 171] width 147 height 25
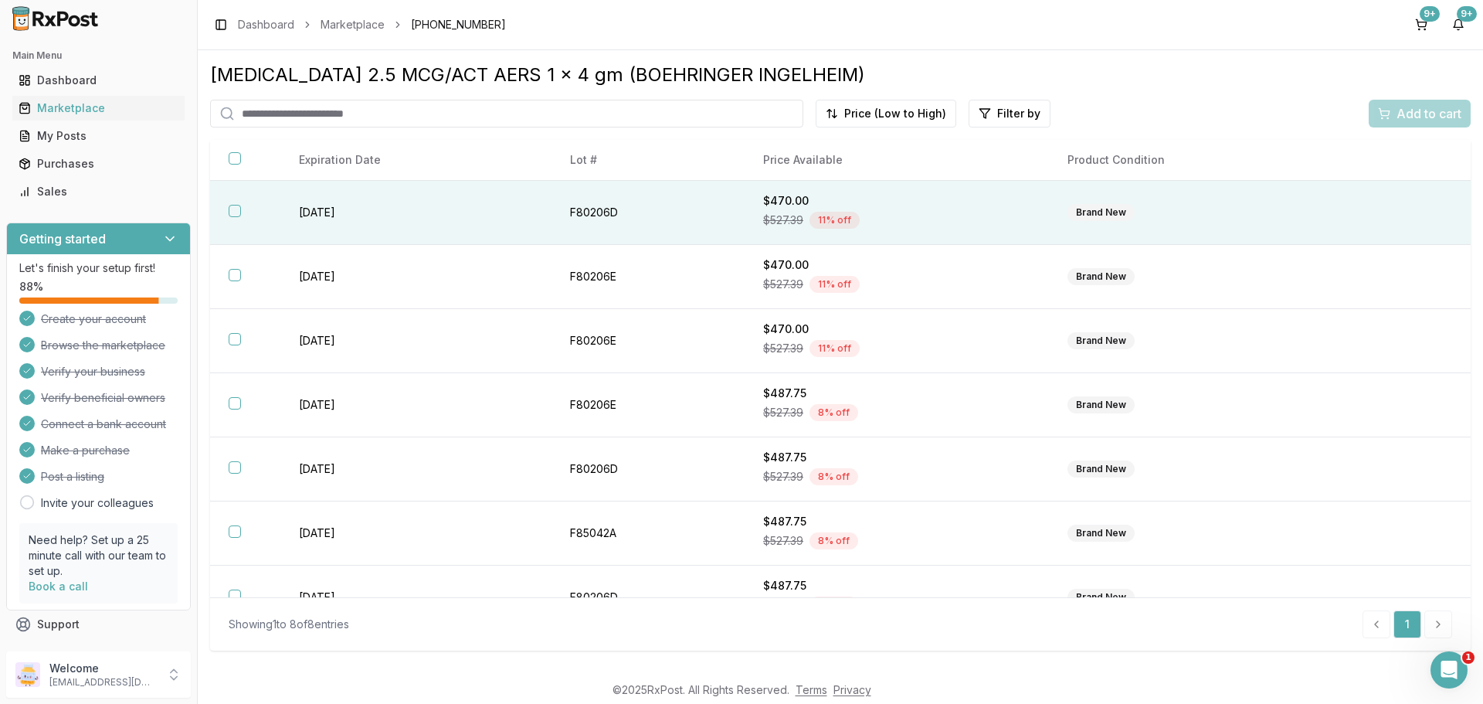
click at [235, 217] on th at bounding box center [245, 213] width 70 height 64
click at [1422, 117] on span "Add to cart" at bounding box center [1428, 113] width 65 height 19
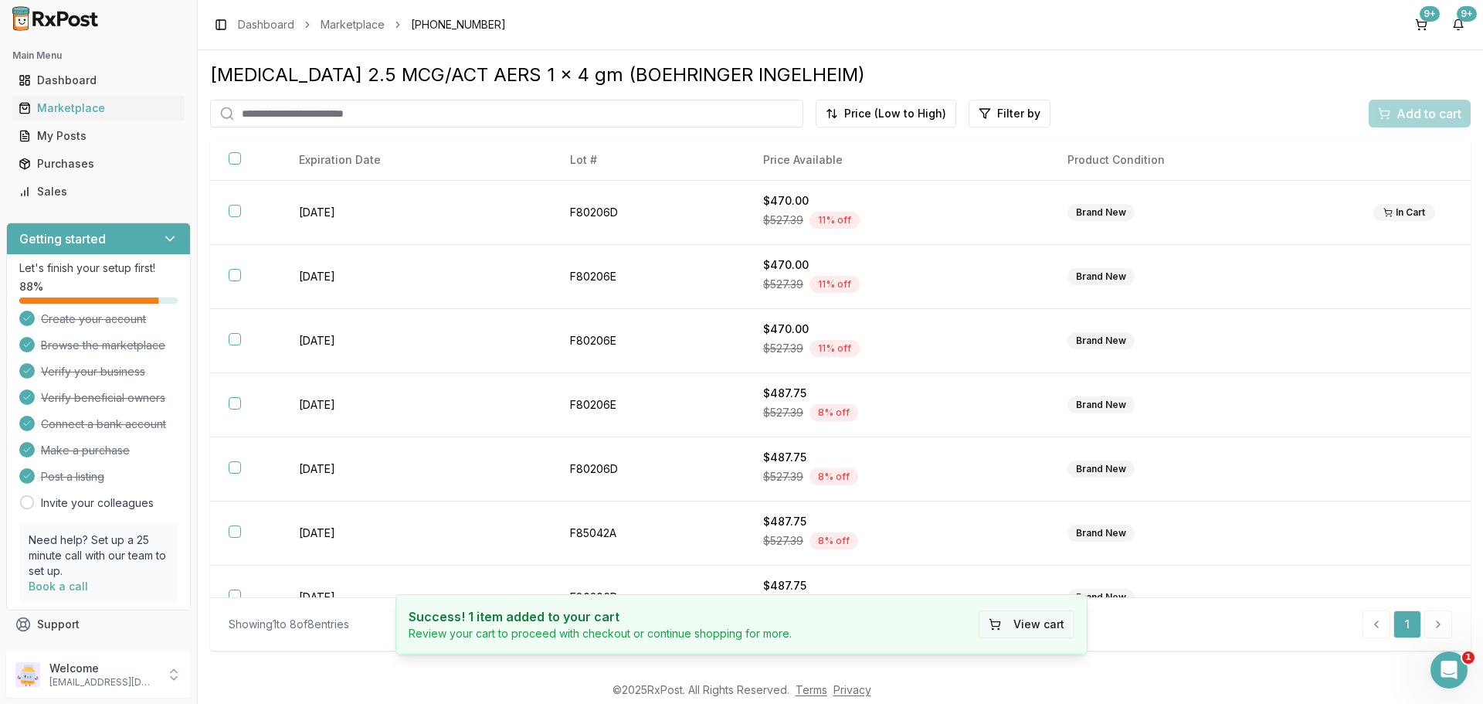
click at [1035, 629] on button "View cart" at bounding box center [1026, 624] width 96 height 28
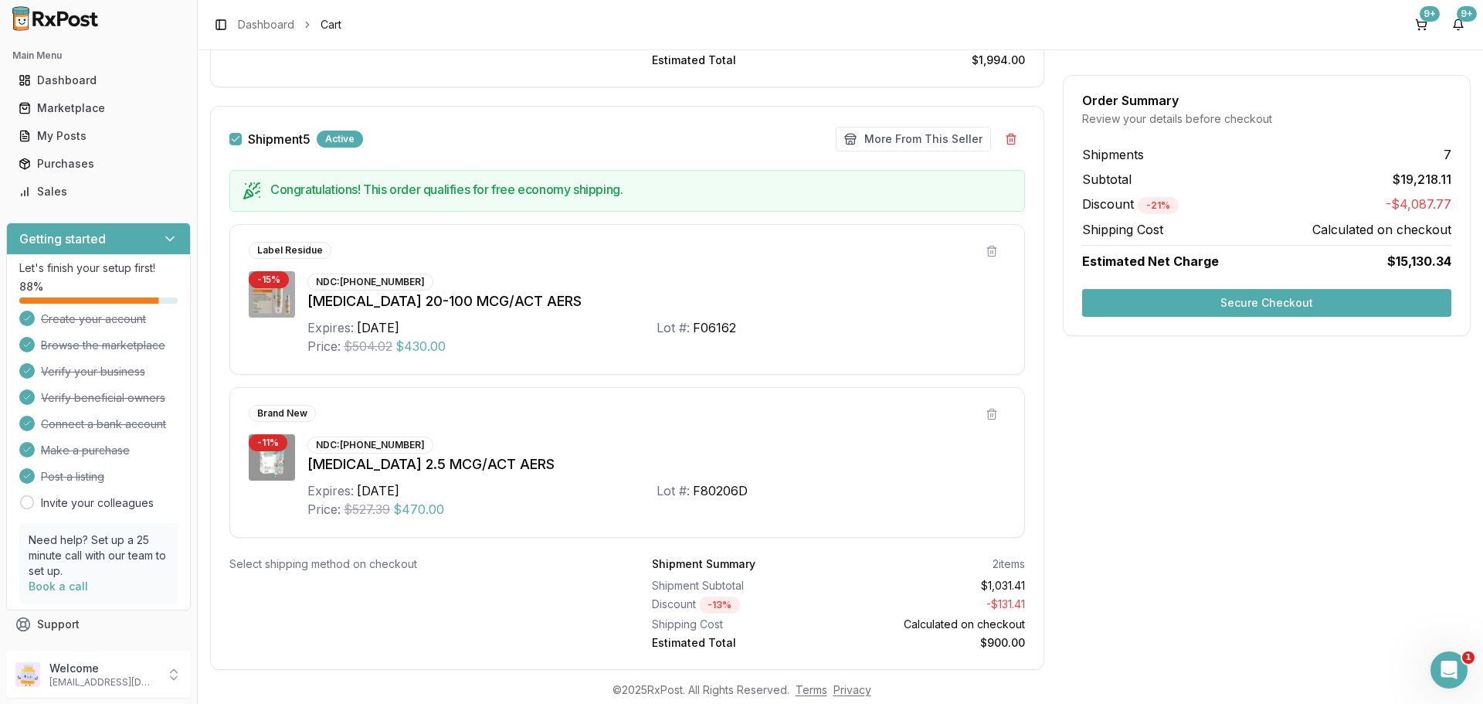
scroll to position [2986, 0]
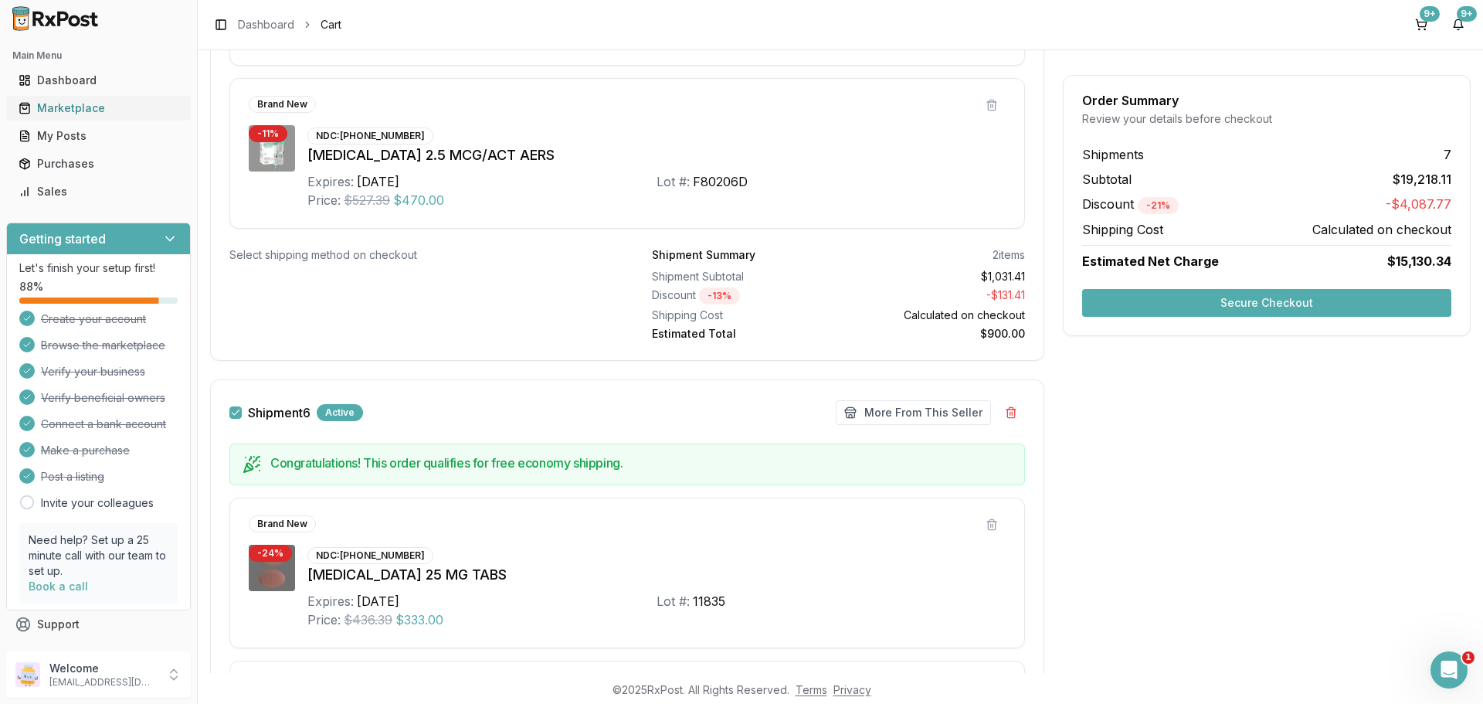
click at [58, 110] on div "Marketplace" at bounding box center [99, 107] width 160 height 15
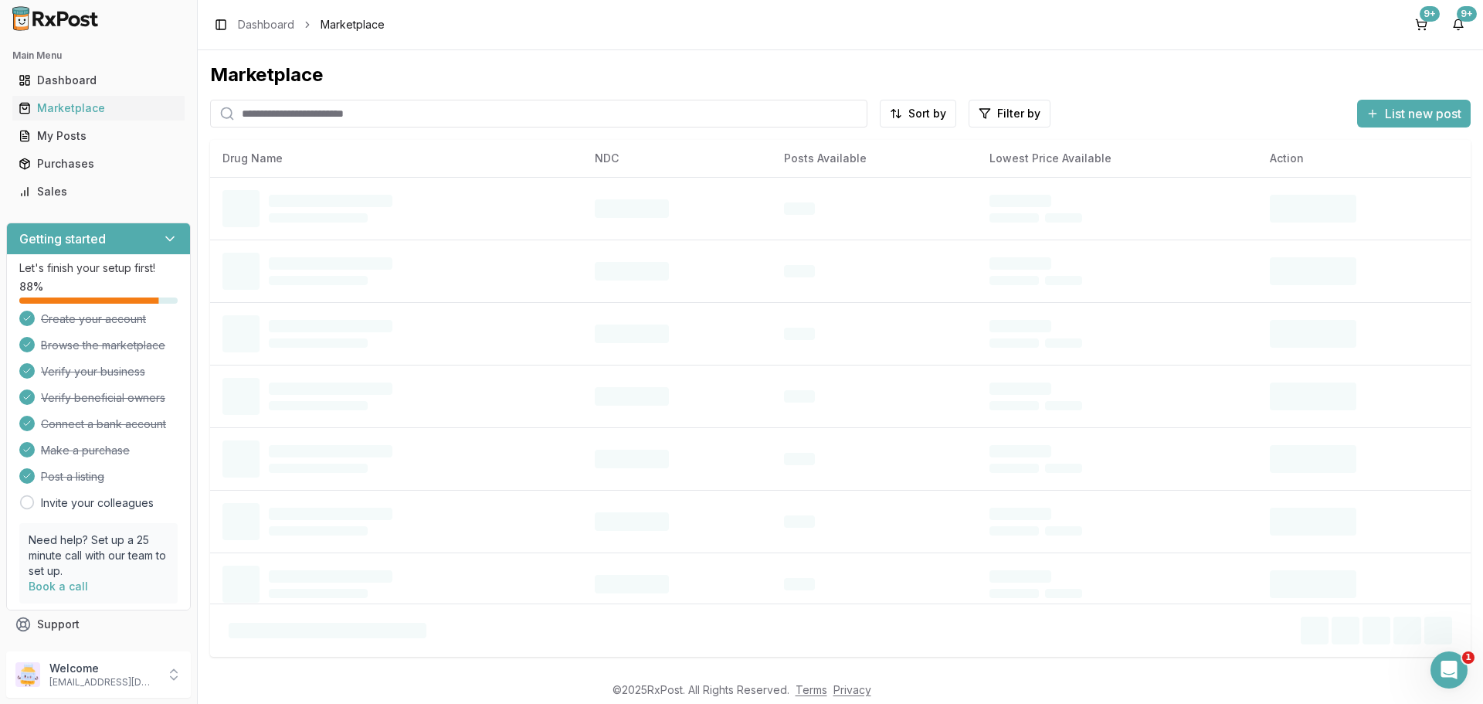
click at [403, 110] on input "search" at bounding box center [538, 114] width 657 height 28
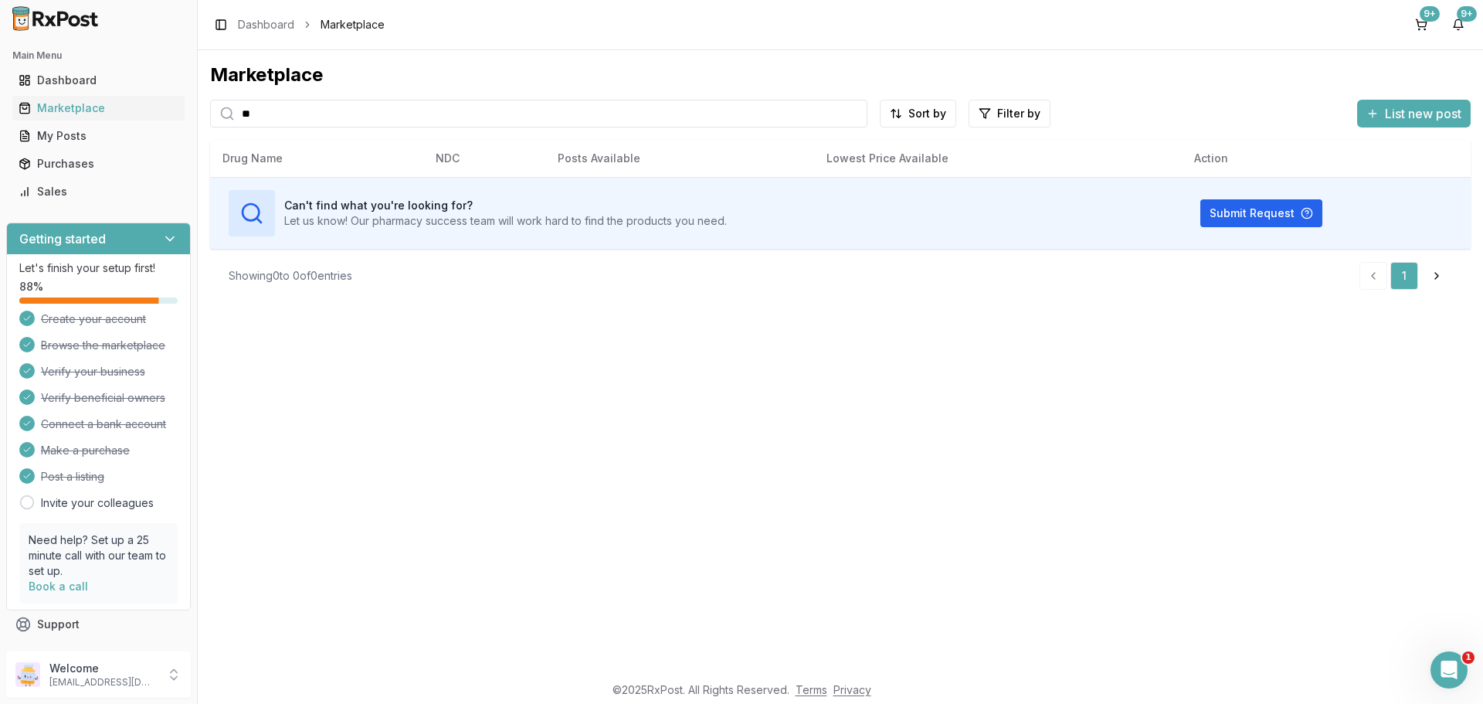
type input "*"
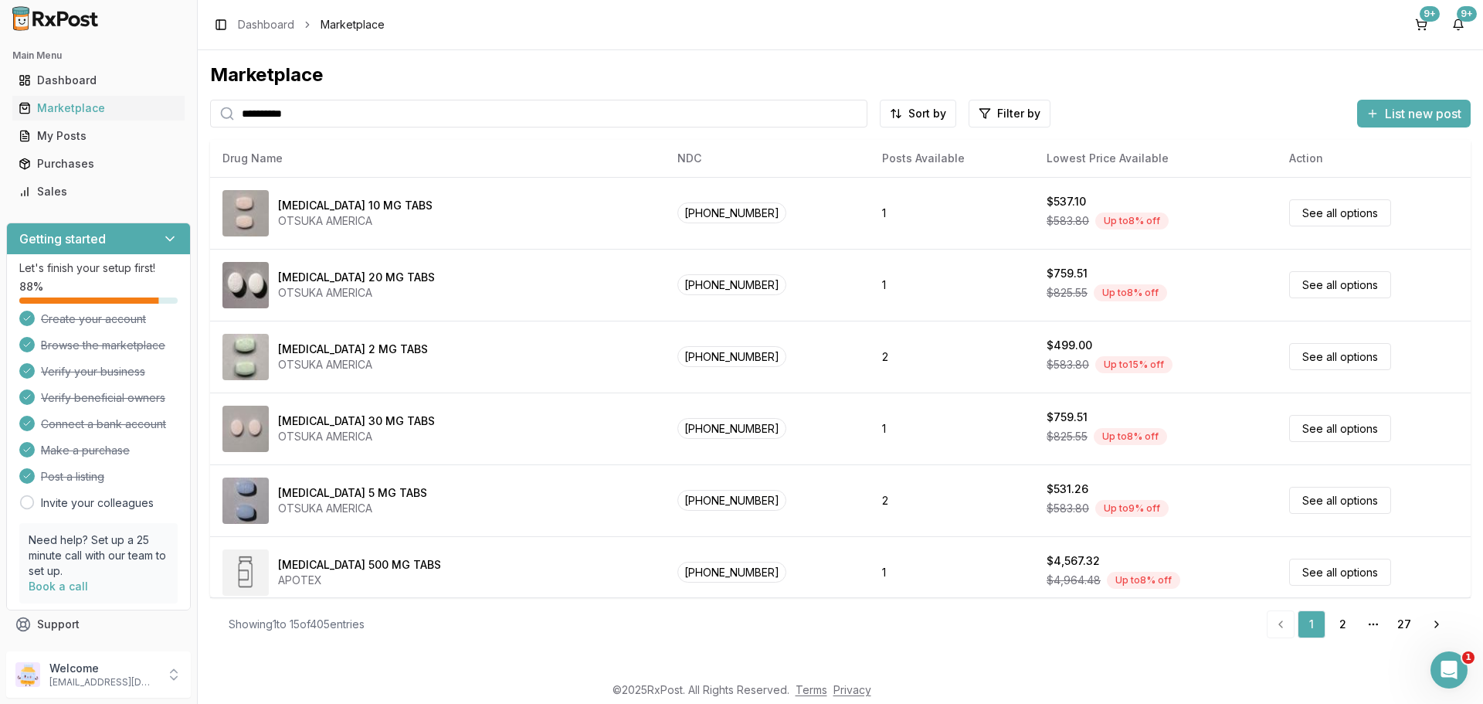
type input "**********"
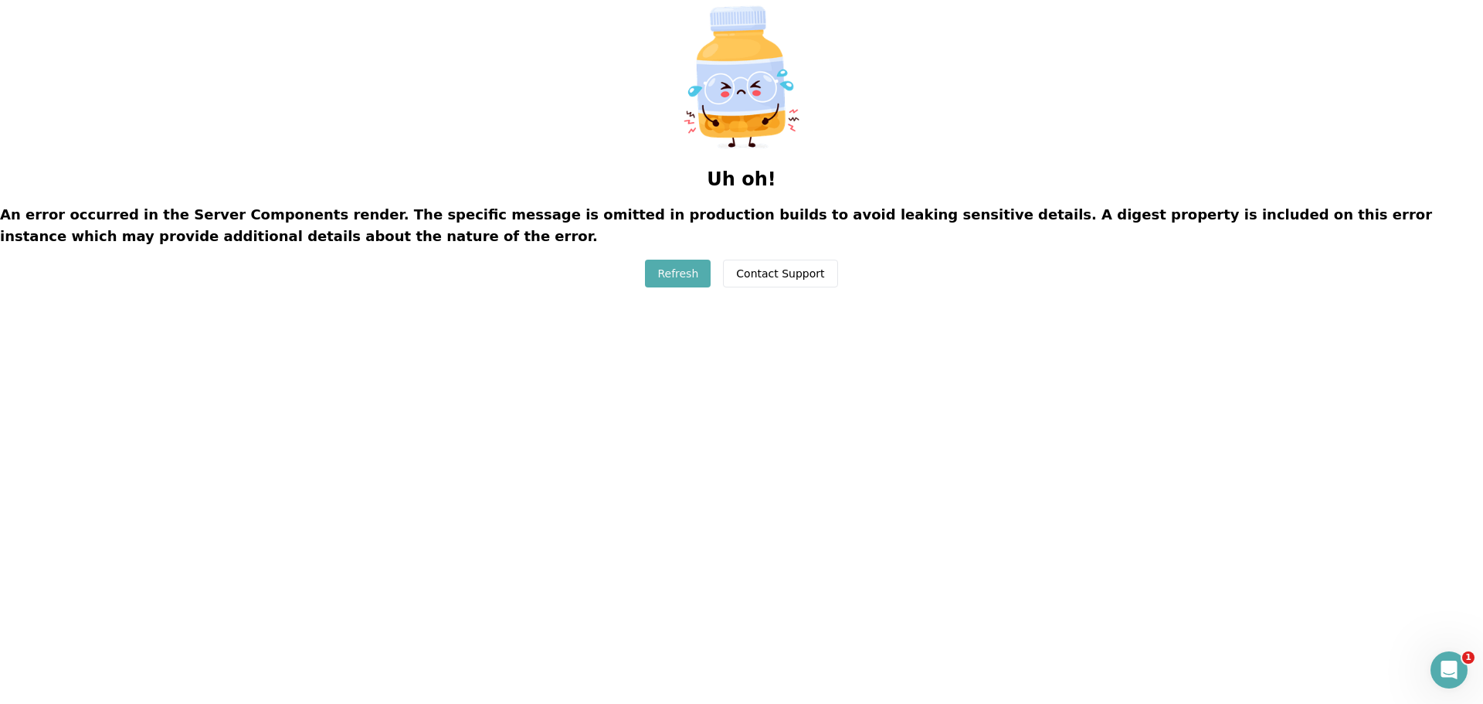
click at [687, 276] on button "Refresh" at bounding box center [678, 273] width 66 height 28
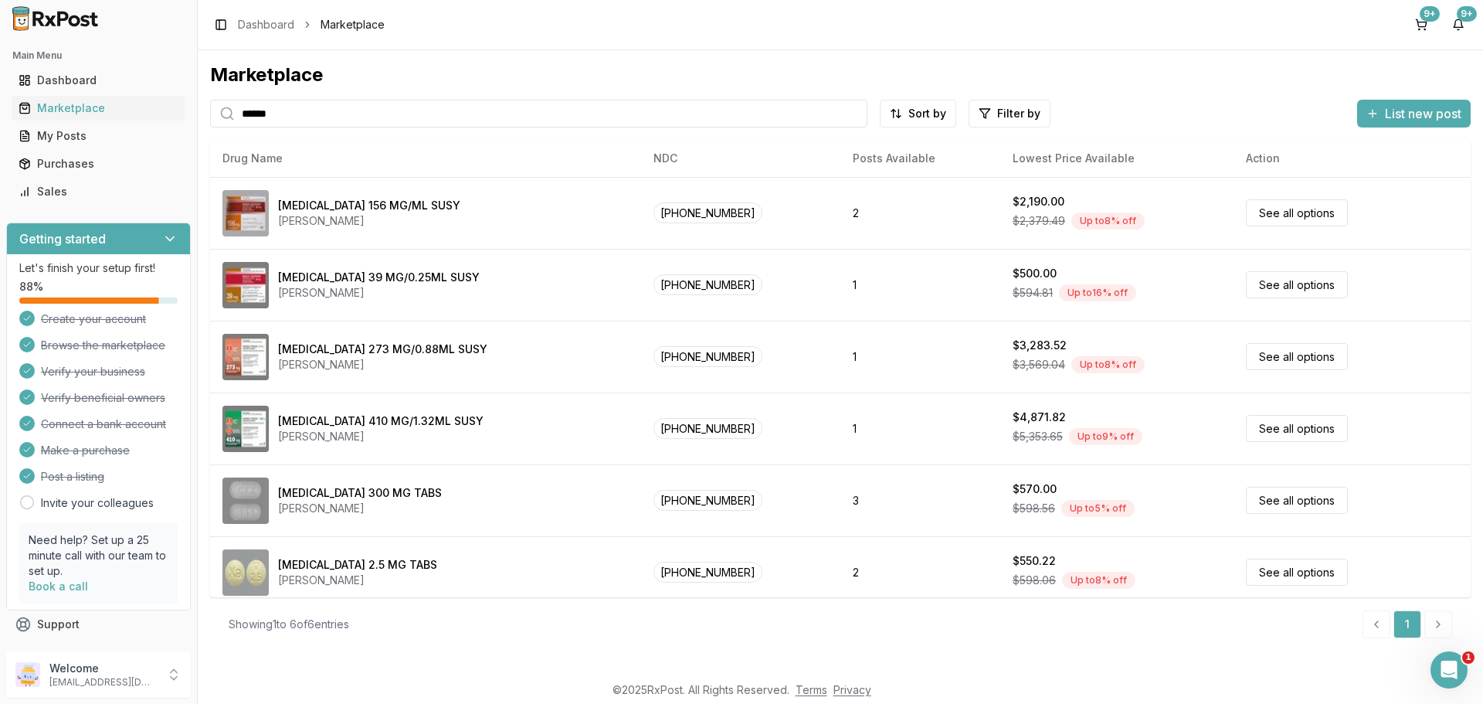
click at [314, 111] on input "******" at bounding box center [538, 114] width 657 height 28
type input "*"
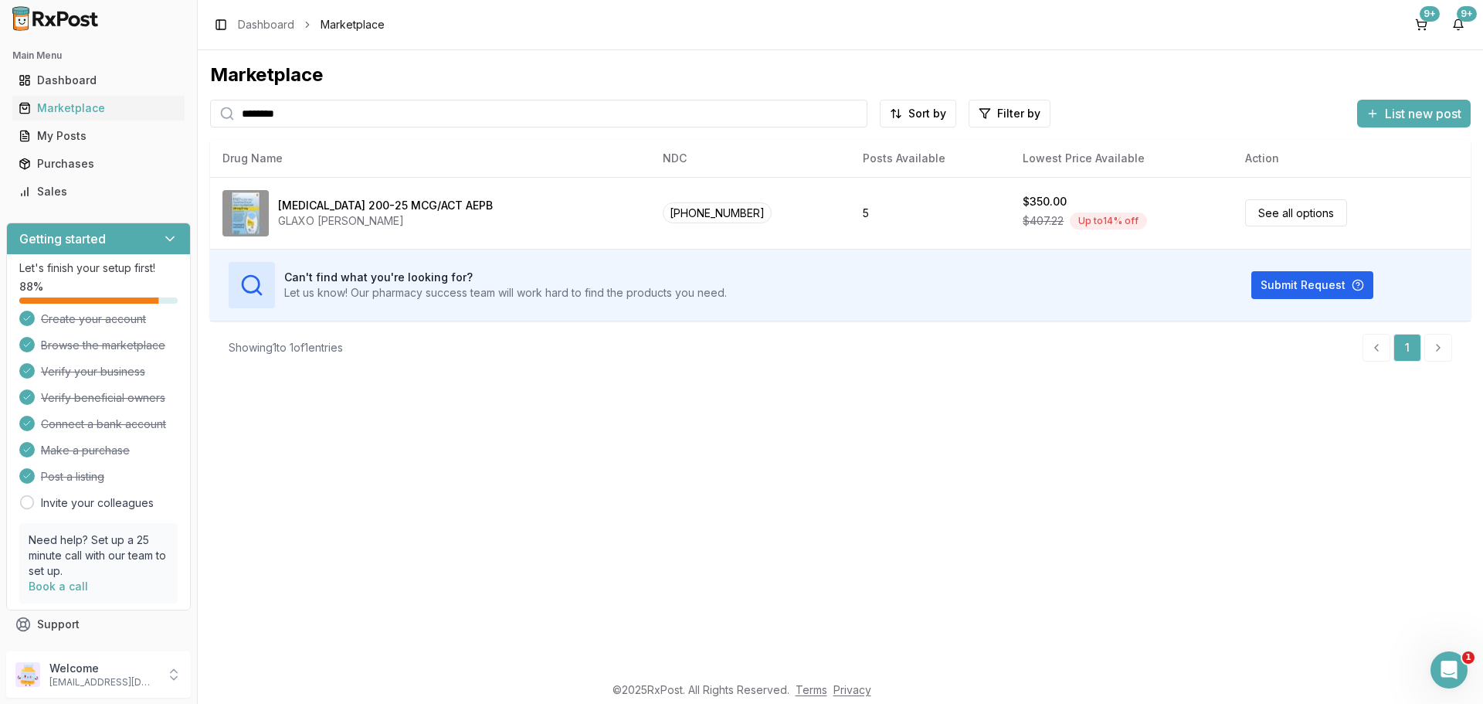
type input "********"
